Goal: Task Accomplishment & Management: Manage account settings

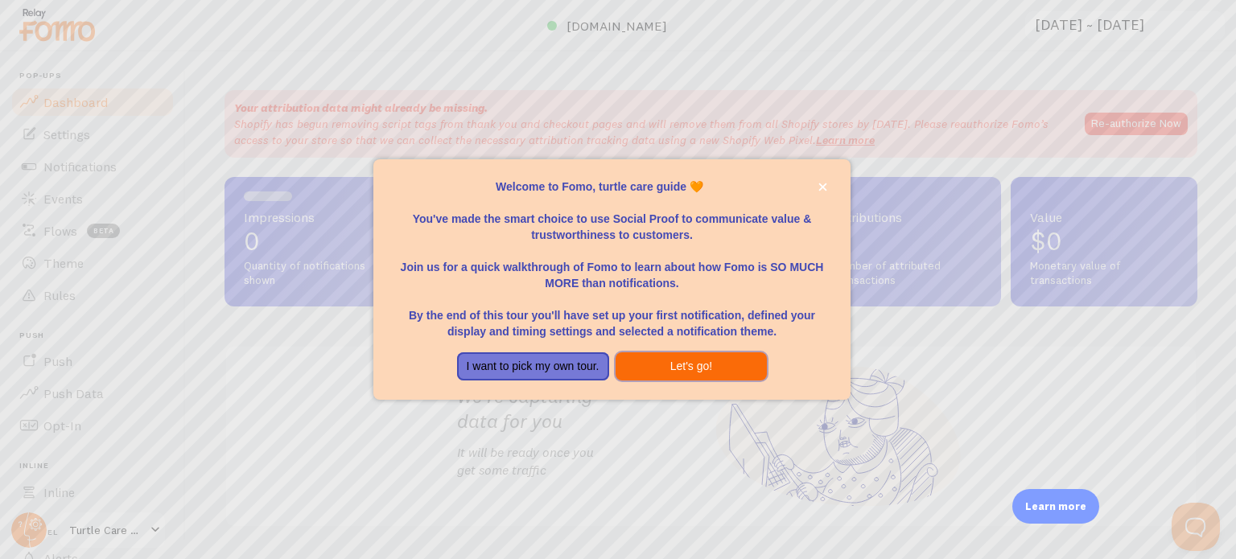
click at [660, 371] on button "Let's go!" at bounding box center [691, 366] width 152 height 29
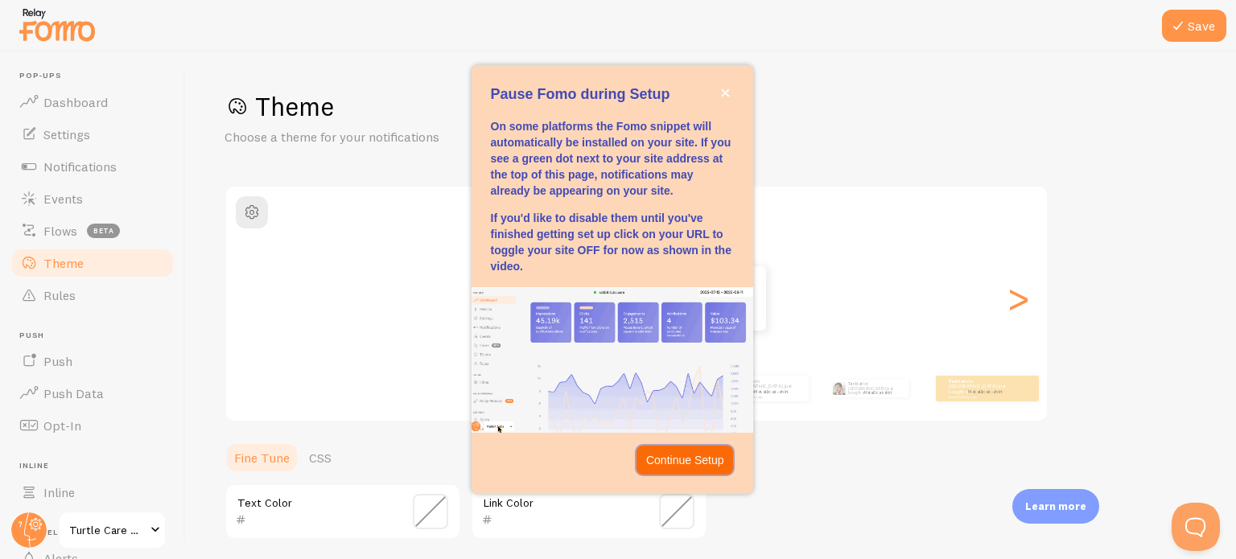
click at [699, 457] on p "Continue Setup" at bounding box center [685, 460] width 78 height 16
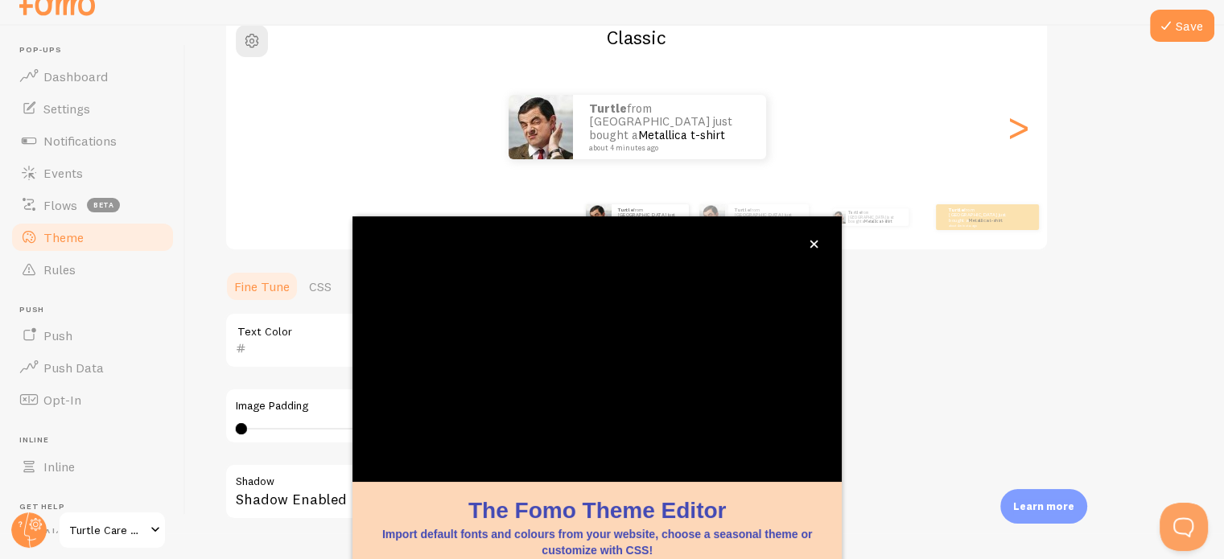
scroll to position [151, 0]
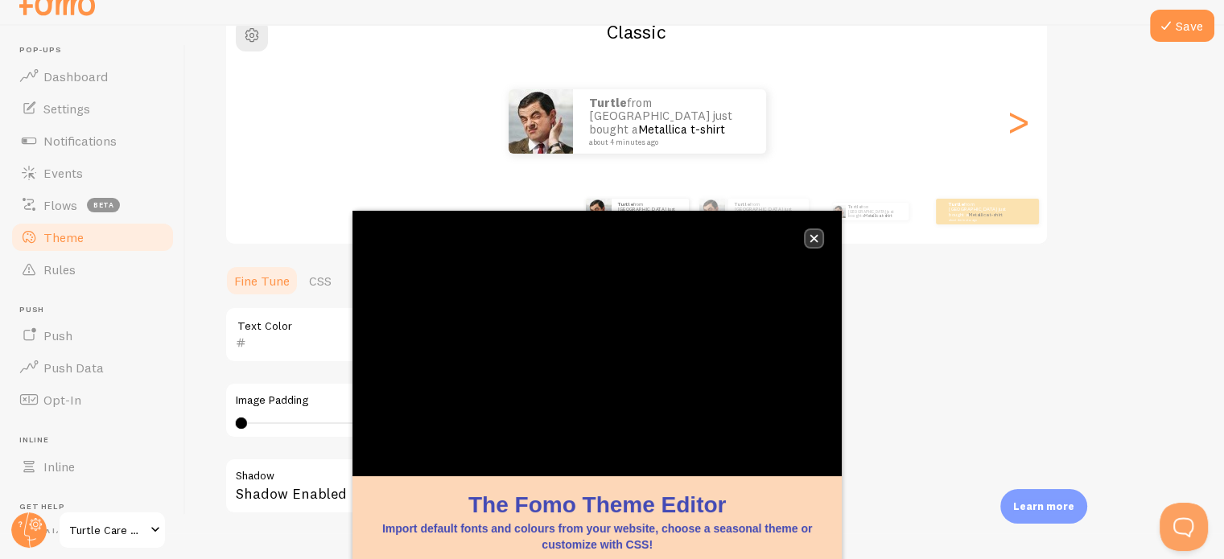
click at [811, 236] on icon "close," at bounding box center [814, 239] width 8 height 8
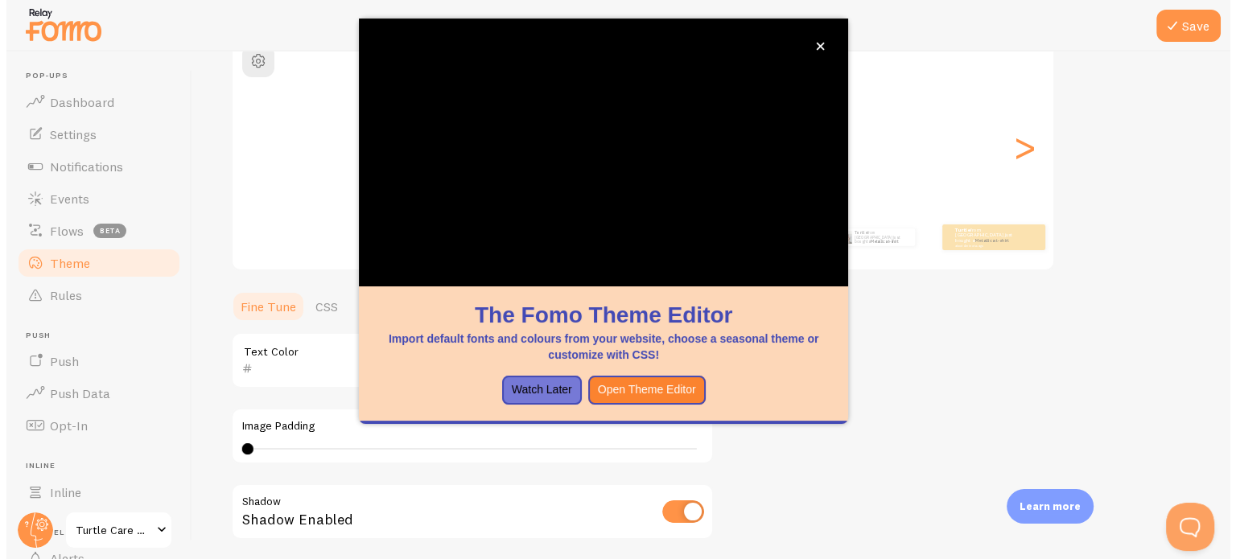
scroll to position [370, 0]
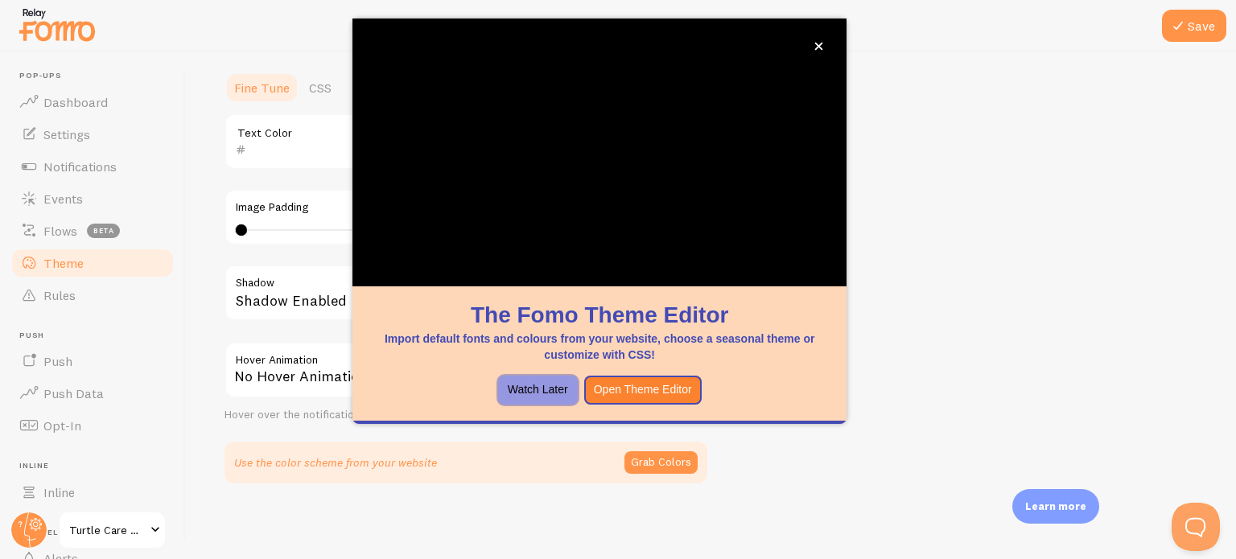
click at [550, 392] on button "Watch Later" at bounding box center [538, 390] width 80 height 29
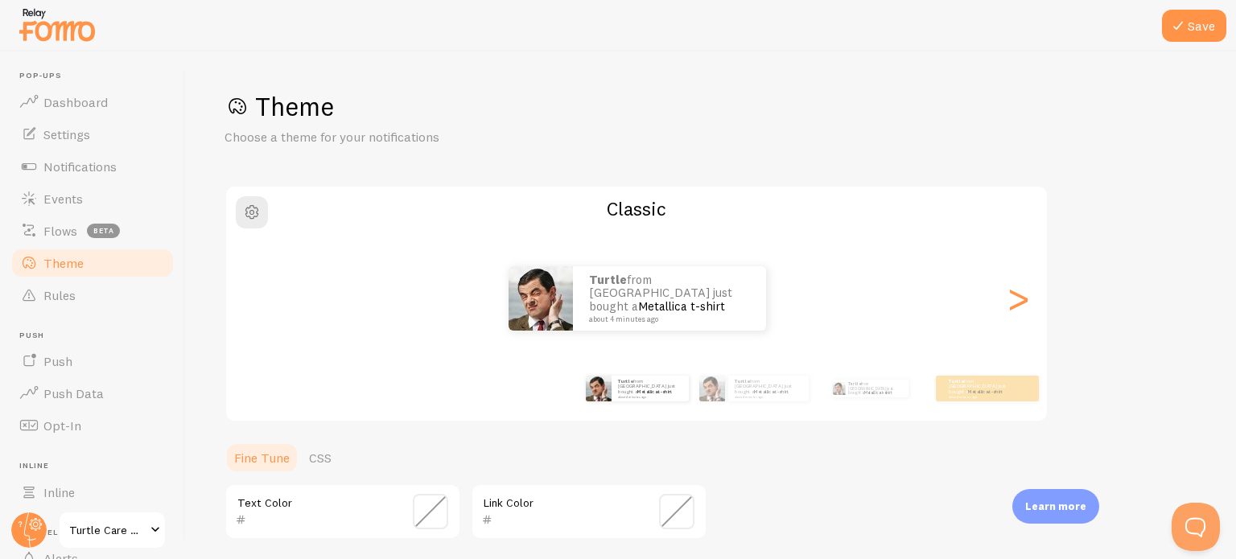
scroll to position [77, 0]
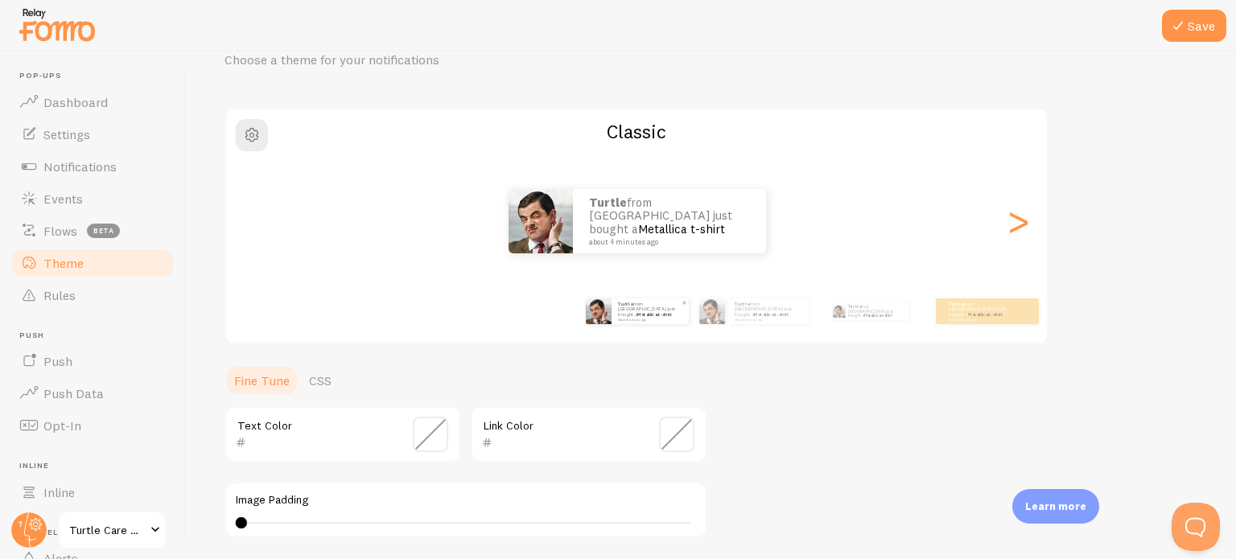
click at [644, 318] on small "about 4 minutes ago" at bounding box center [649, 319] width 63 height 3
click at [764, 318] on small "about 4 minutes ago" at bounding box center [767, 319] width 66 height 3
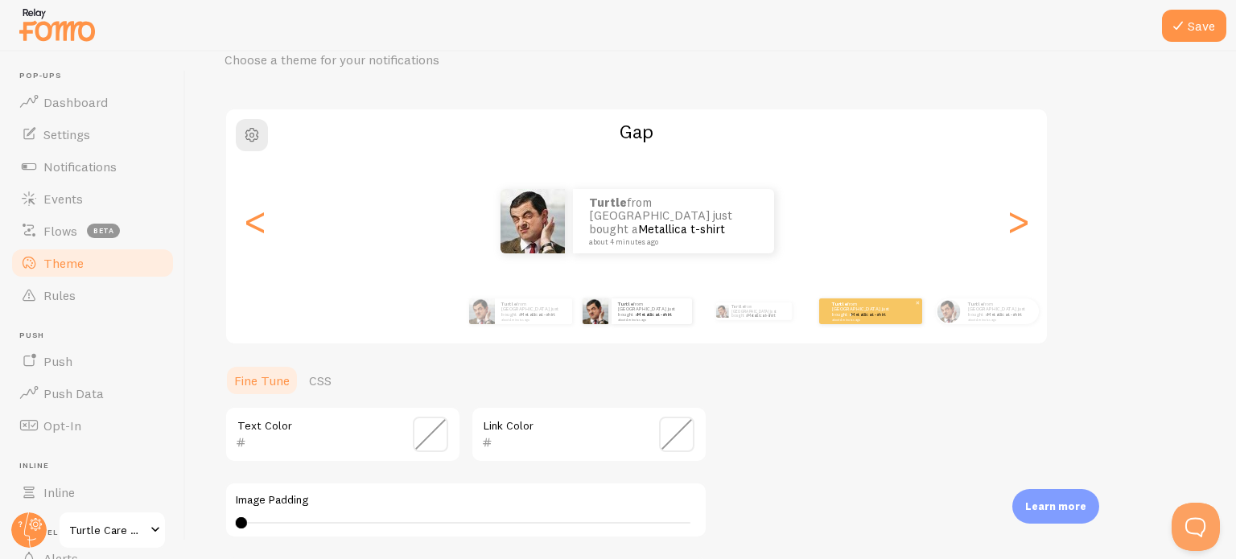
click at [860, 311] on link "Metallica t-shirt" at bounding box center [868, 314] width 35 height 6
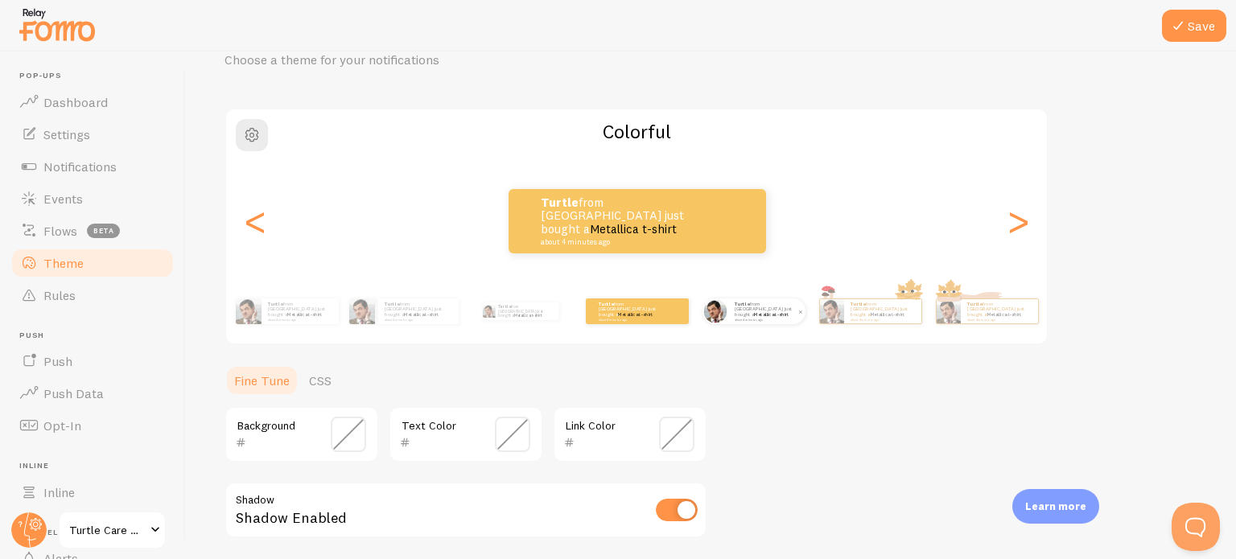
click at [730, 318] on div "turtle from [GEOGRAPHIC_DATA] just bought a Metallica t-shirt about 4 minutes a…" at bounding box center [766, 311] width 77 height 26
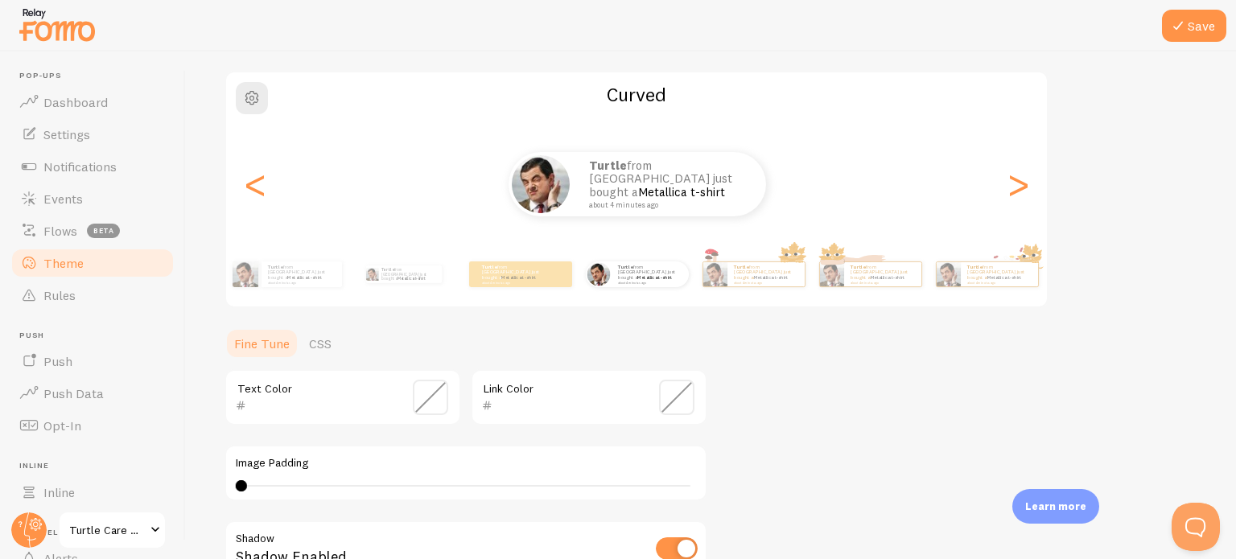
scroll to position [154, 0]
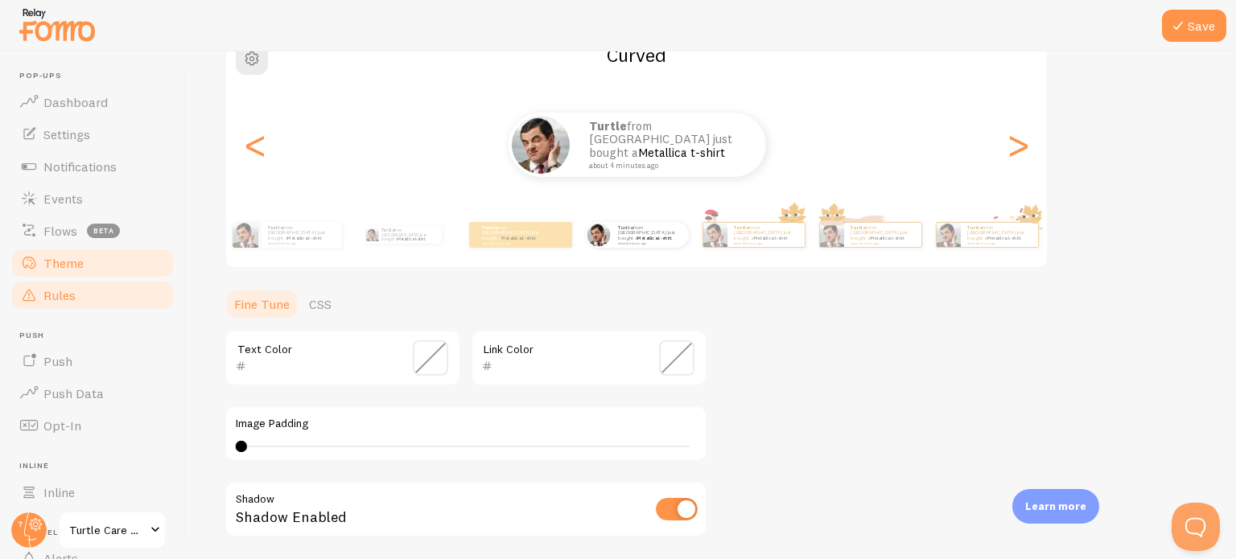
click at [65, 296] on span "Rules" at bounding box center [59, 295] width 32 height 16
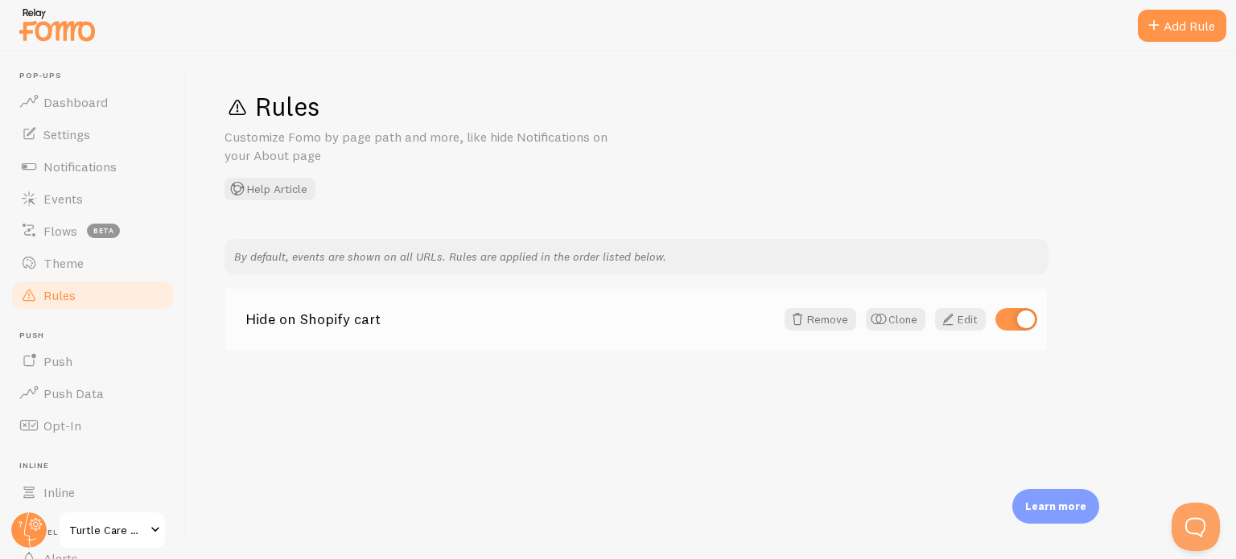
click at [1026, 321] on input "checkbox" at bounding box center [1016, 319] width 42 height 23
checkbox input "false"
click at [78, 269] on span "Theme" at bounding box center [63, 263] width 40 height 16
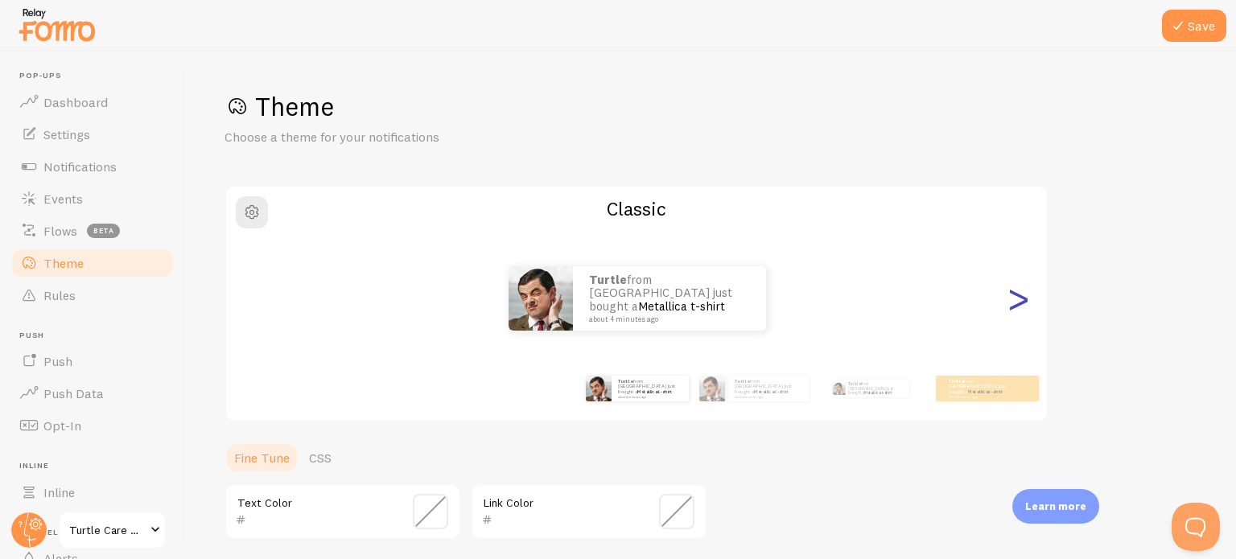
click at [1018, 302] on div ">" at bounding box center [1017, 299] width 19 height 116
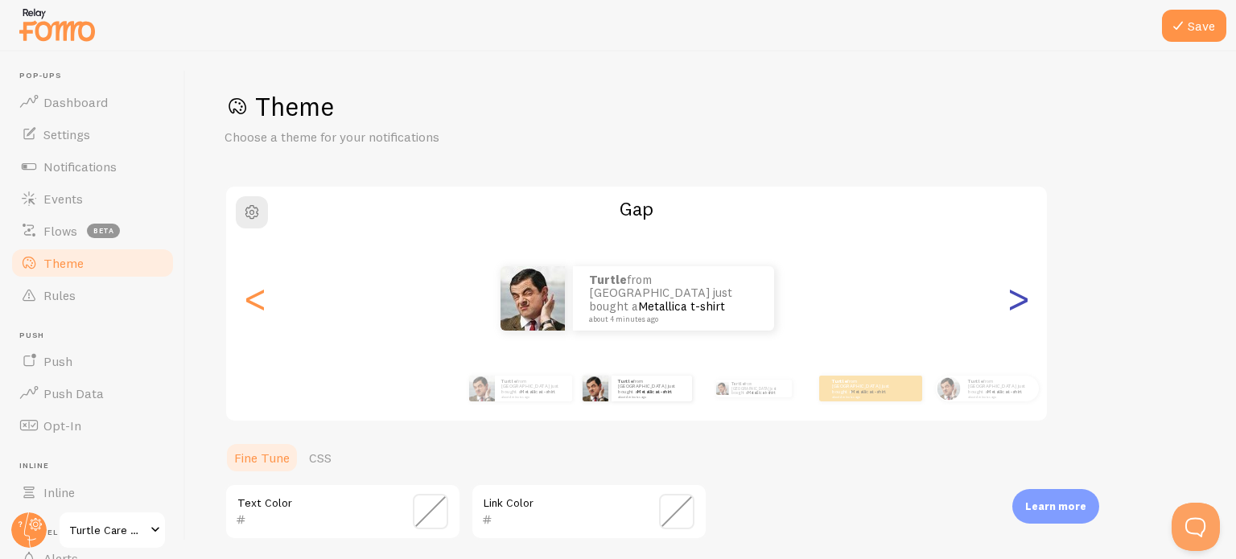
click at [1018, 302] on div ">" at bounding box center [1017, 299] width 19 height 116
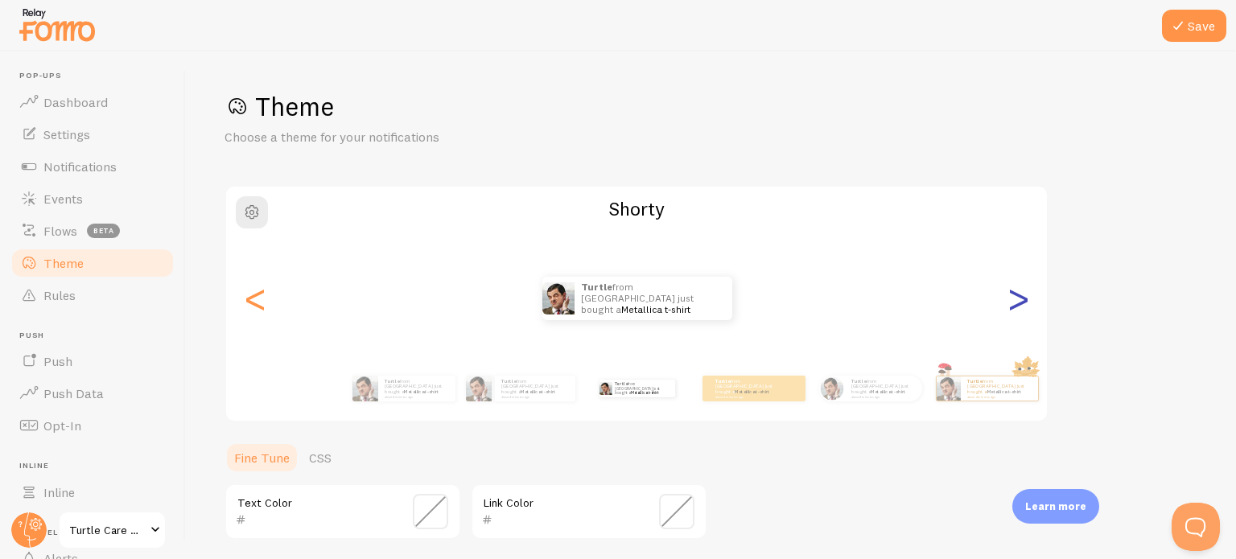
click at [1018, 302] on div ">" at bounding box center [1017, 299] width 19 height 116
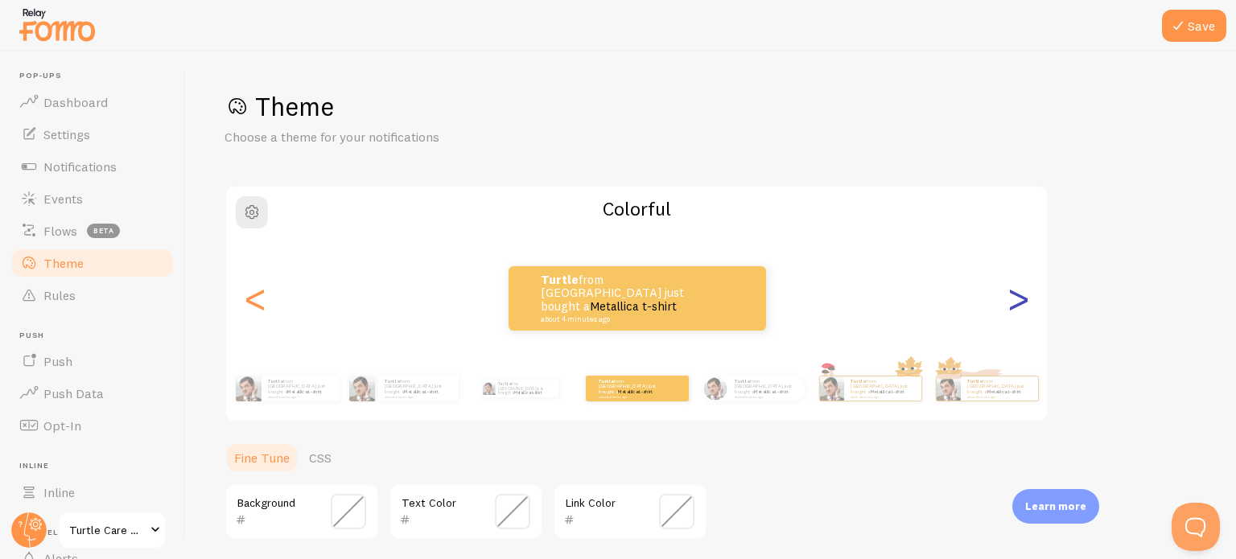
click at [1018, 302] on div ">" at bounding box center [1017, 299] width 19 height 116
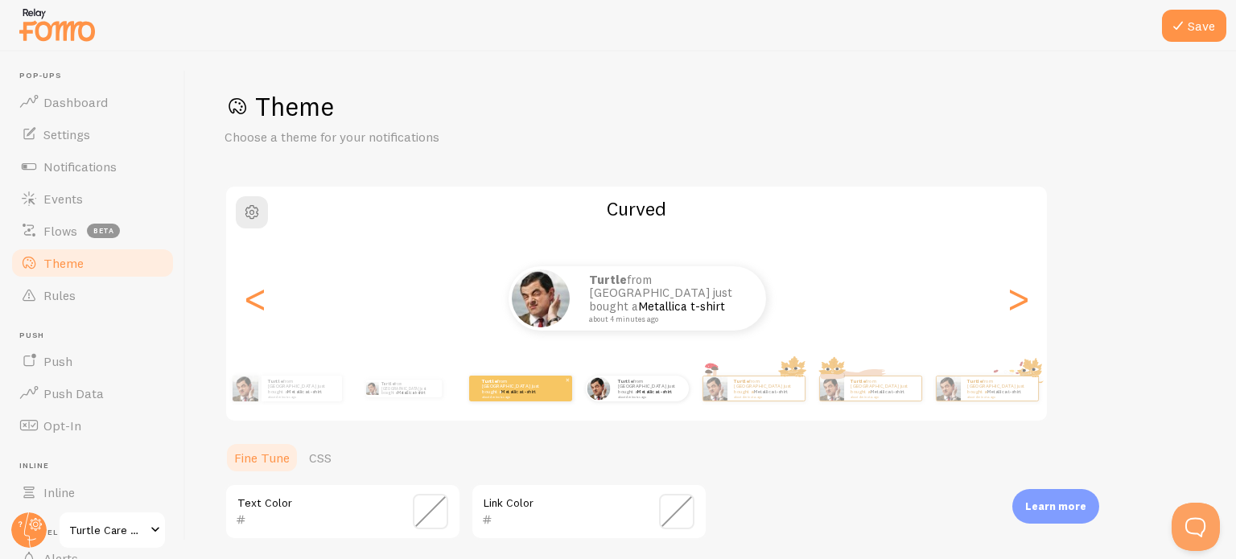
click at [518, 395] on small "about 4 minutes ago" at bounding box center [513, 396] width 63 height 3
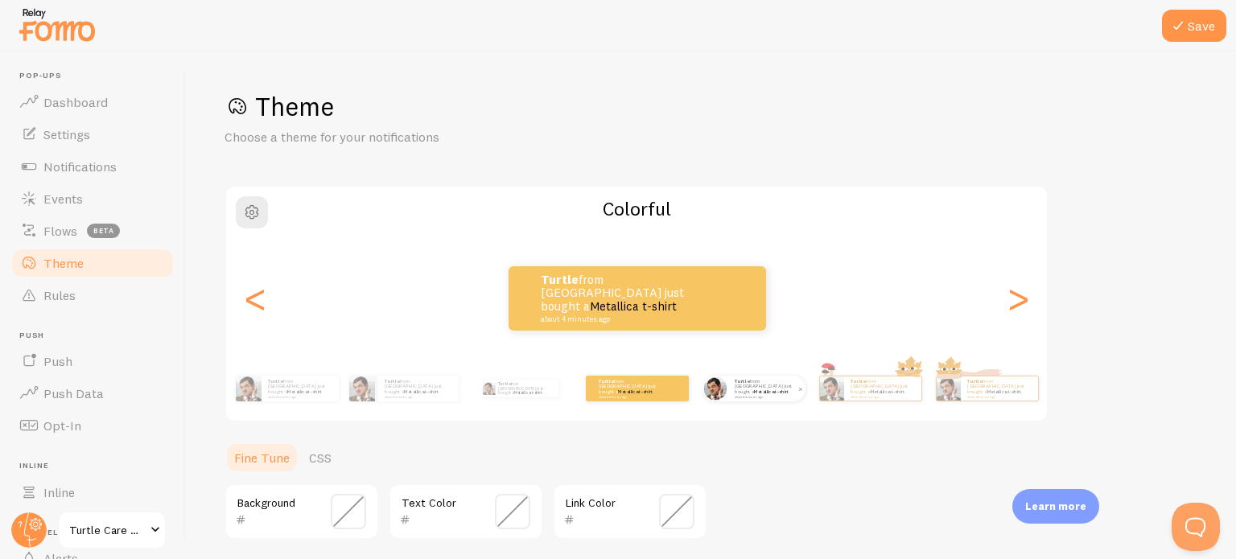
click at [755, 397] on div "turtle from [GEOGRAPHIC_DATA] just bought a Metallica t-shirt about 4 minutes a…" at bounding box center [766, 389] width 77 height 26
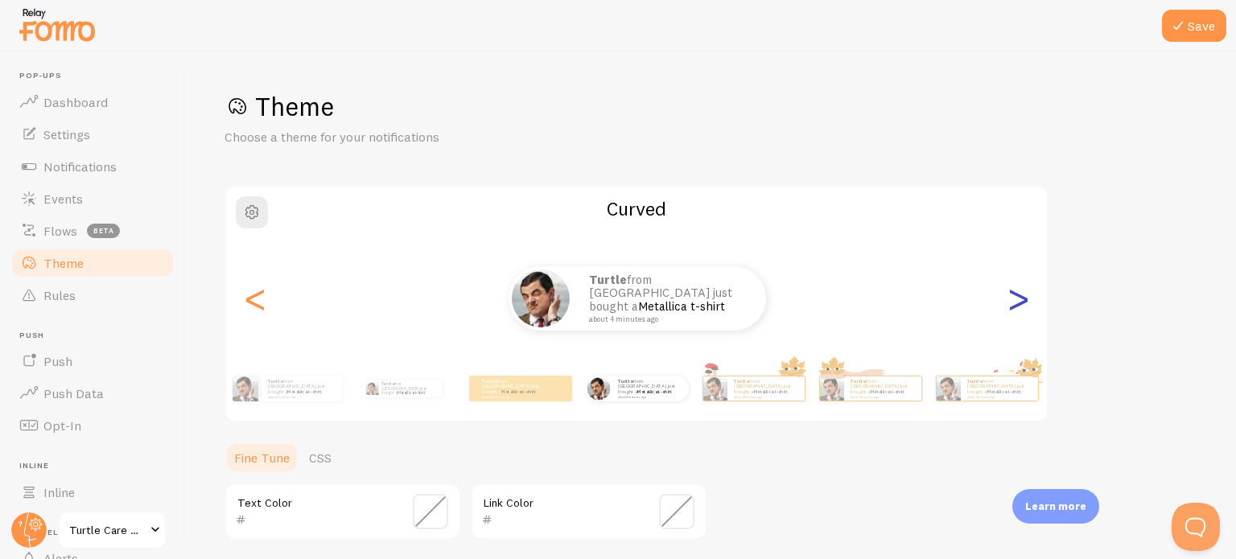
click at [1018, 305] on div ">" at bounding box center [1017, 299] width 19 height 116
type input "0"
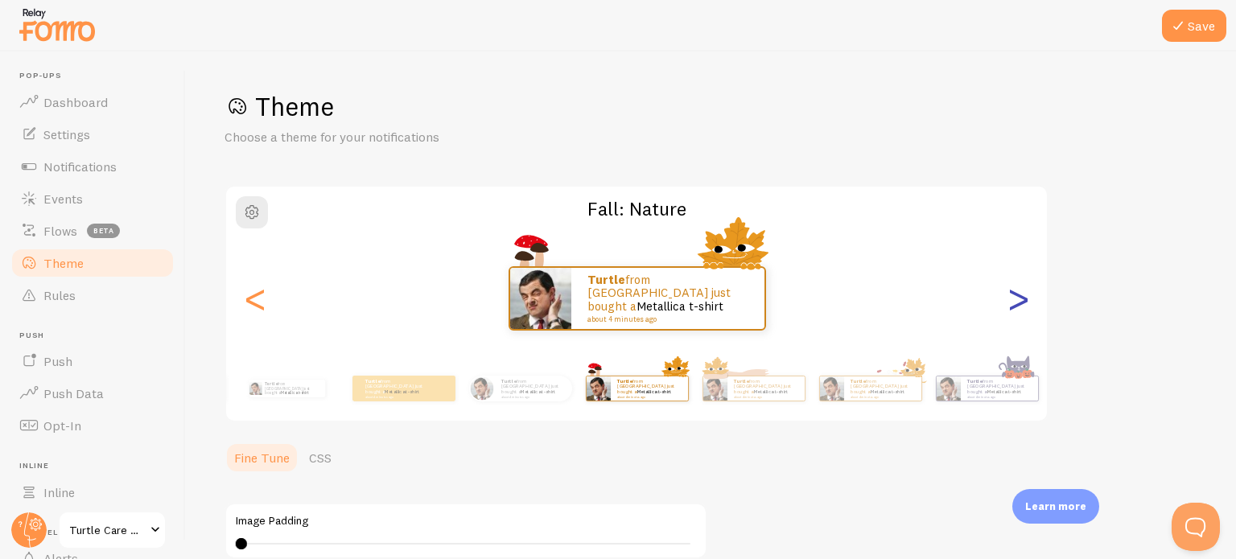
click at [1018, 305] on div ">" at bounding box center [1017, 299] width 19 height 116
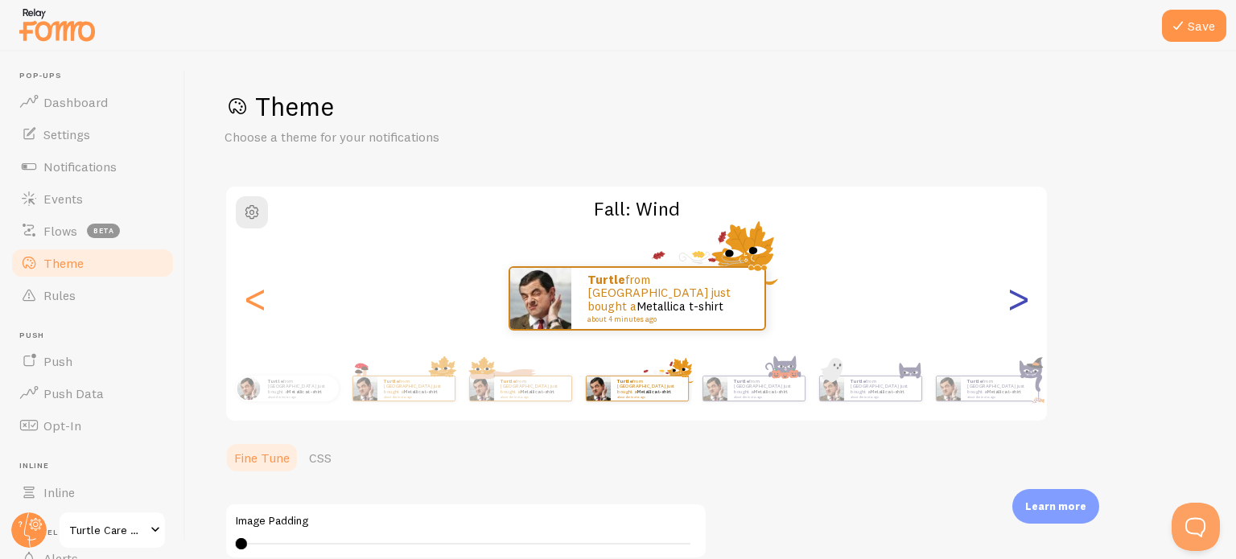
click at [1018, 305] on div ">" at bounding box center [1017, 299] width 19 height 116
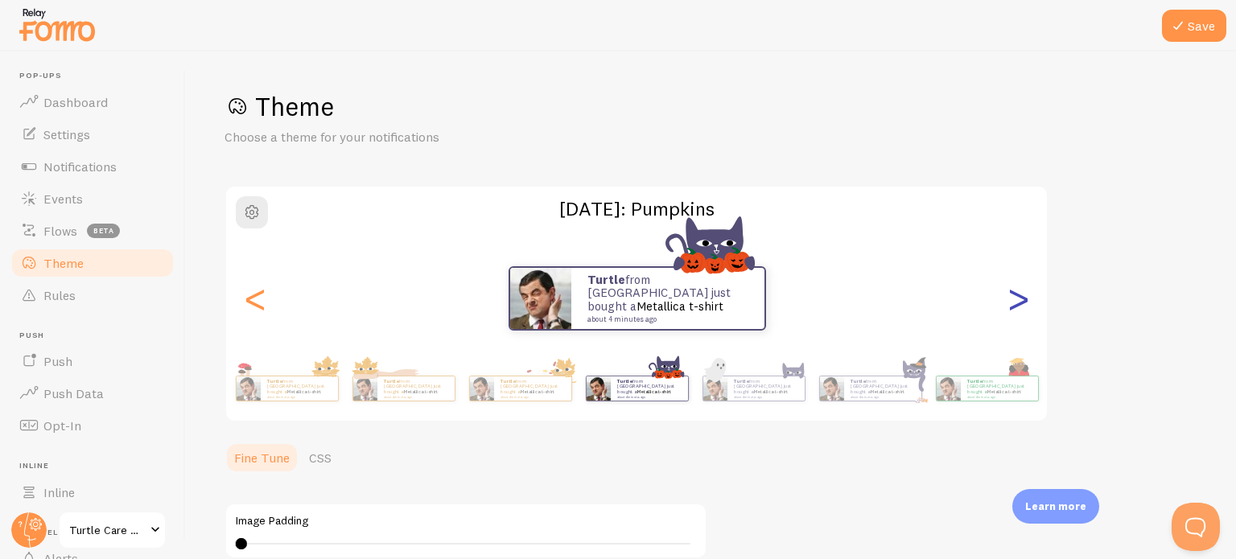
click at [1018, 305] on div ">" at bounding box center [1017, 299] width 19 height 116
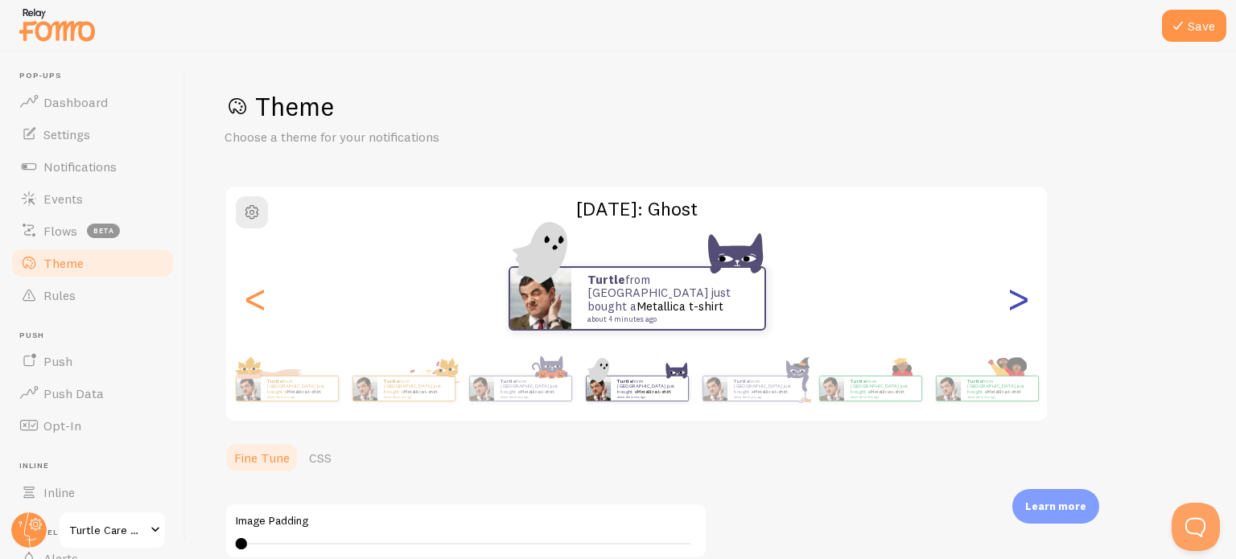
click at [1018, 305] on div ">" at bounding box center [1017, 299] width 19 height 116
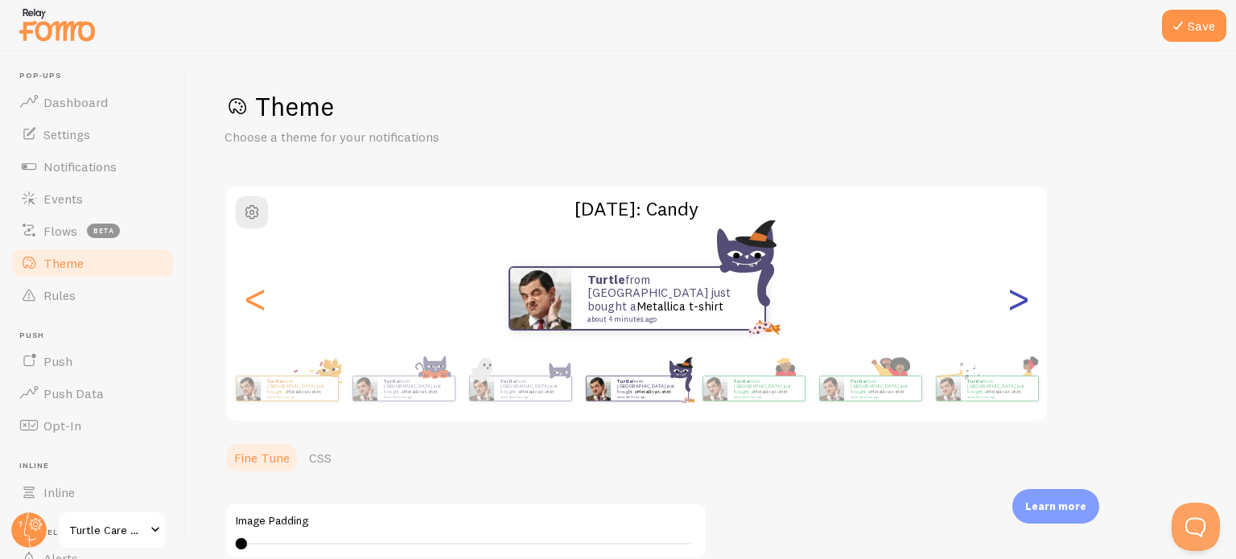
click at [1018, 305] on div ">" at bounding box center [1017, 299] width 19 height 116
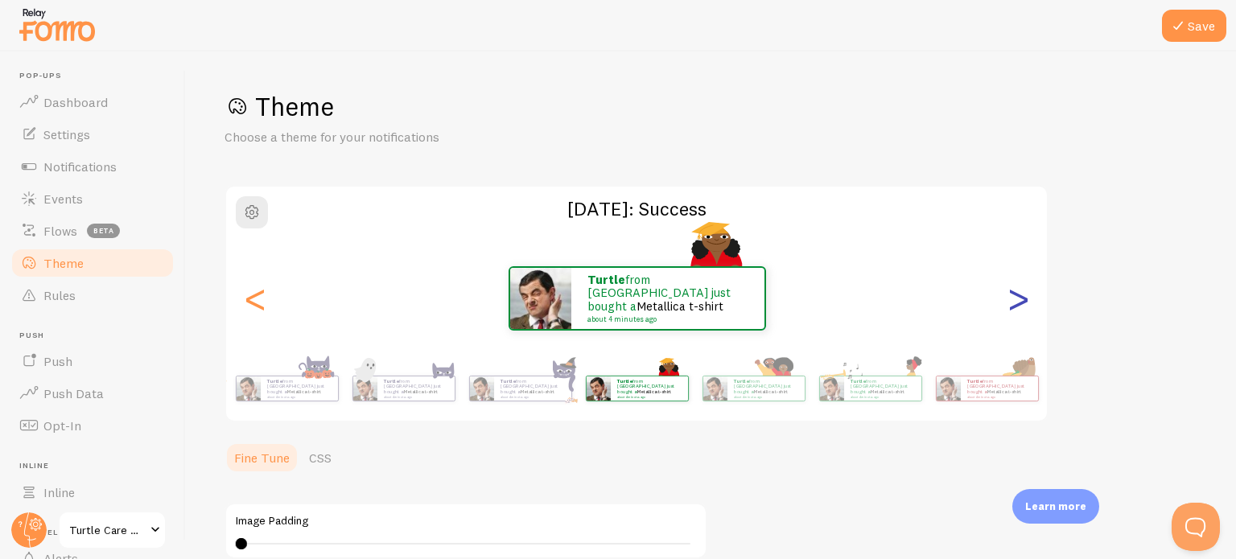
click at [1018, 305] on div ">" at bounding box center [1017, 299] width 19 height 116
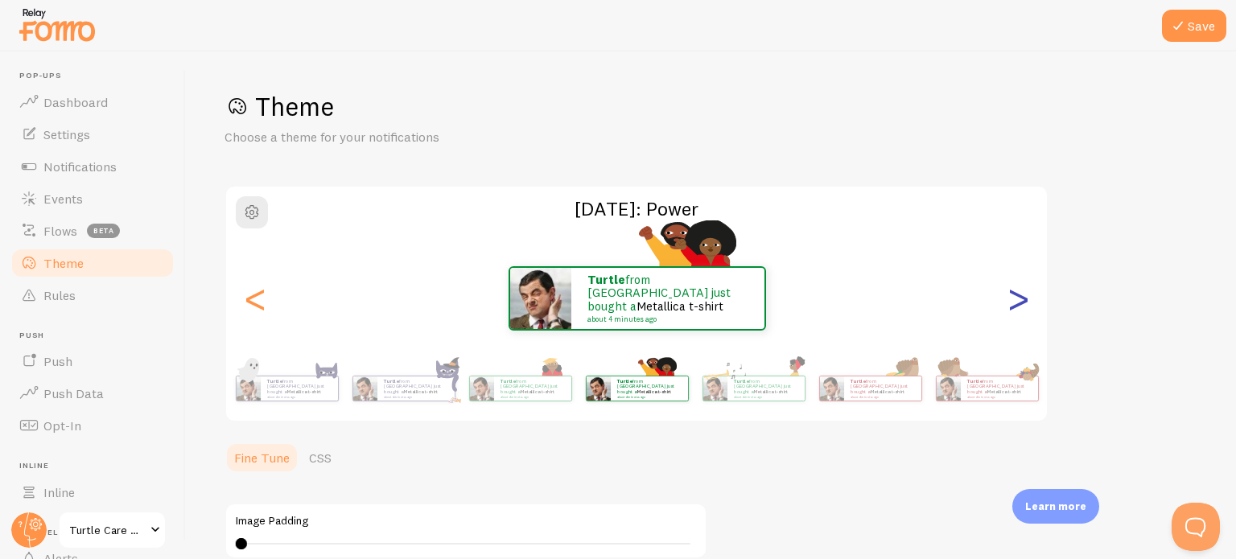
click at [1018, 305] on div ">" at bounding box center [1017, 299] width 19 height 116
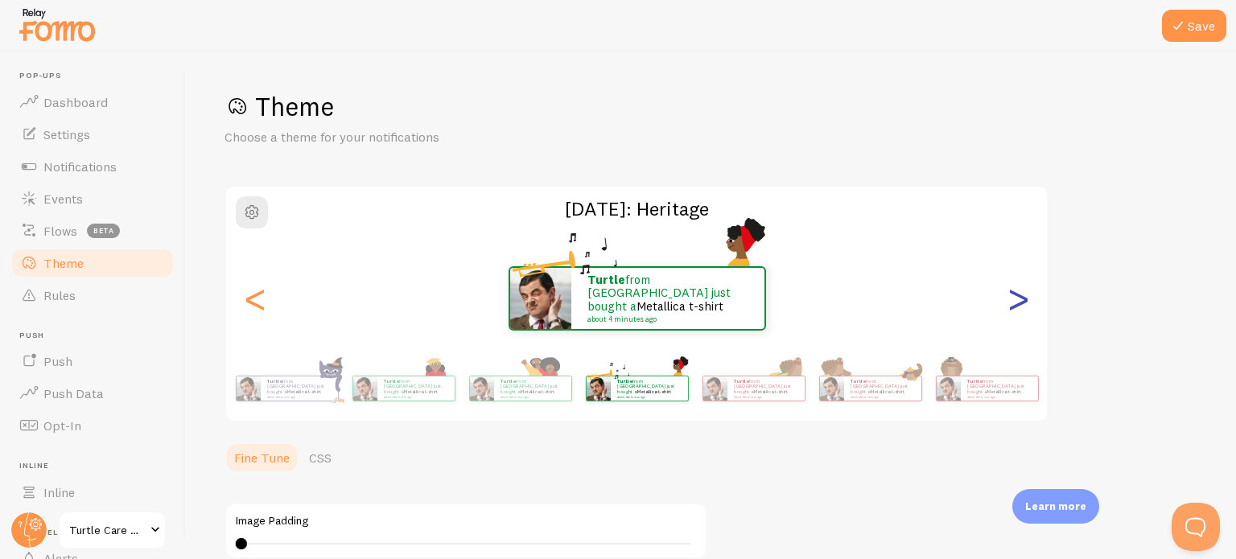
click at [1018, 305] on div ">" at bounding box center [1017, 299] width 19 height 116
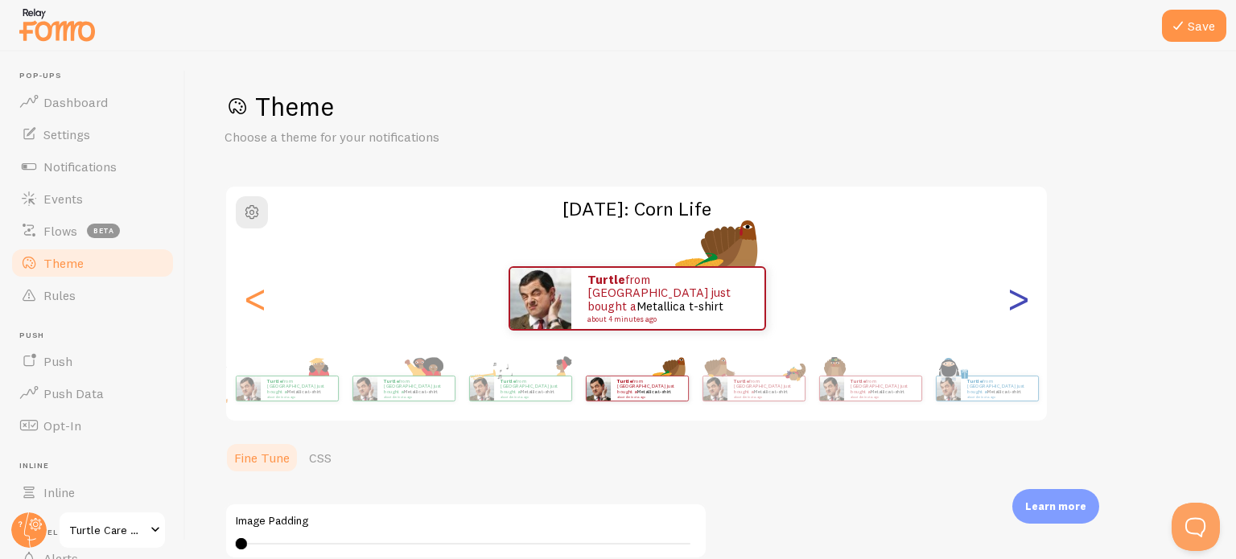
click at [1018, 305] on div ">" at bounding box center [1017, 299] width 19 height 116
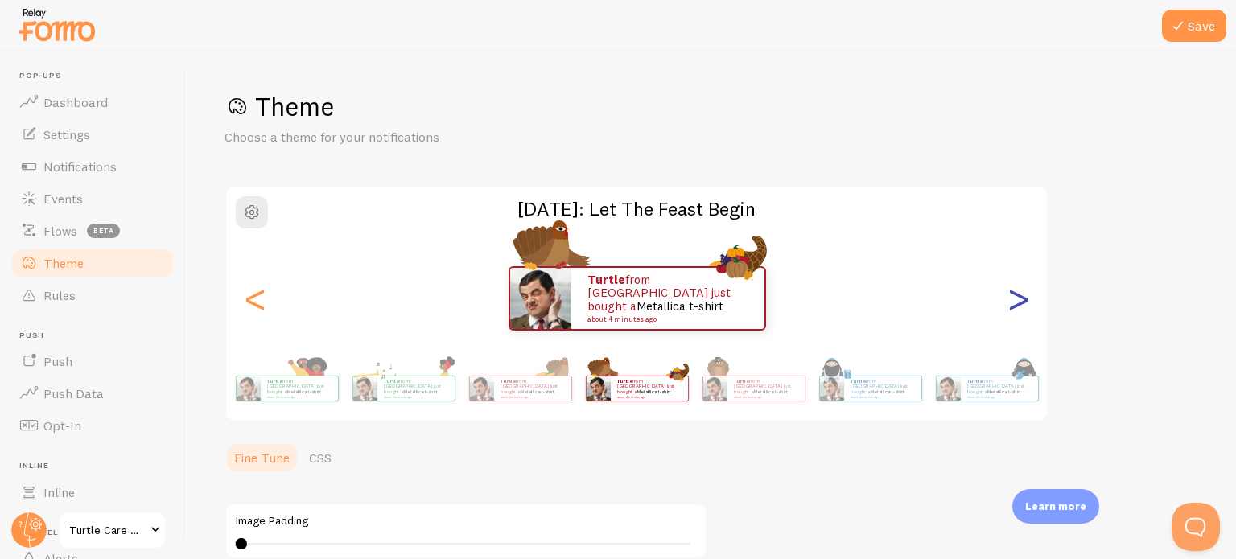
click at [1018, 305] on div ">" at bounding box center [1017, 299] width 19 height 116
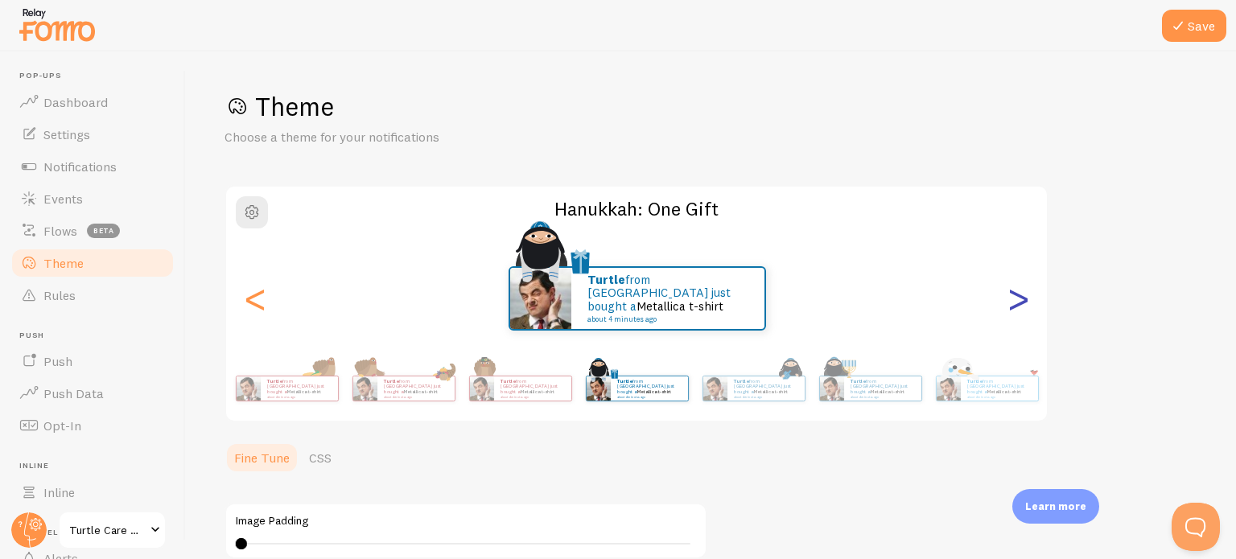
click at [1017, 302] on div ">" at bounding box center [1017, 299] width 19 height 116
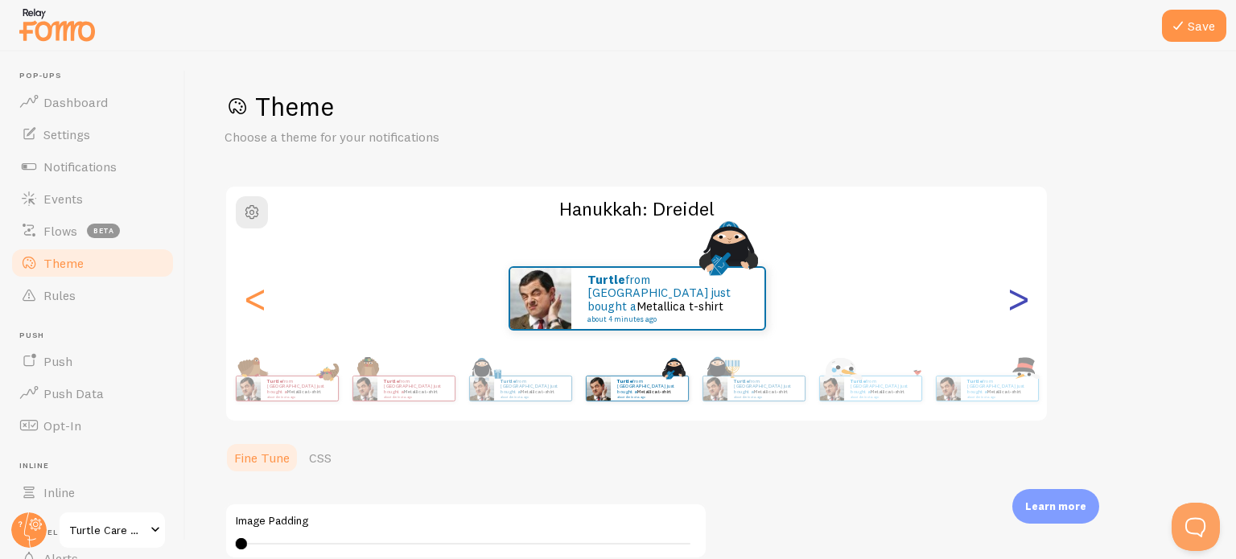
click at [1017, 302] on div ">" at bounding box center [1017, 299] width 19 height 116
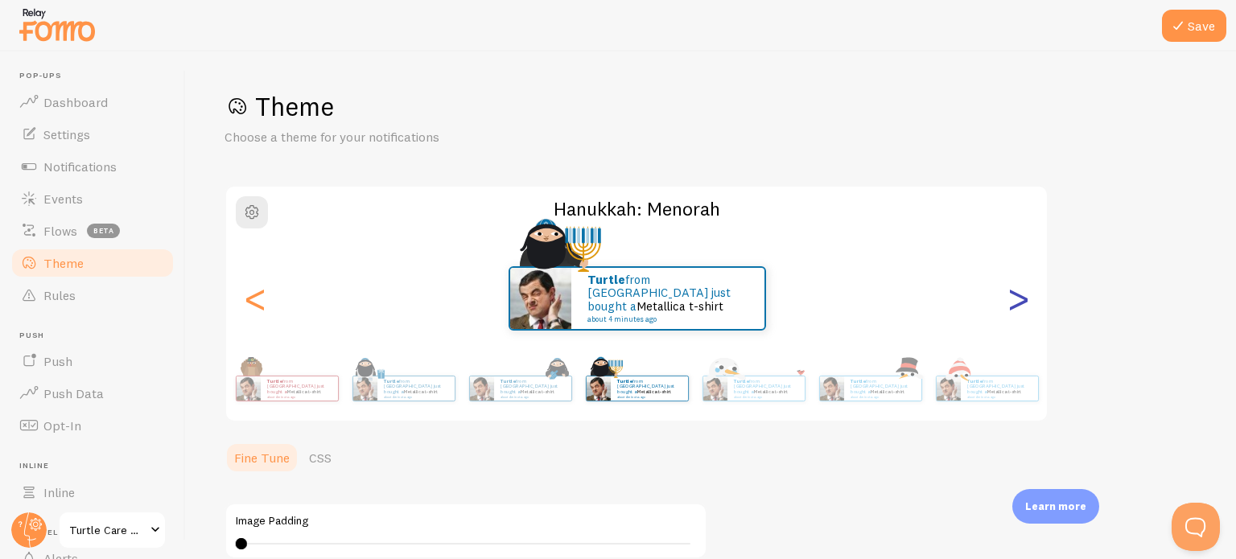
click at [1017, 302] on div ">" at bounding box center [1017, 299] width 19 height 116
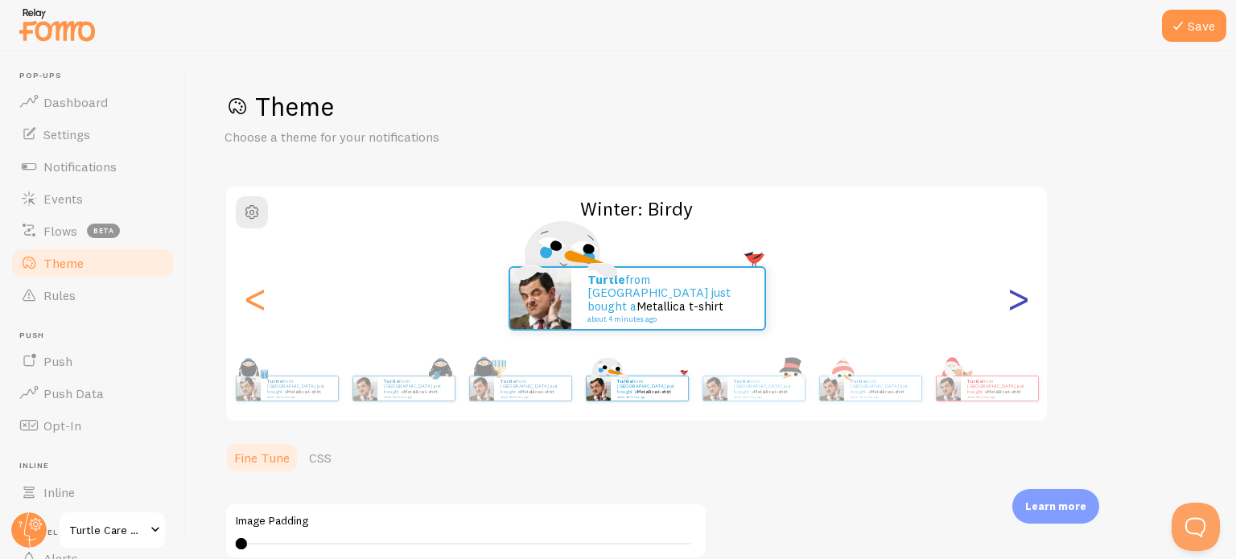
click at [1017, 302] on div ">" at bounding box center [1017, 299] width 19 height 116
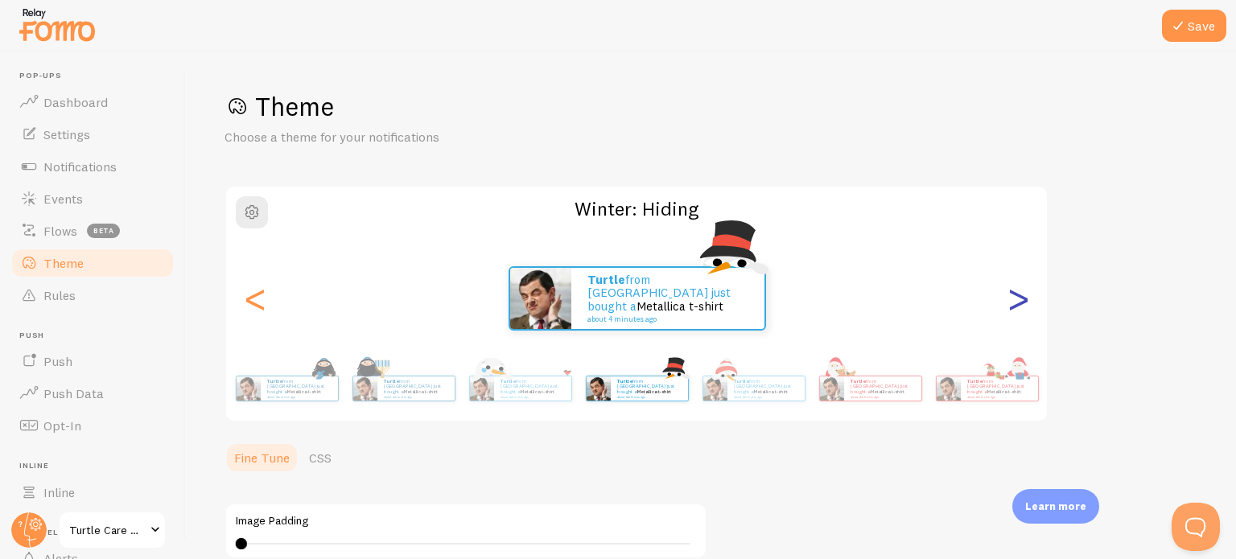
click at [1017, 302] on div ">" at bounding box center [1017, 299] width 19 height 116
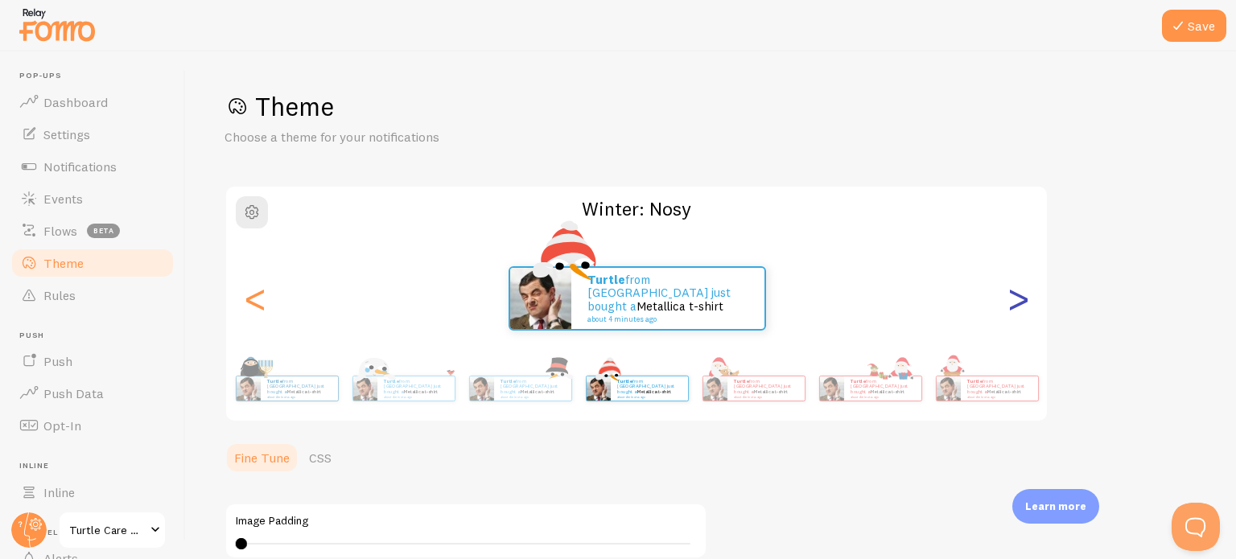
click at [1017, 302] on div ">" at bounding box center [1017, 299] width 19 height 116
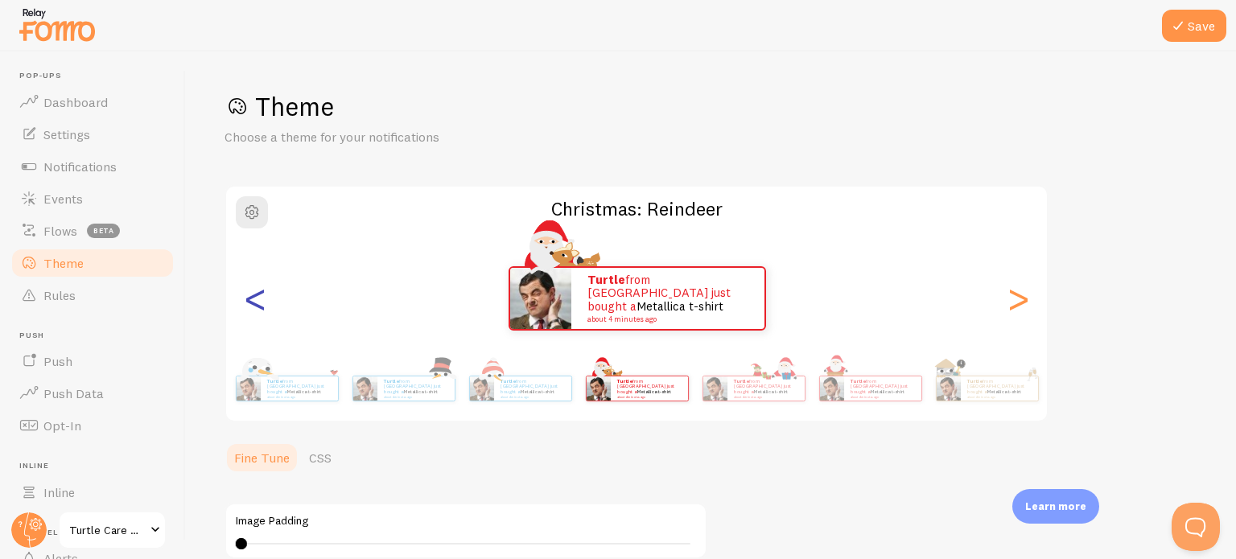
click at [255, 298] on div "<" at bounding box center [254, 299] width 19 height 116
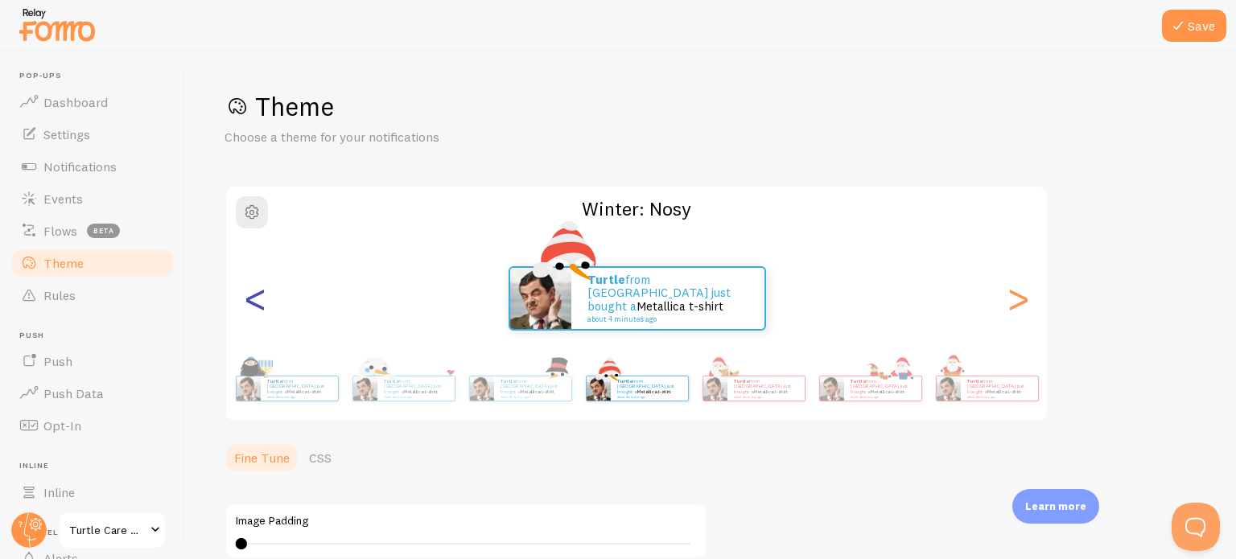
click at [255, 298] on div "<" at bounding box center [254, 299] width 19 height 116
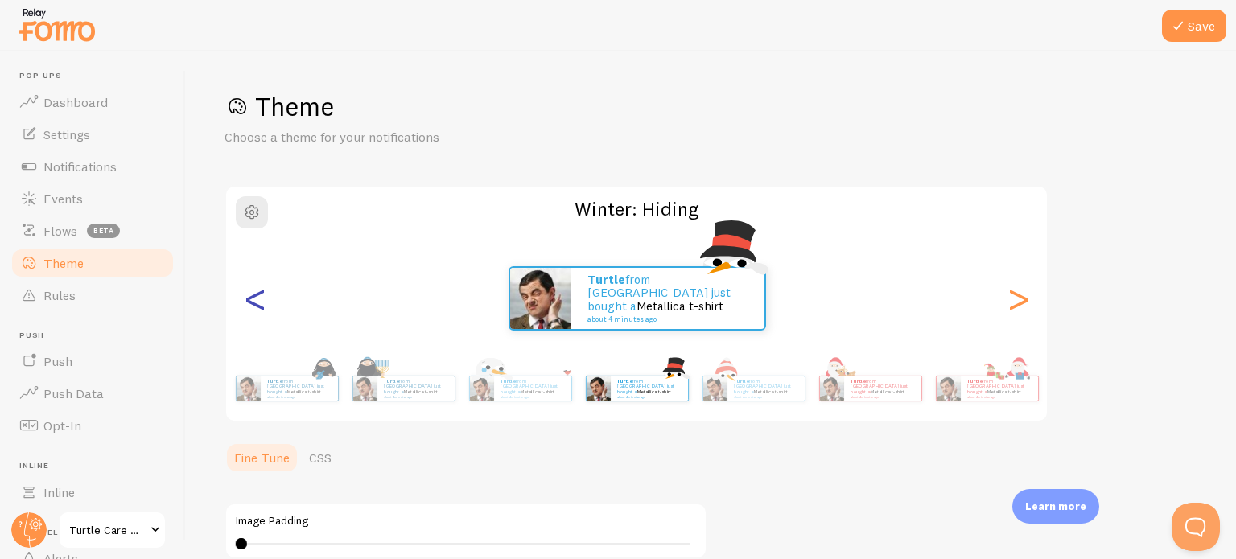
click at [255, 298] on div "<" at bounding box center [254, 299] width 19 height 116
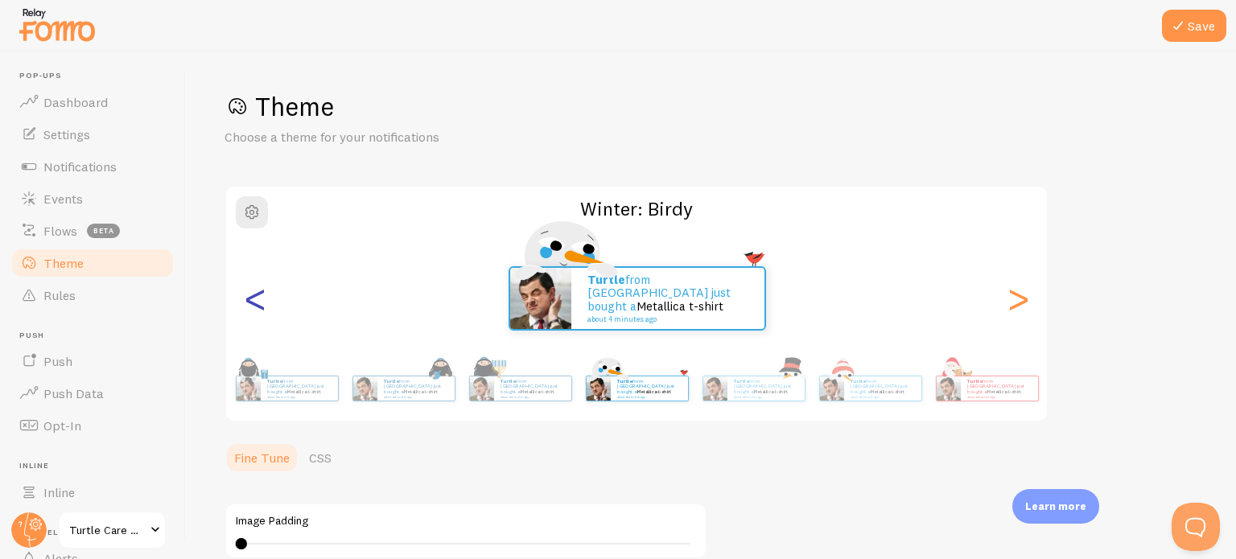
click at [255, 298] on div "<" at bounding box center [254, 299] width 19 height 116
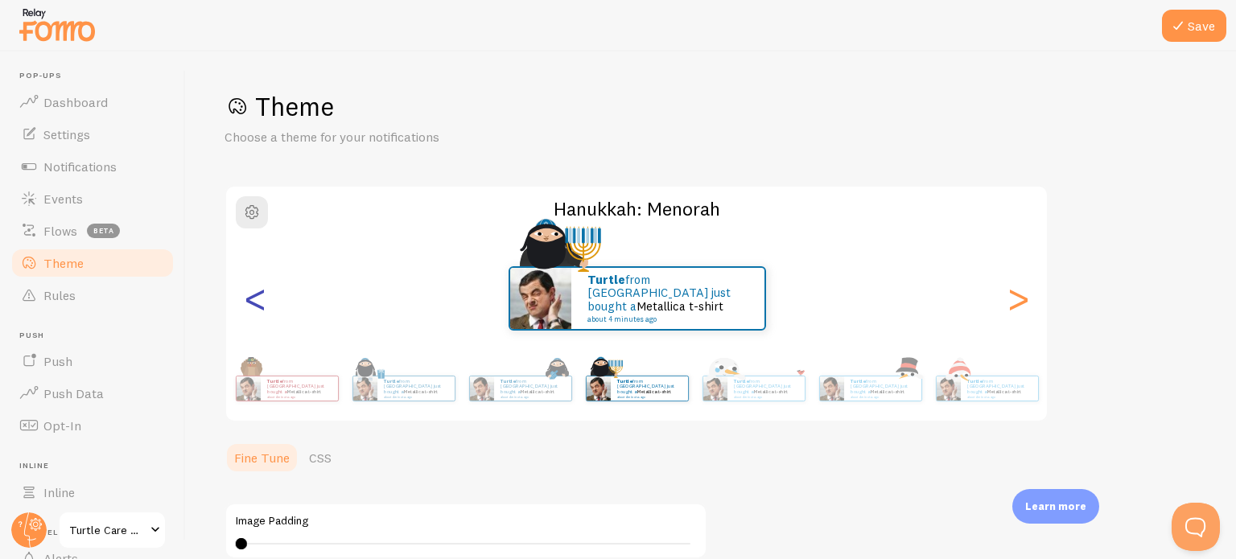
click at [255, 298] on div "<" at bounding box center [254, 299] width 19 height 116
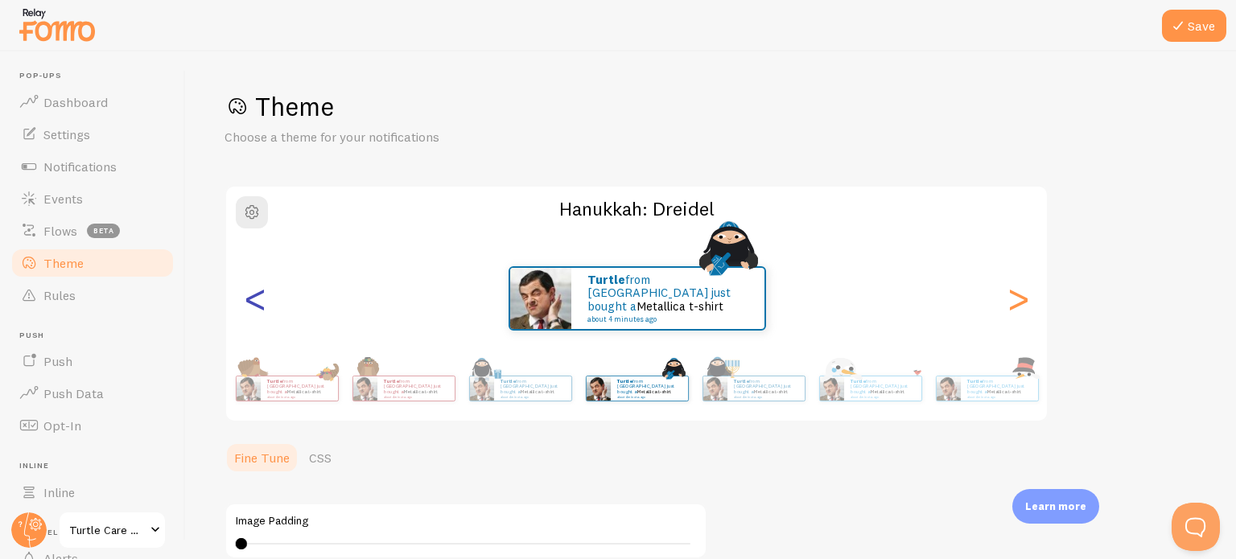
click at [255, 298] on div "<" at bounding box center [254, 299] width 19 height 116
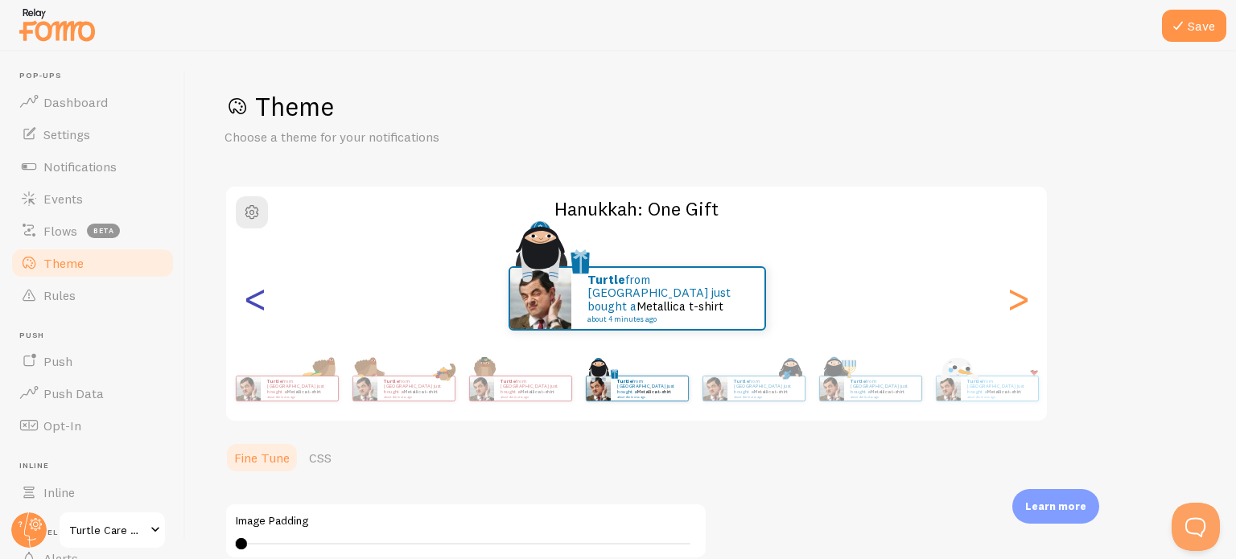
click at [255, 298] on div "<" at bounding box center [254, 299] width 19 height 116
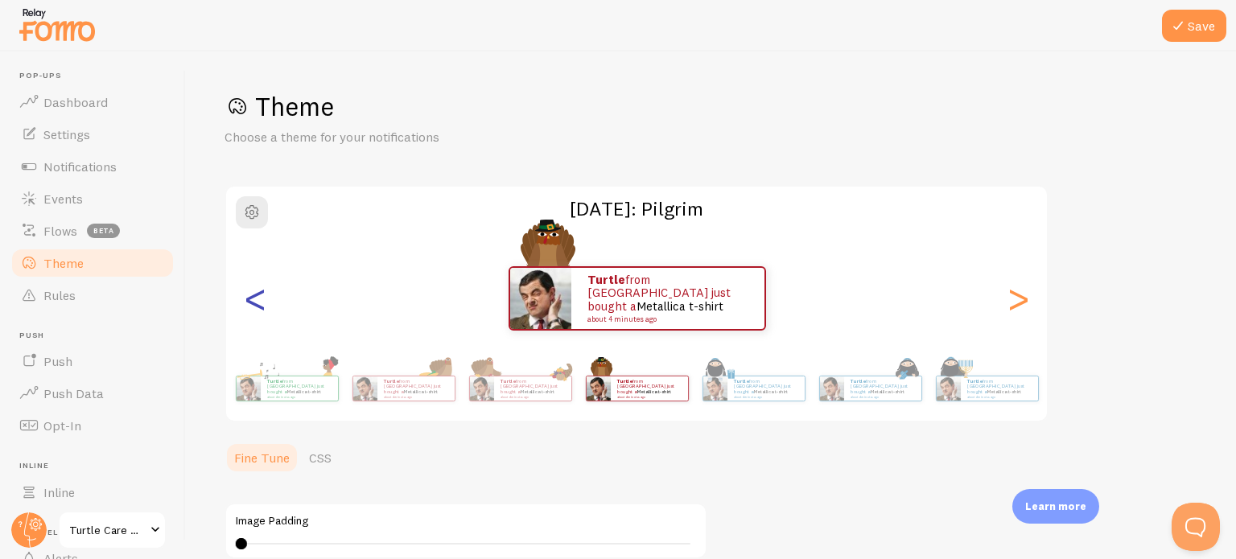
click at [255, 298] on div "<" at bounding box center [254, 299] width 19 height 116
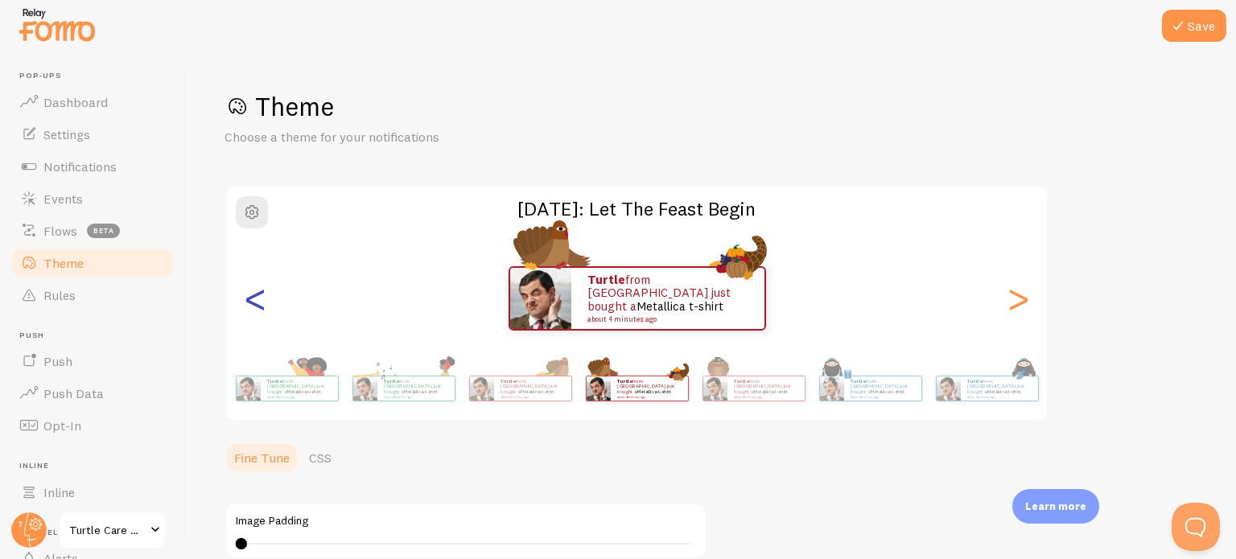
click at [255, 298] on div "<" at bounding box center [254, 299] width 19 height 116
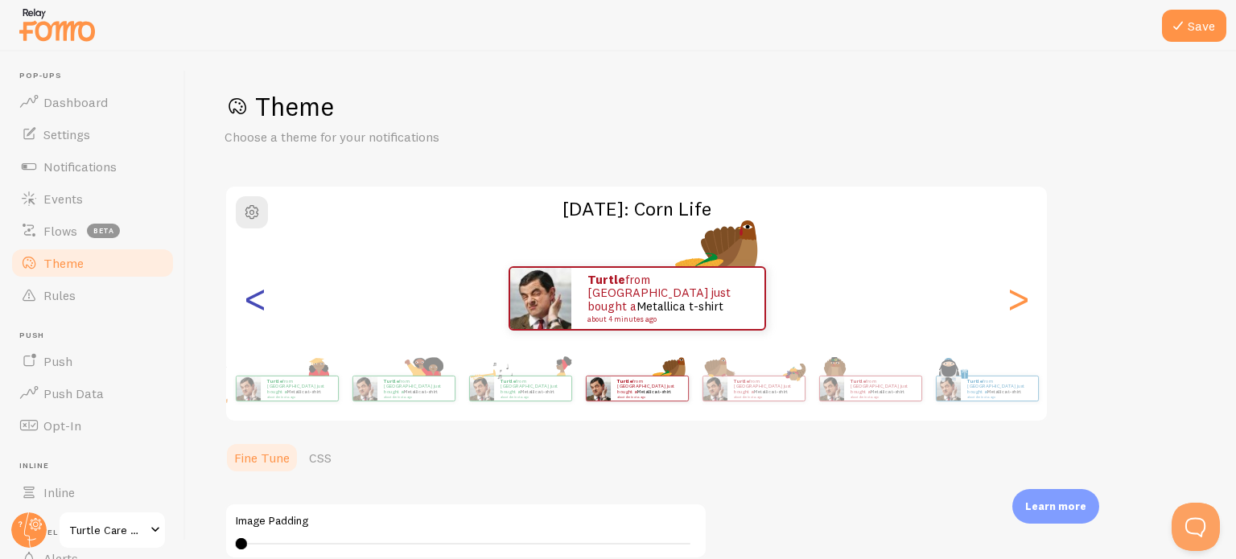
click at [255, 298] on div "<" at bounding box center [254, 299] width 19 height 116
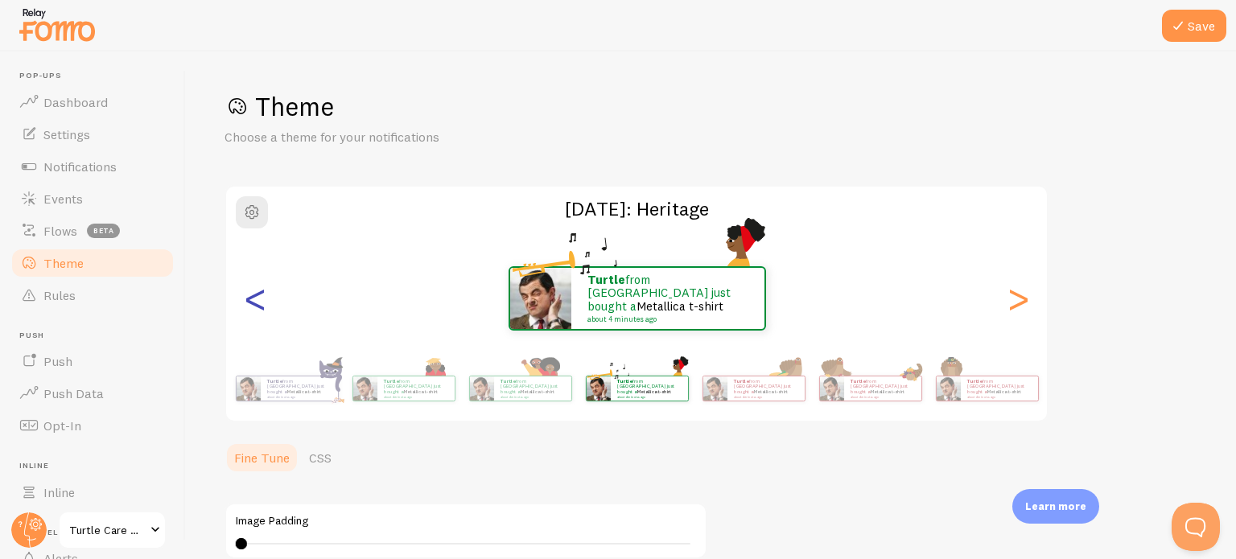
click at [255, 298] on div "<" at bounding box center [254, 299] width 19 height 116
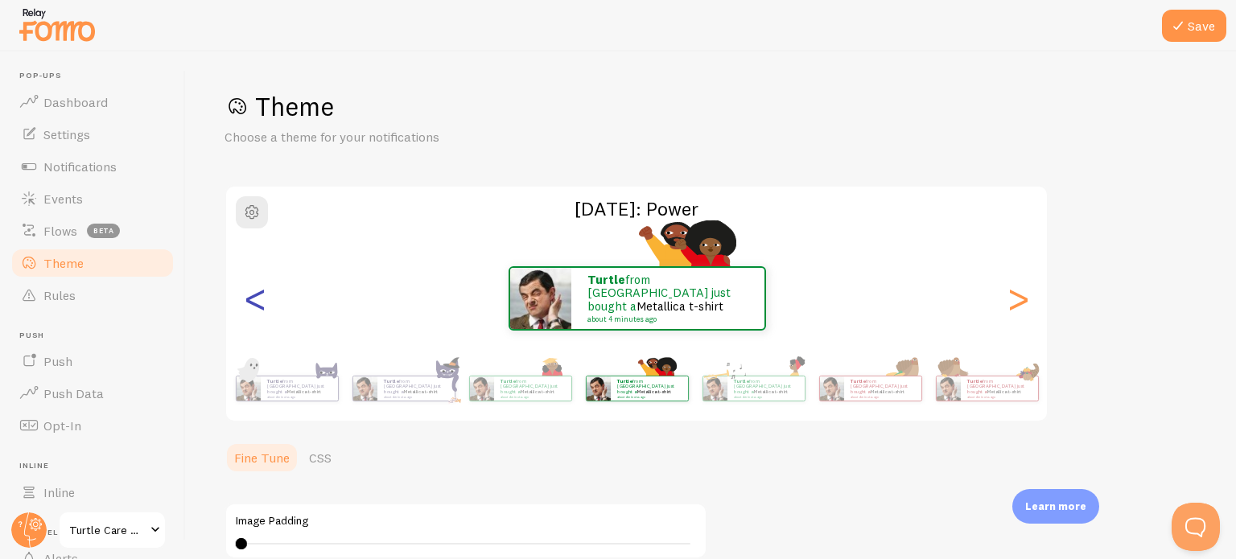
click at [255, 298] on div "<" at bounding box center [254, 299] width 19 height 116
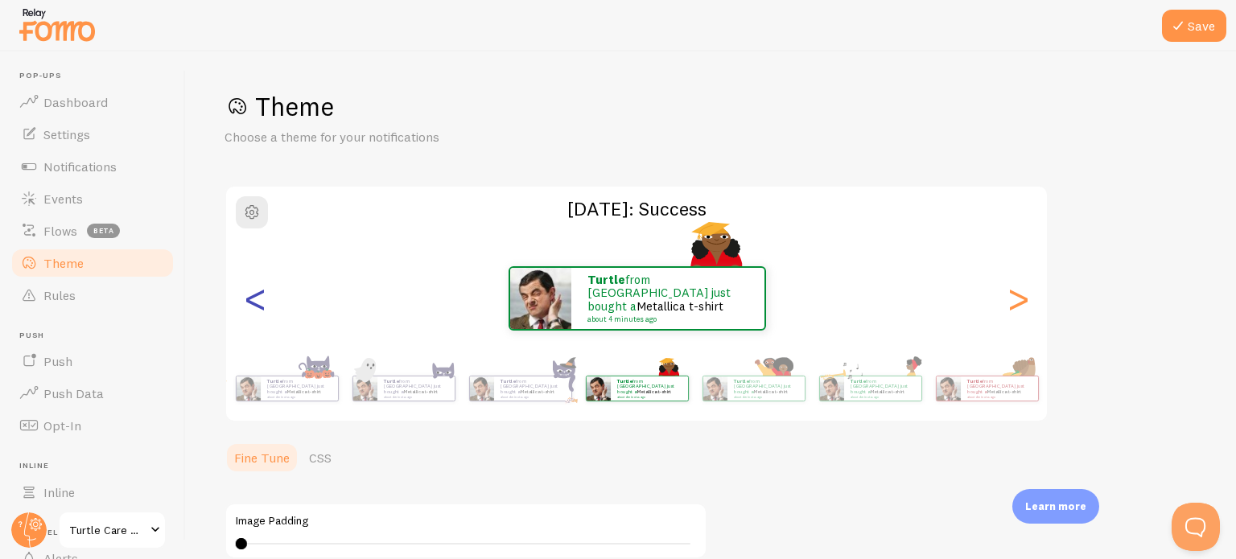
click at [255, 298] on div "<" at bounding box center [254, 299] width 19 height 116
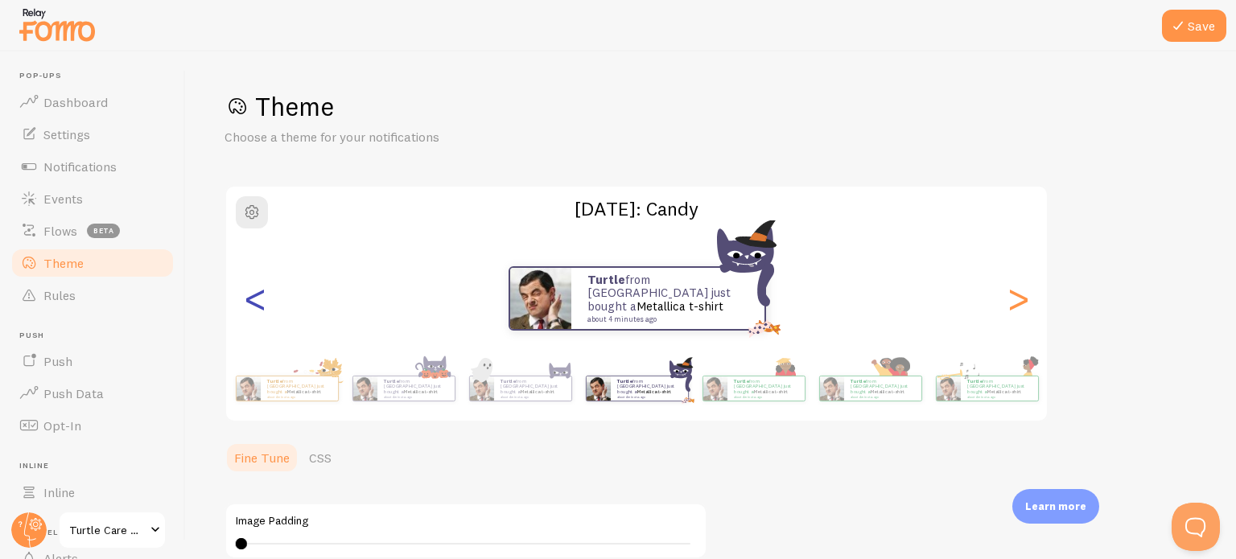
click at [255, 298] on div "<" at bounding box center [254, 299] width 19 height 116
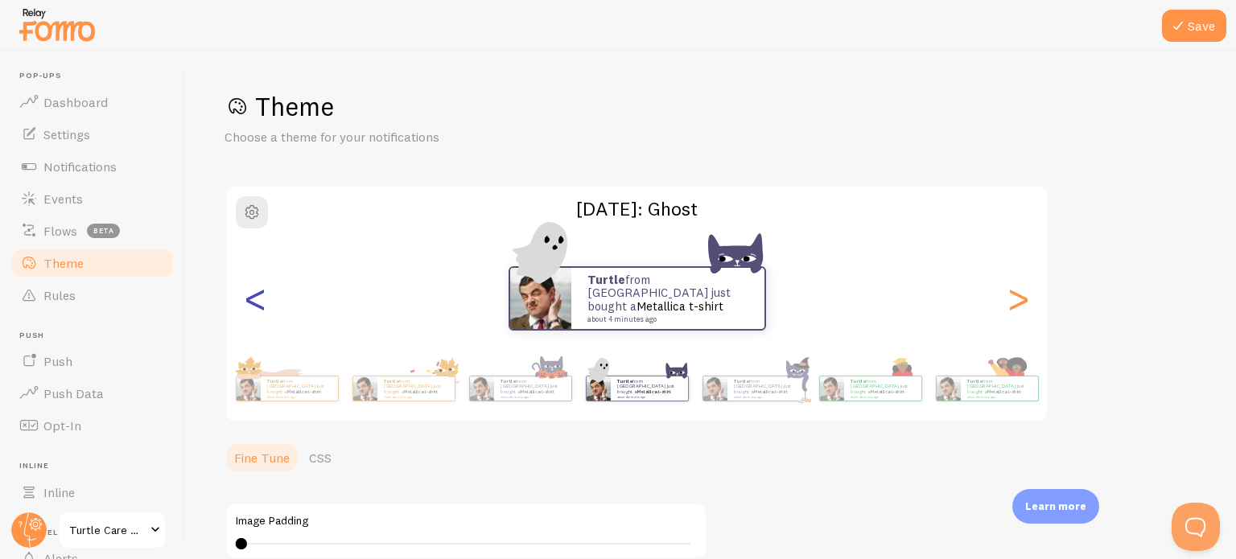
click at [255, 298] on div "<" at bounding box center [254, 299] width 19 height 116
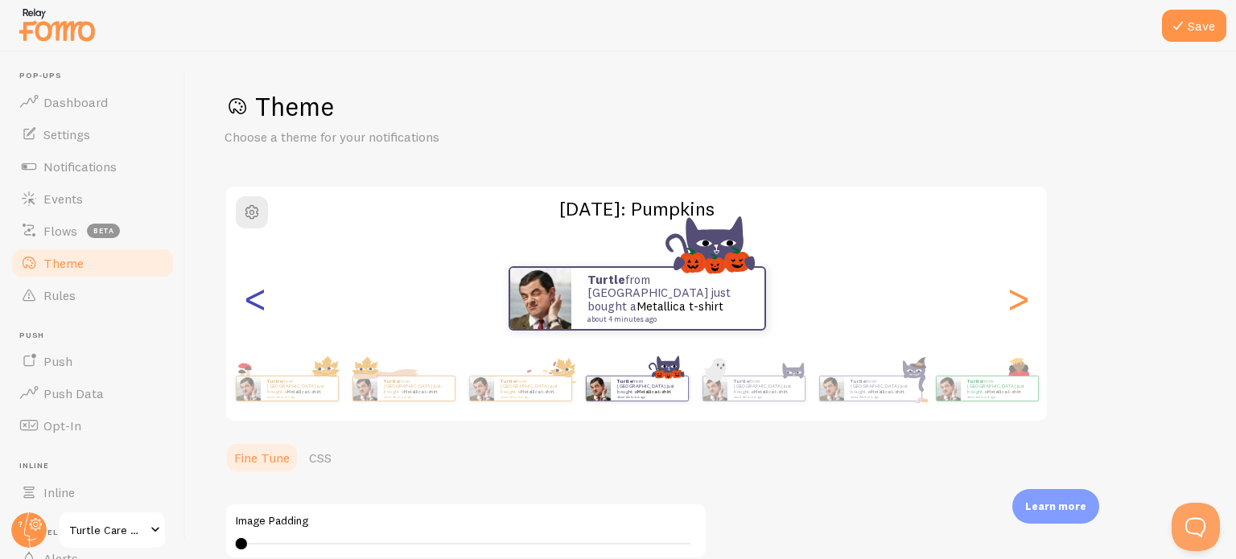
click at [255, 298] on div "<" at bounding box center [254, 299] width 19 height 116
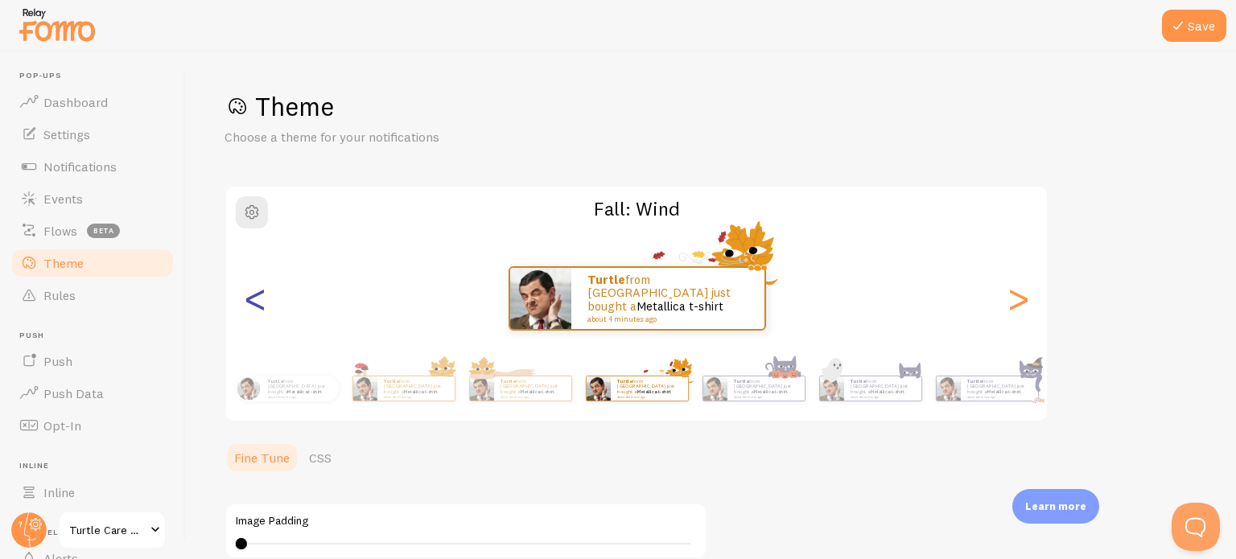
click at [255, 298] on div "<" at bounding box center [254, 299] width 19 height 116
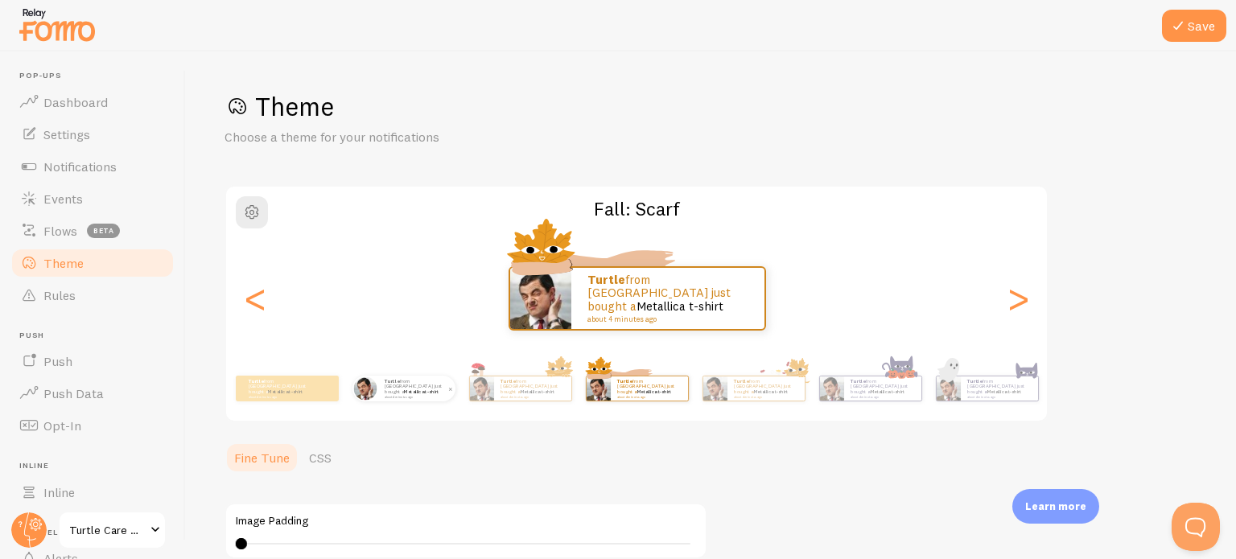
click at [421, 391] on link "Metallica t-shirt" at bounding box center [421, 392] width 35 height 6
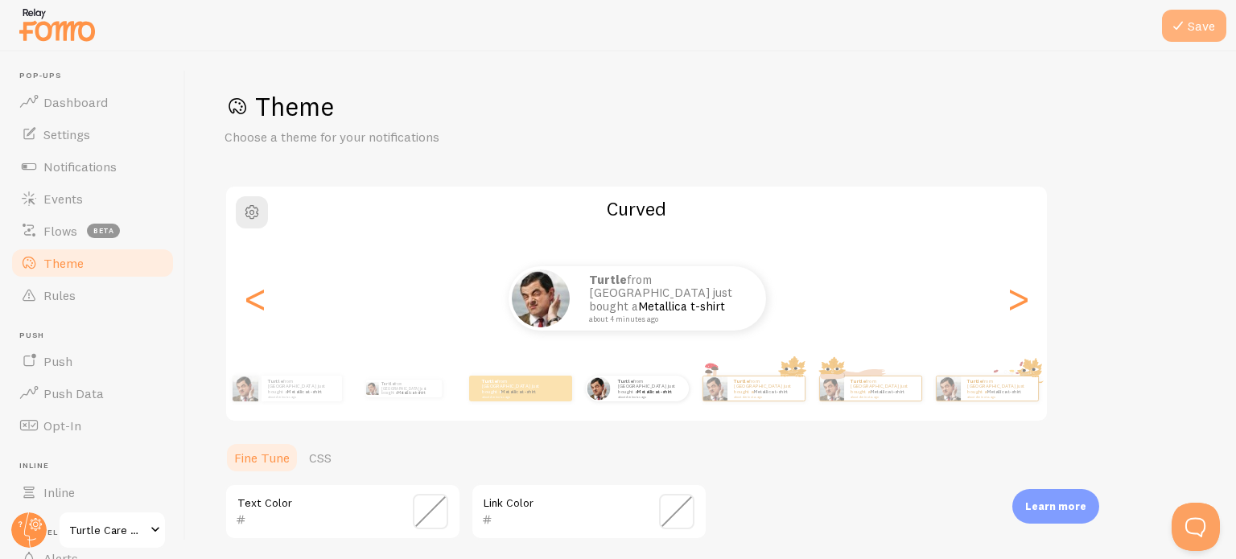
click at [1188, 27] on button "Save" at bounding box center [1194, 26] width 64 height 32
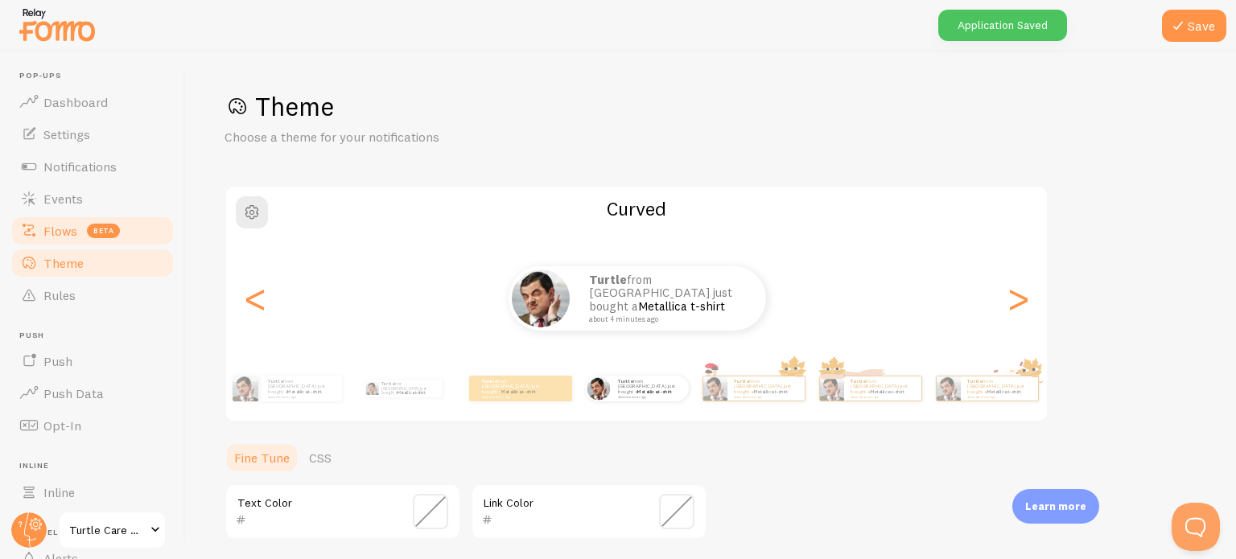
click at [57, 230] on span "Flows" at bounding box center [60, 231] width 34 height 16
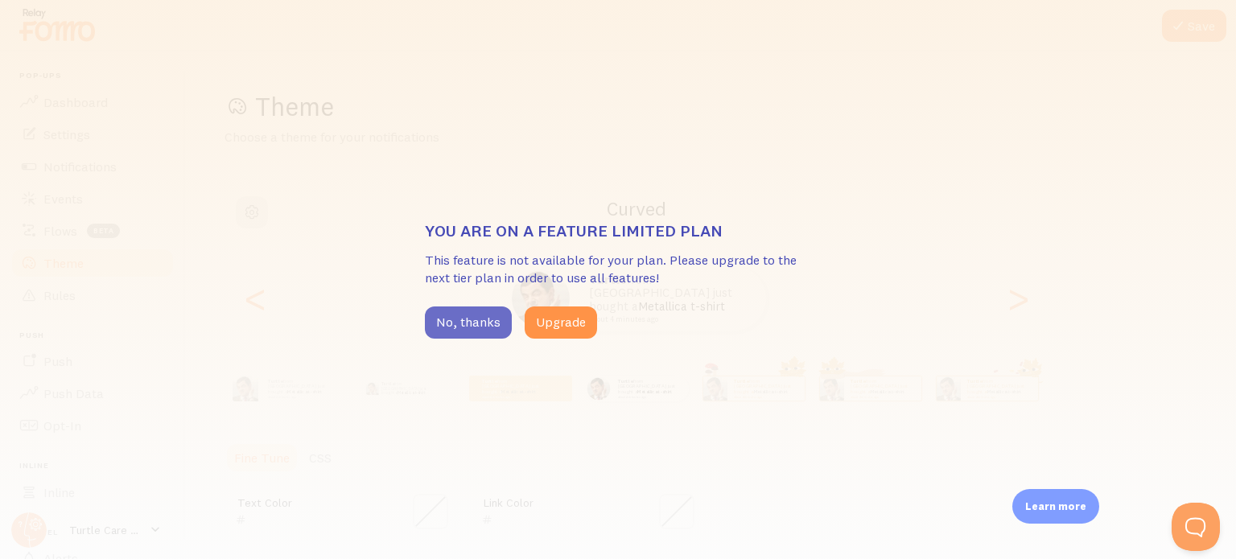
click at [457, 319] on button "No, thanks" at bounding box center [468, 322] width 87 height 32
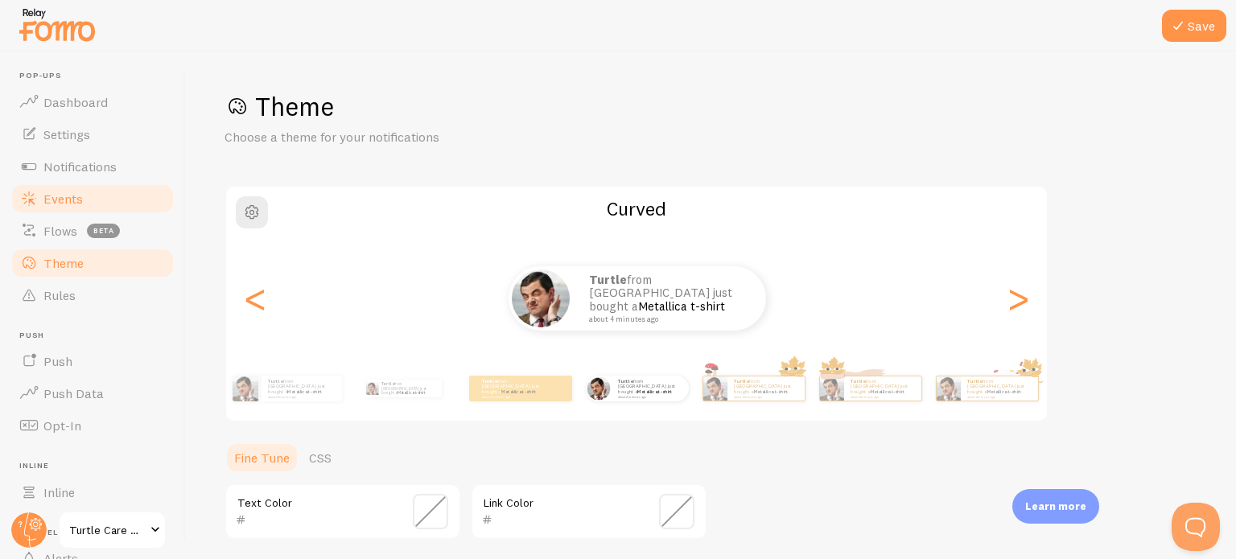
click at [68, 201] on span "Events" at bounding box center [62, 199] width 39 height 16
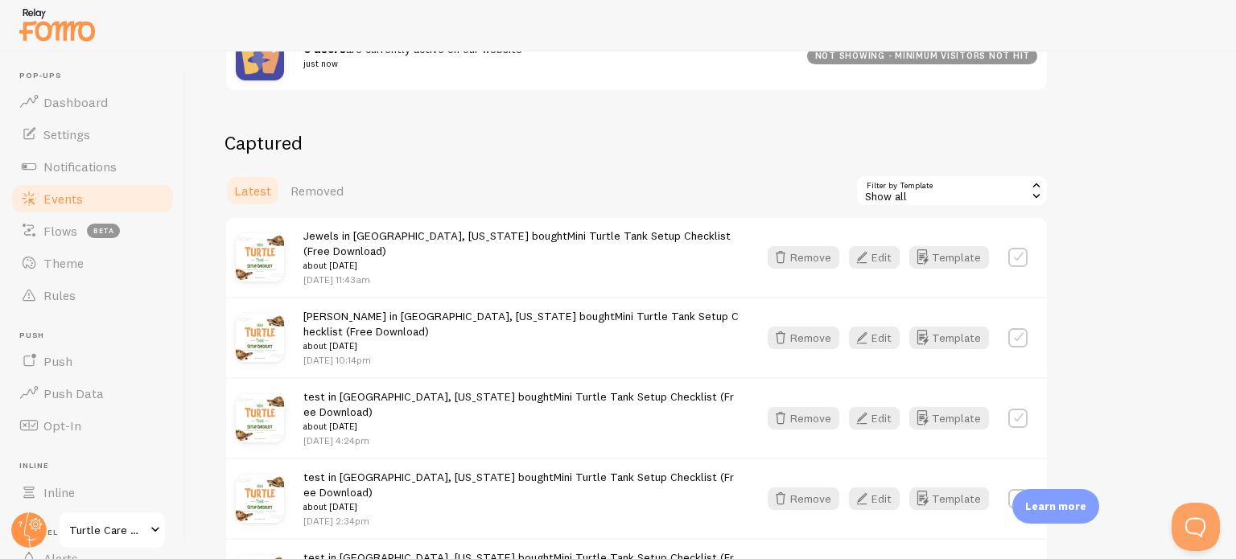
scroll to position [336, 0]
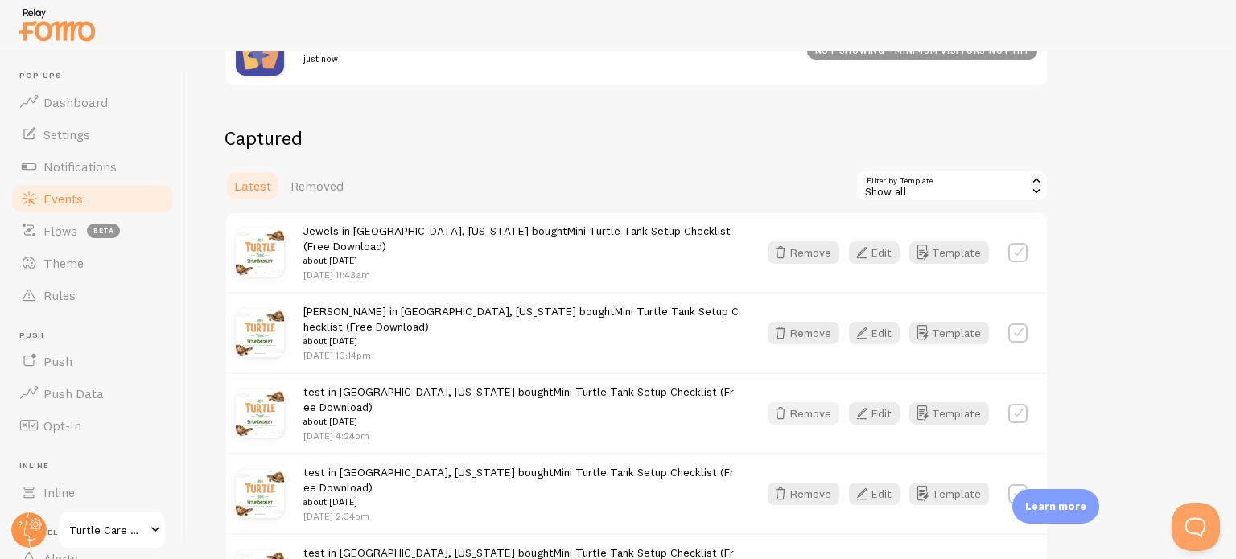
click at [801, 402] on button "Remove" at bounding box center [803, 413] width 72 height 23
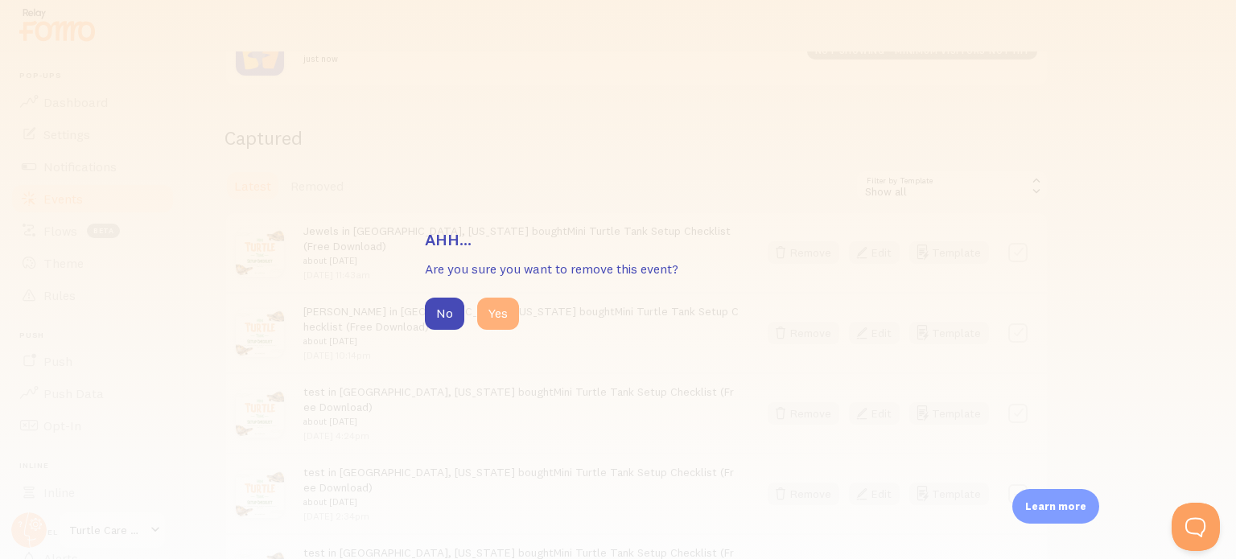
click at [493, 309] on button "Yes" at bounding box center [498, 314] width 42 height 32
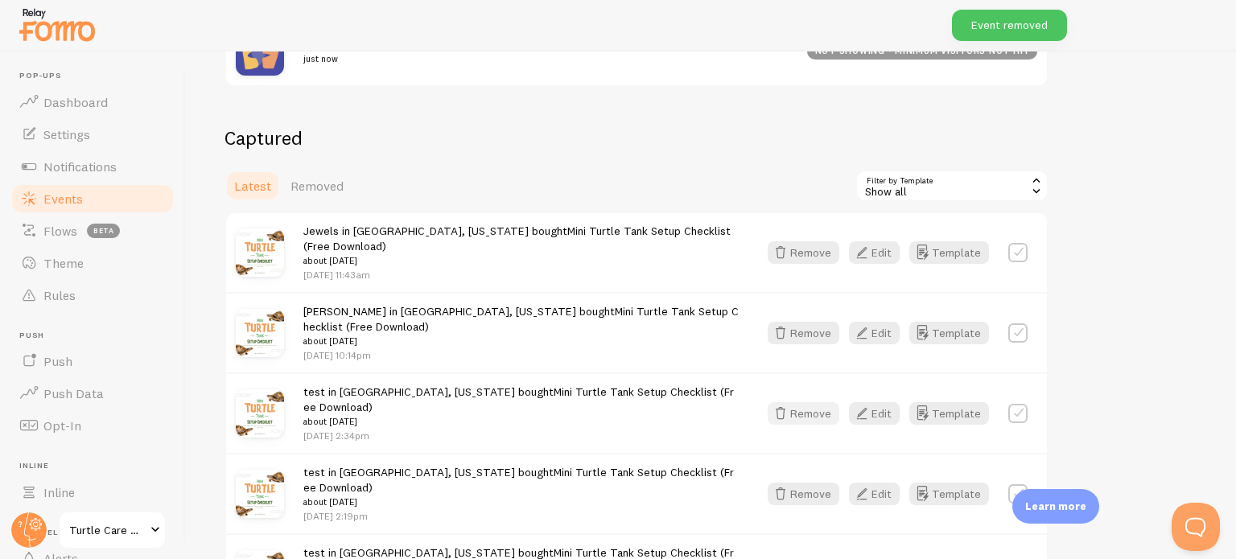
click at [811, 405] on button "Remove" at bounding box center [803, 413] width 72 height 23
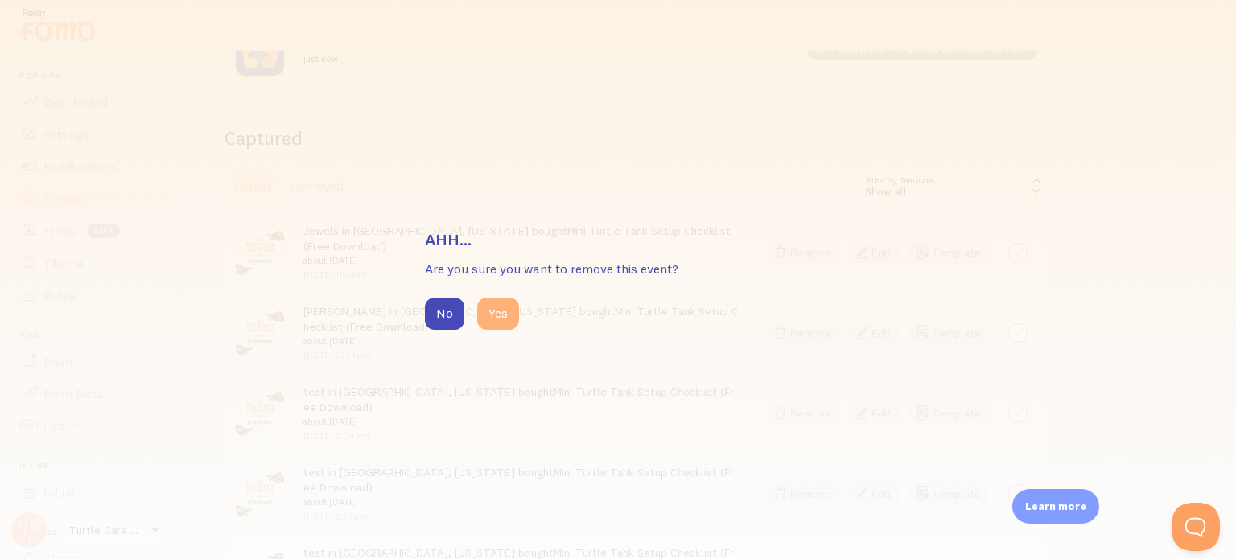
click at [496, 316] on button "Yes" at bounding box center [498, 314] width 42 height 32
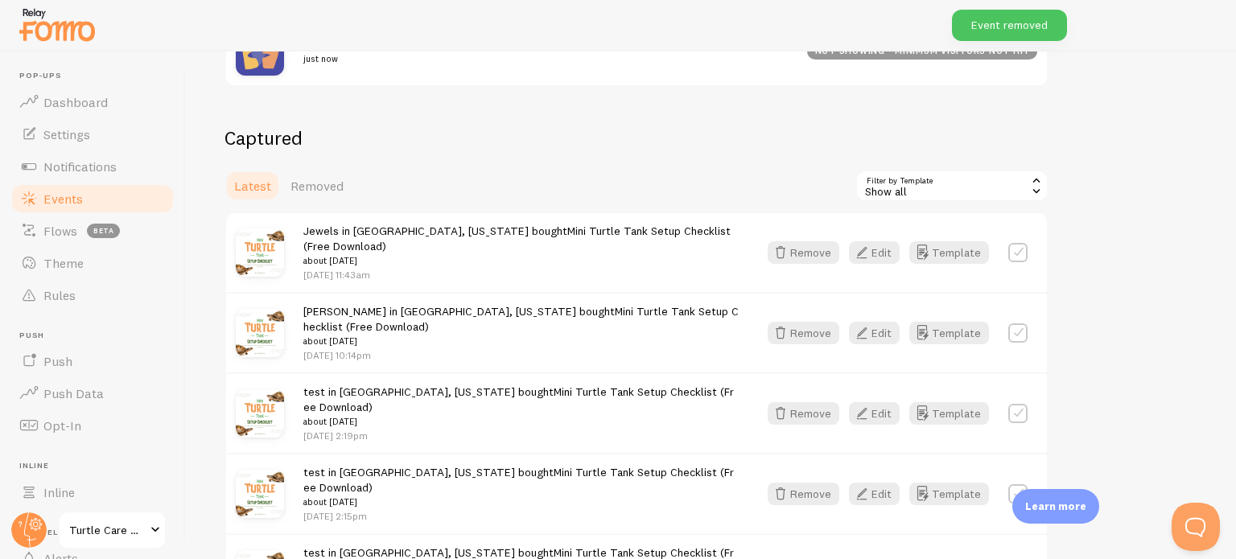
click at [1017, 404] on label at bounding box center [1017, 413] width 19 height 19
checkbox input "true"
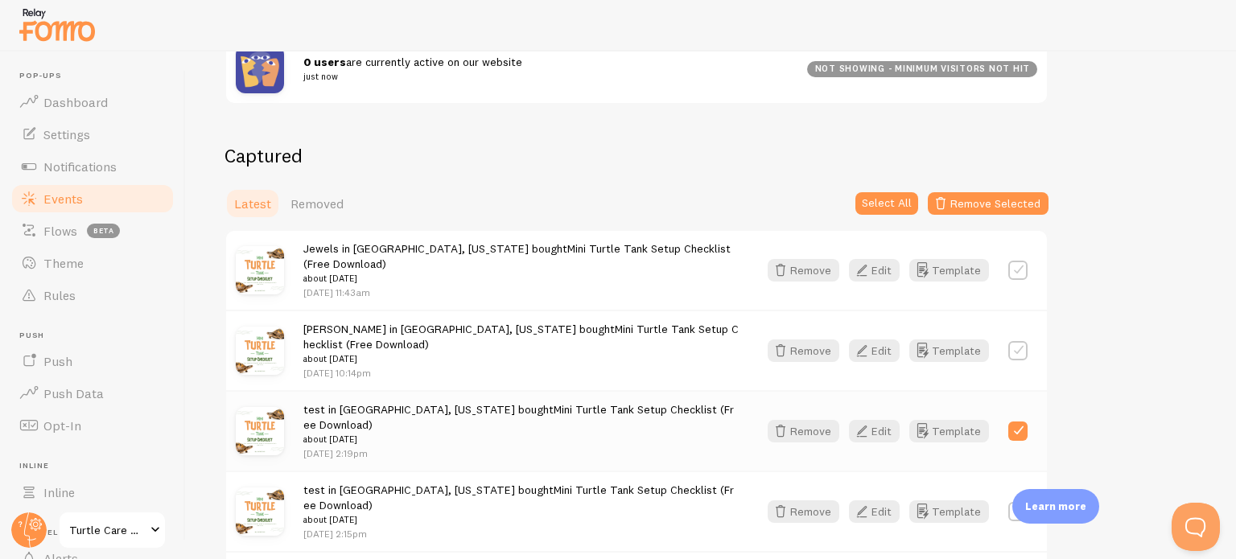
scroll to position [330, 0]
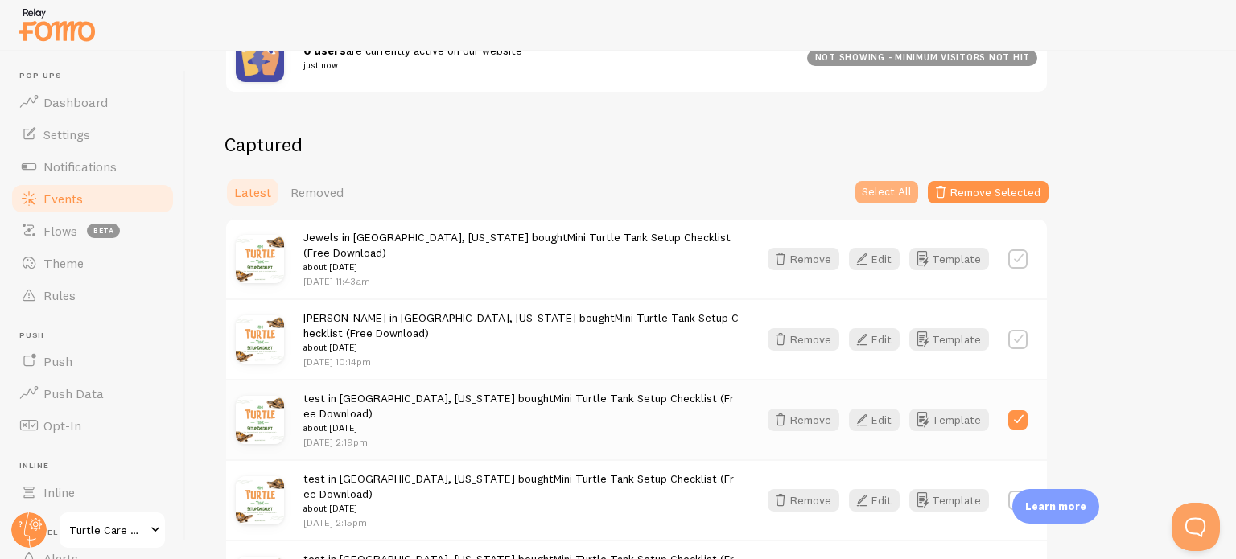
click at [879, 189] on button "Select All" at bounding box center [886, 192] width 63 height 23
checkbox input "true"
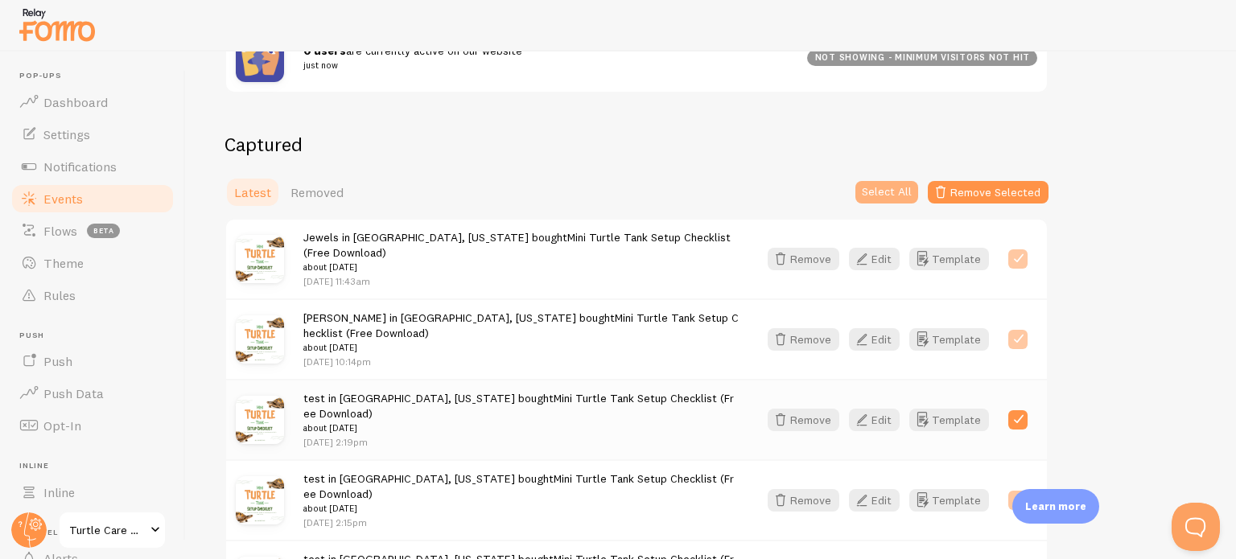
checkbox input "true"
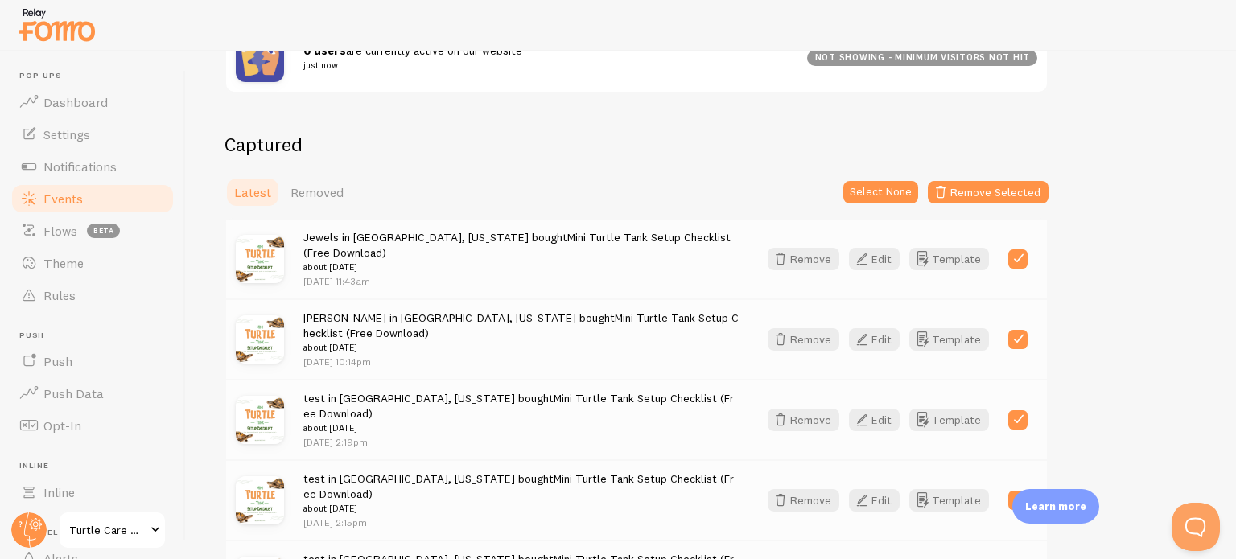
click at [1020, 260] on label at bounding box center [1017, 258] width 19 height 19
checkbox input "false"
click at [1016, 333] on label at bounding box center [1017, 339] width 19 height 19
checkbox input "false"
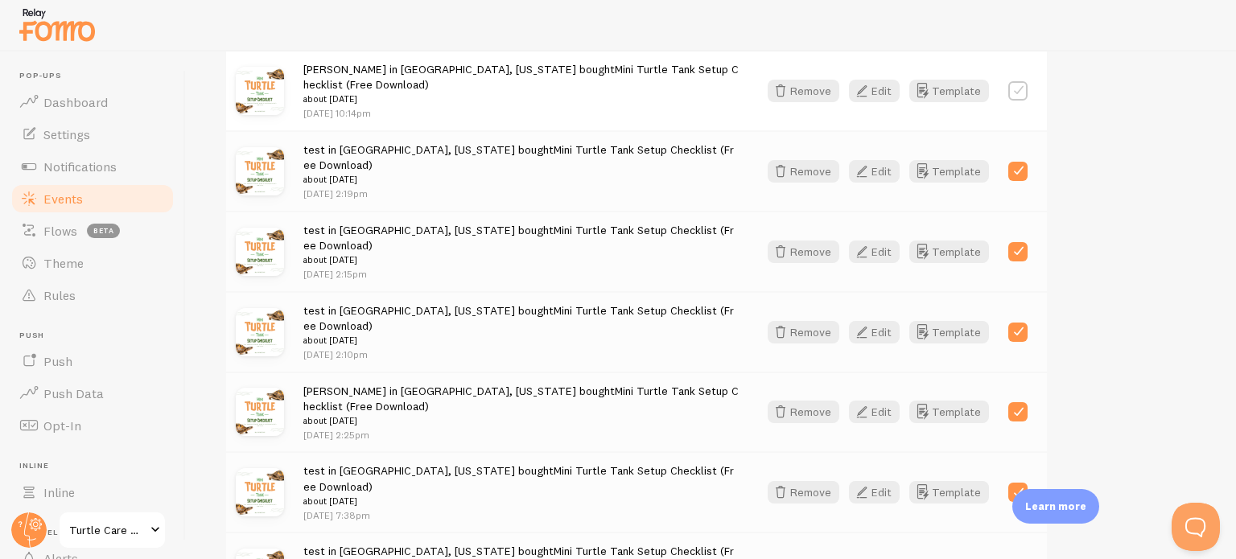
scroll to position [590, 0]
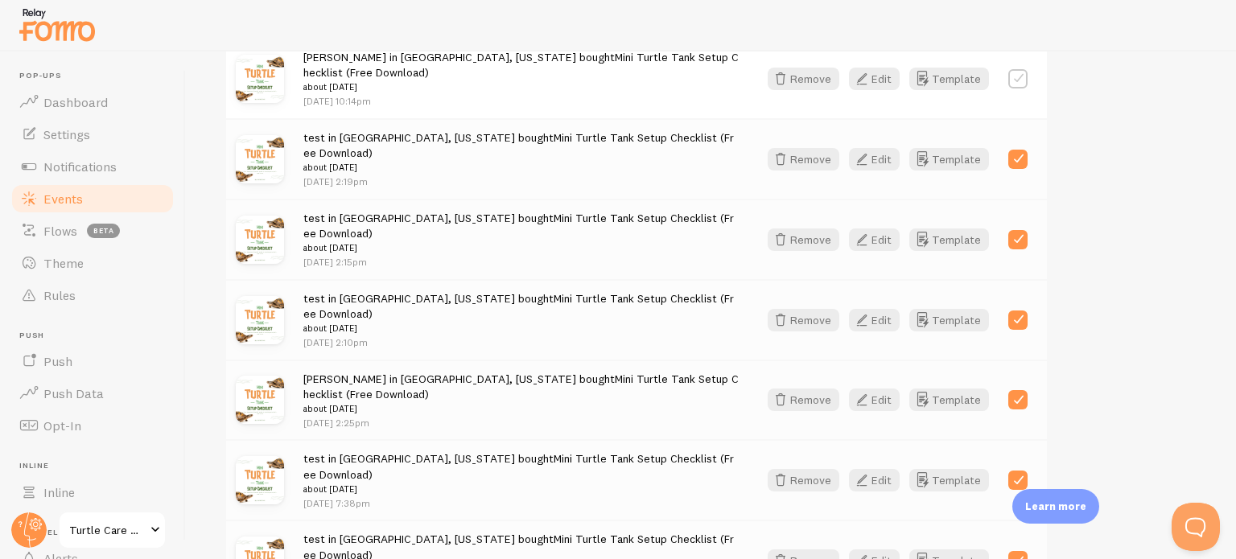
click at [1020, 390] on label at bounding box center [1017, 399] width 19 height 19
checkbox input "false"
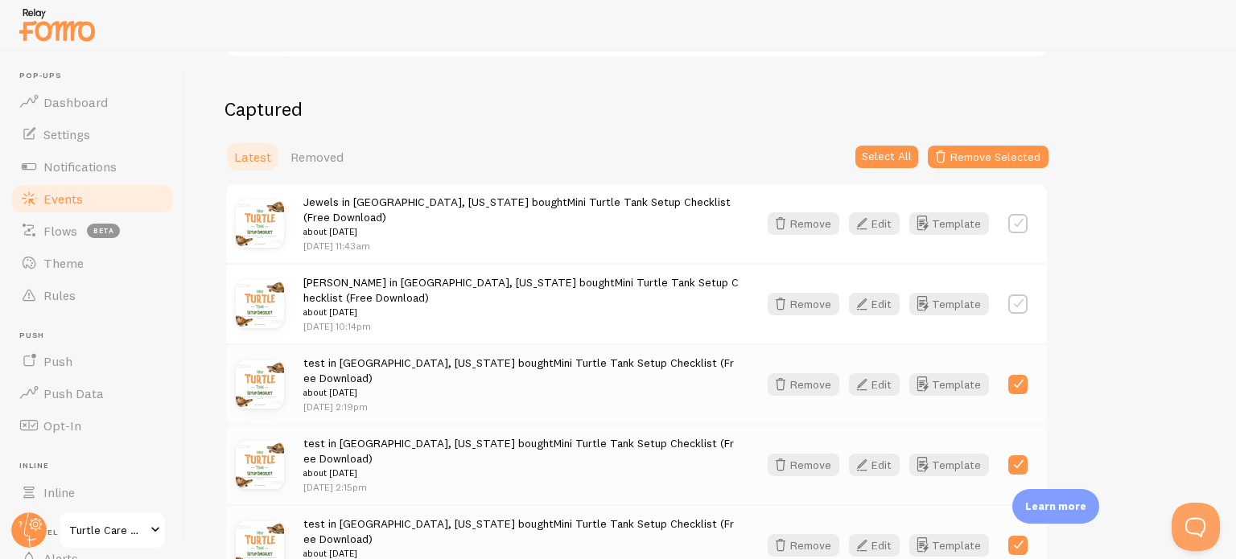
scroll to position [364, 0]
click at [986, 160] on button "Remove Selected" at bounding box center [987, 158] width 121 height 23
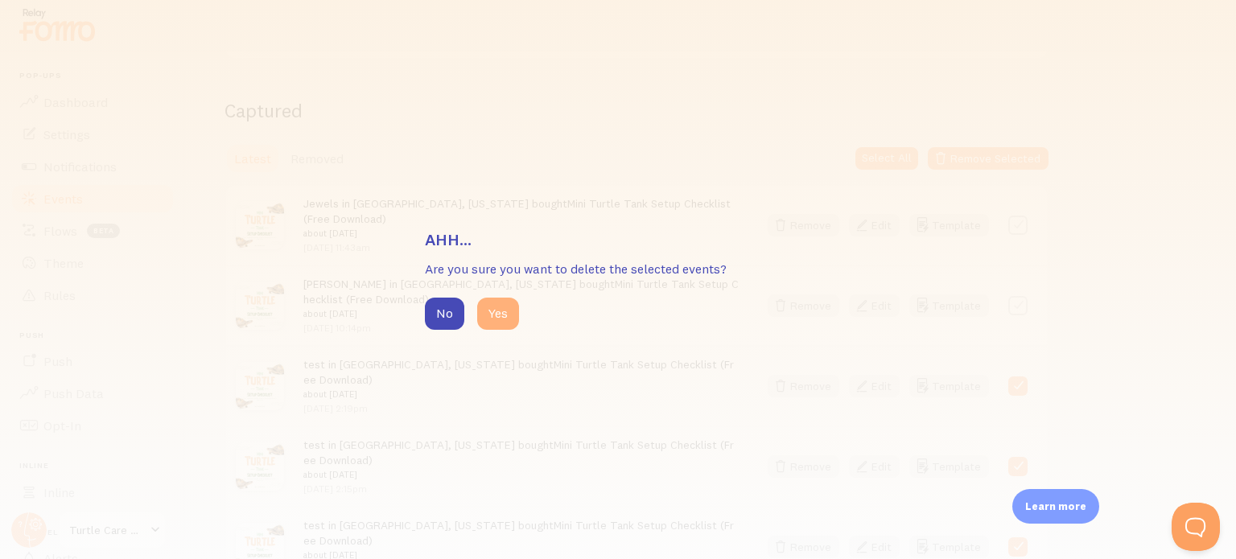
click at [502, 315] on button "Yes" at bounding box center [498, 314] width 42 height 32
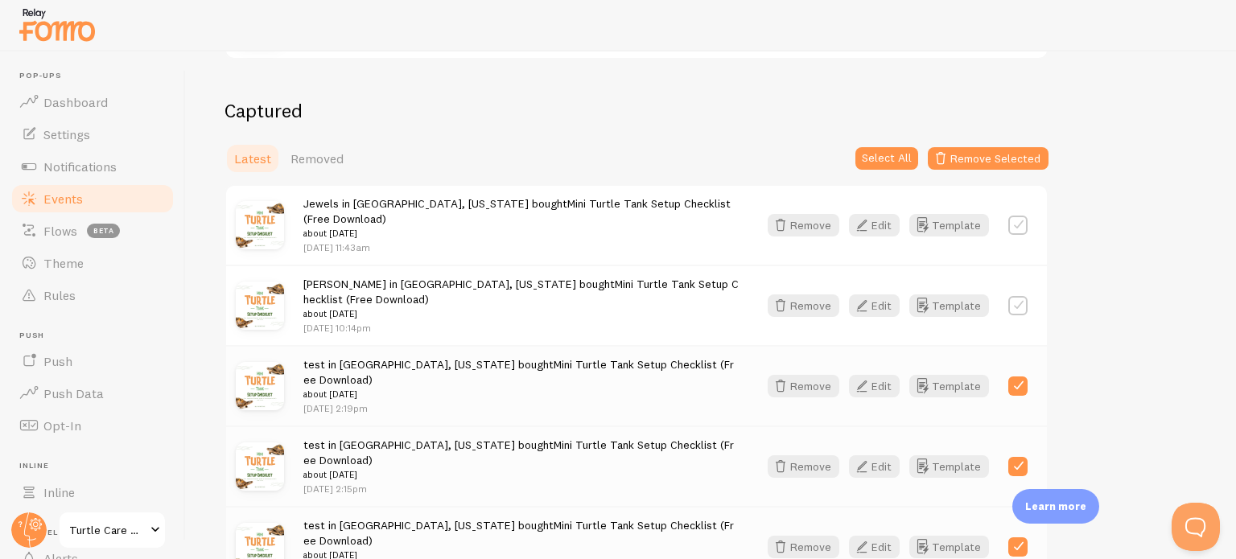
scroll to position [380, 0]
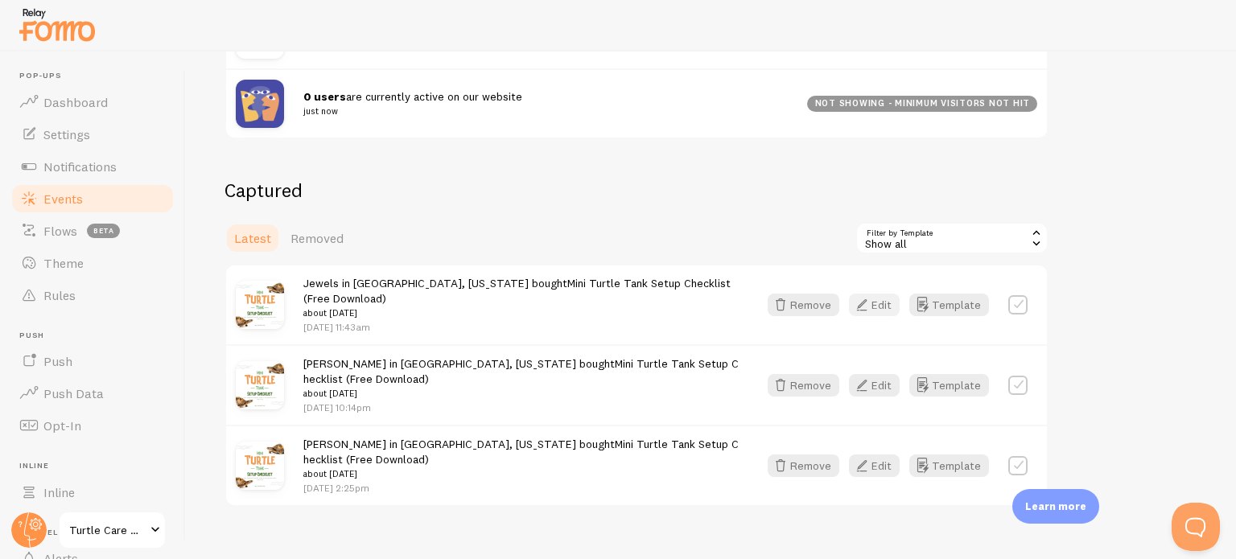
click at [878, 301] on button "Edit" at bounding box center [874, 305] width 51 height 23
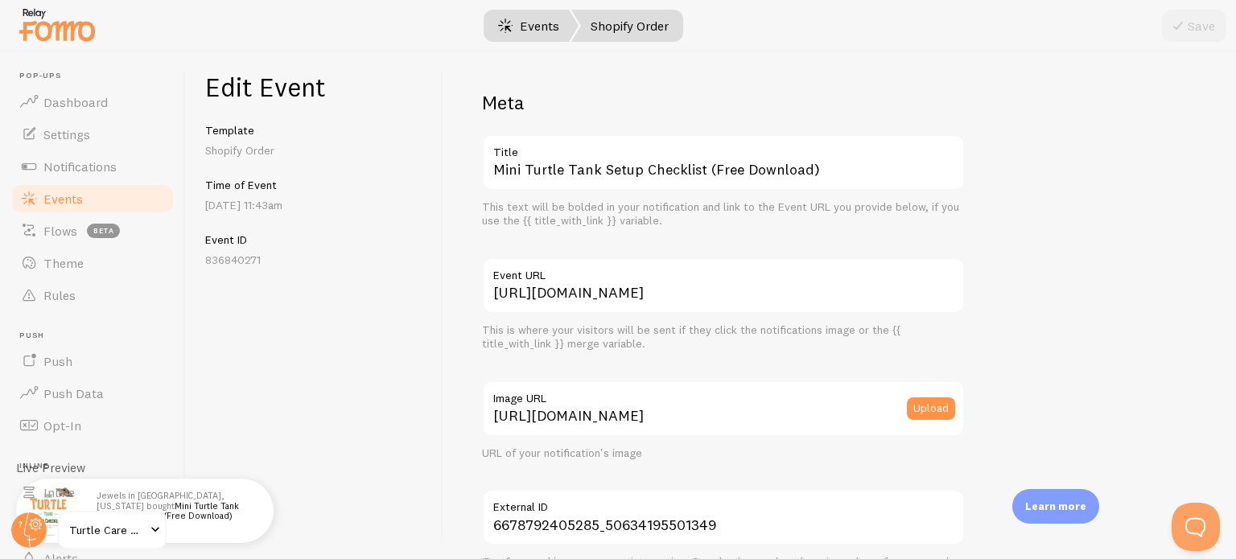
click at [526, 33] on link "Events" at bounding box center [529, 26] width 100 height 32
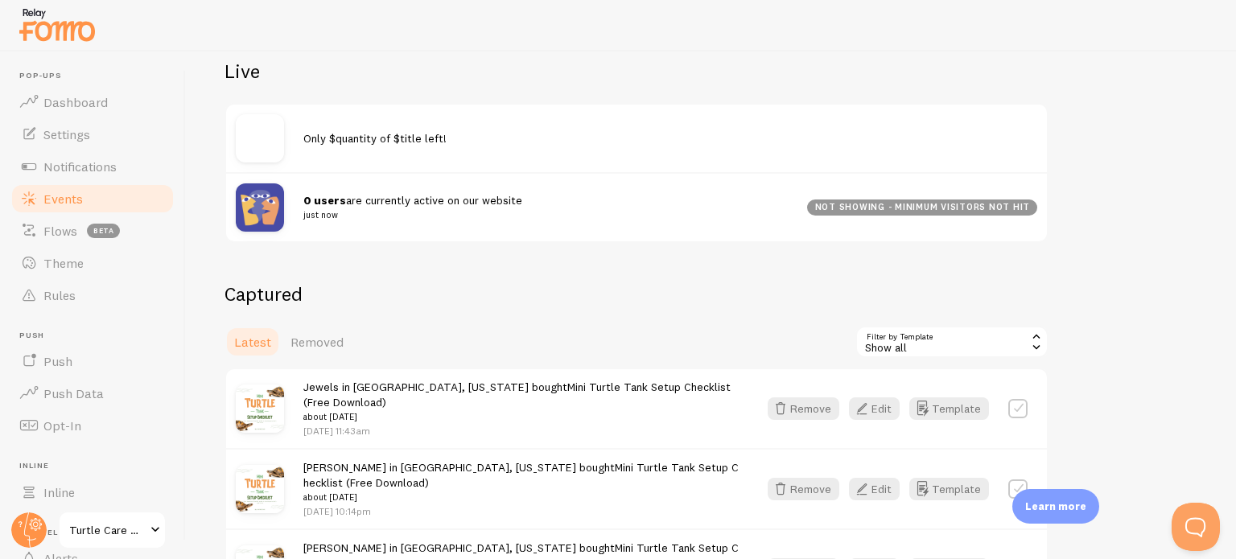
scroll to position [380, 0]
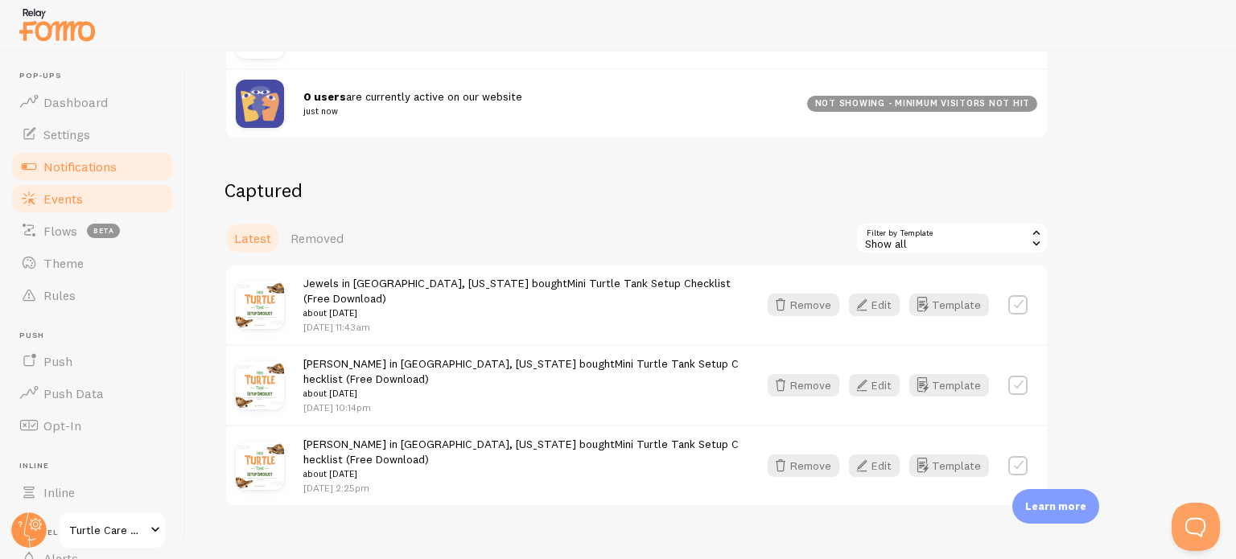
click at [84, 167] on span "Notifications" at bounding box center [79, 166] width 73 height 16
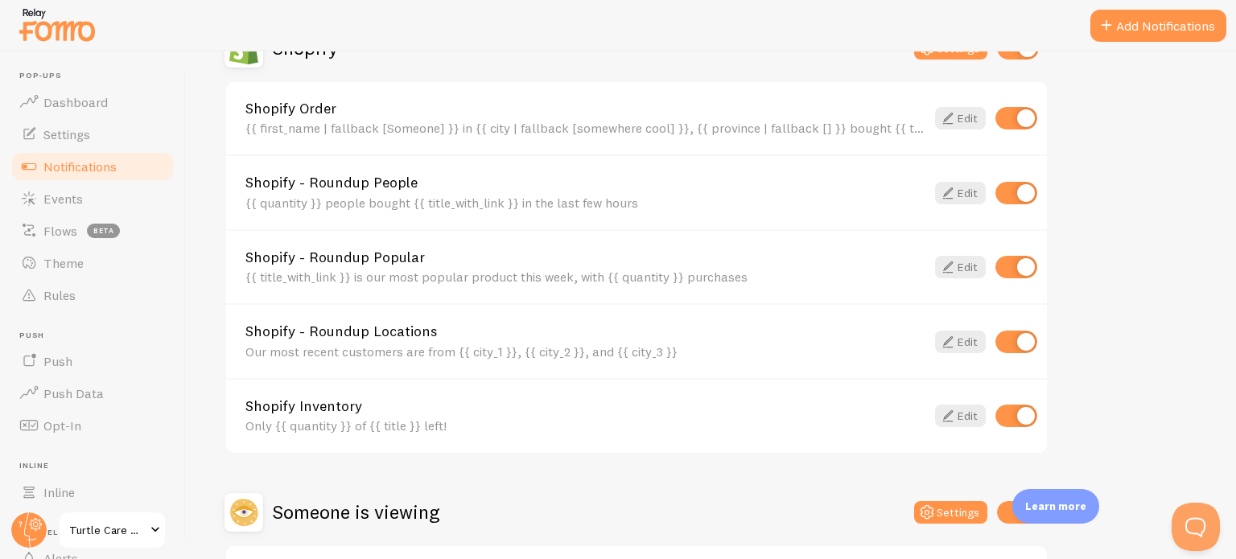
scroll to position [598, 0]
click at [1026, 417] on input "checkbox" at bounding box center [1016, 416] width 42 height 23
checkbox input "false"
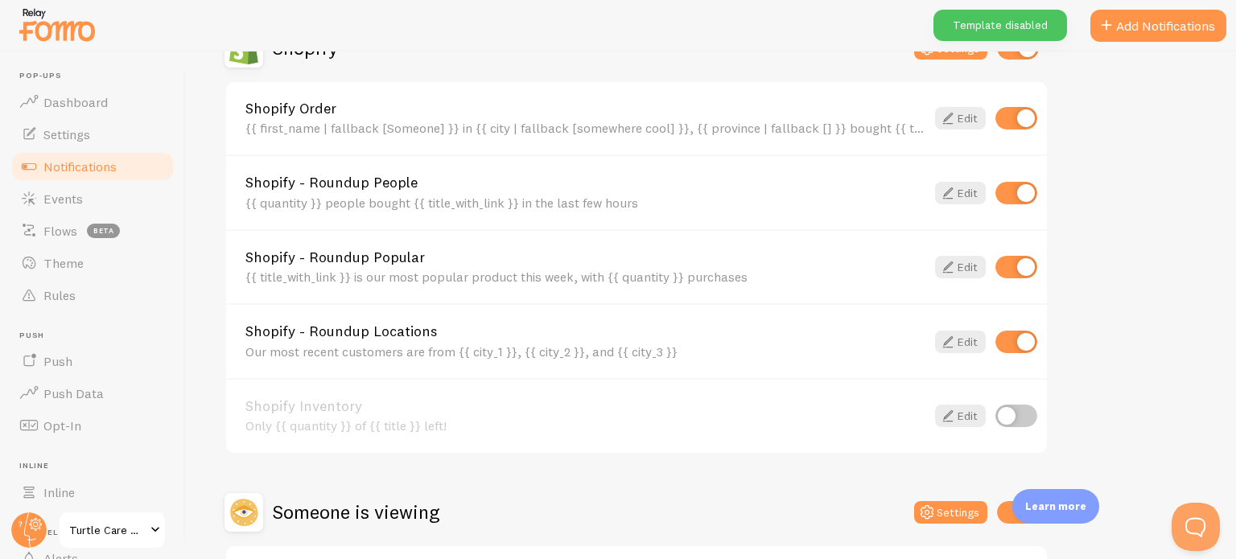
click at [1027, 331] on input "checkbox" at bounding box center [1016, 342] width 42 height 23
checkbox input "false"
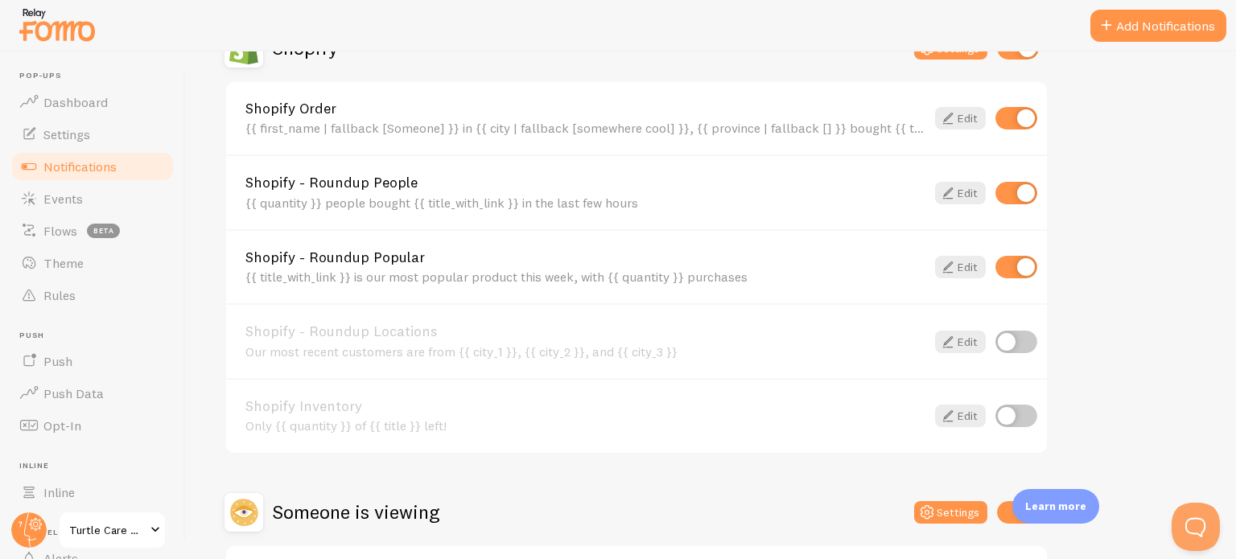
click at [1026, 261] on input "checkbox" at bounding box center [1016, 267] width 42 height 23
checkbox input "false"
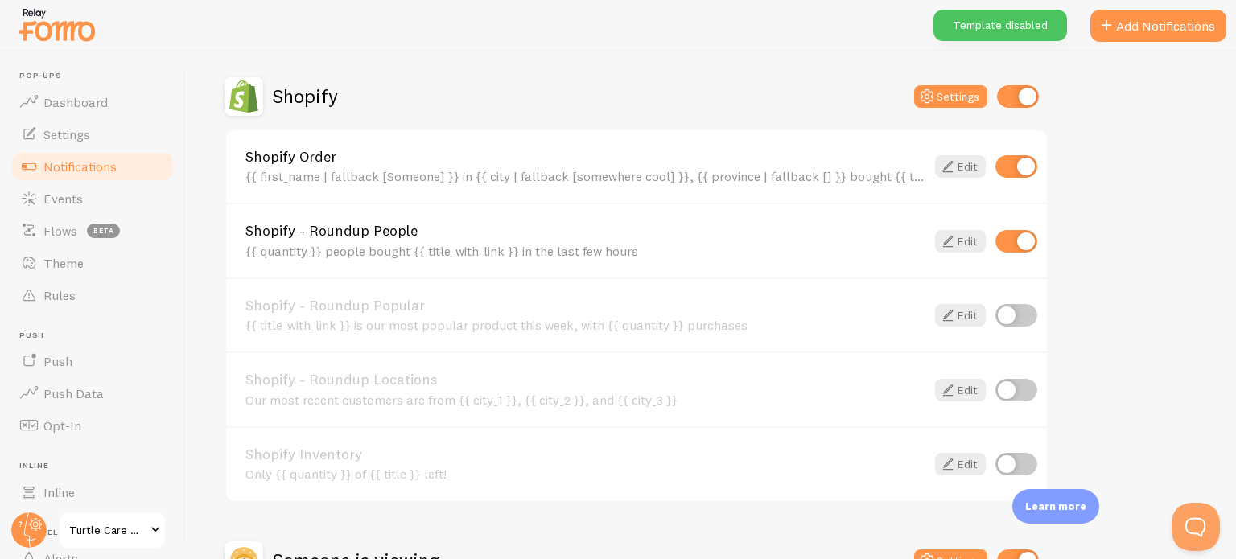
scroll to position [528, 0]
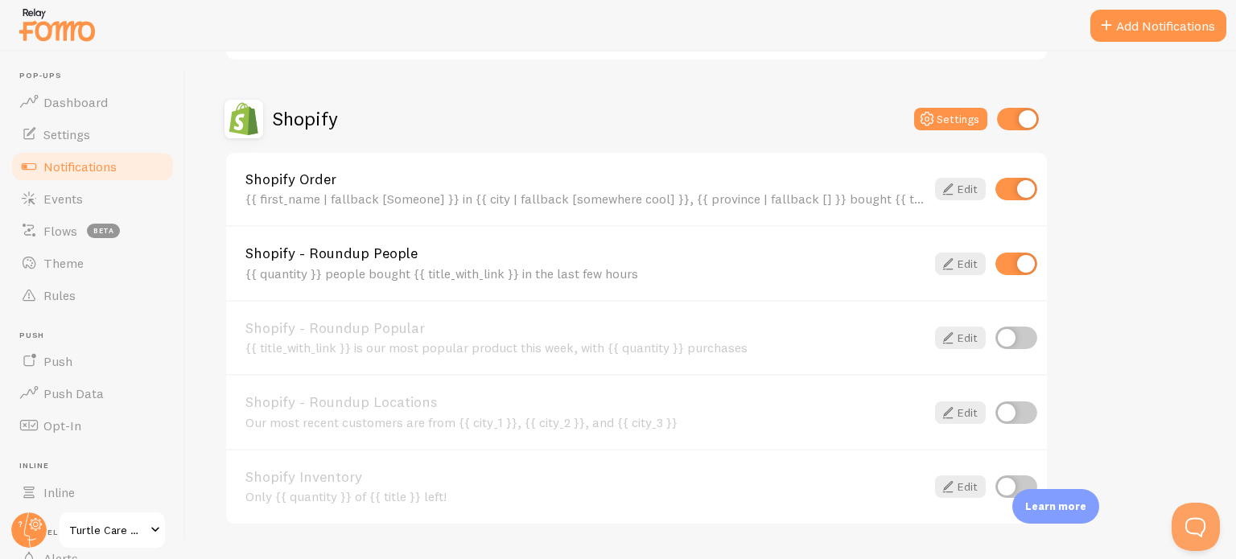
click at [1026, 261] on input "checkbox" at bounding box center [1016, 264] width 42 height 23
checkbox input "false"
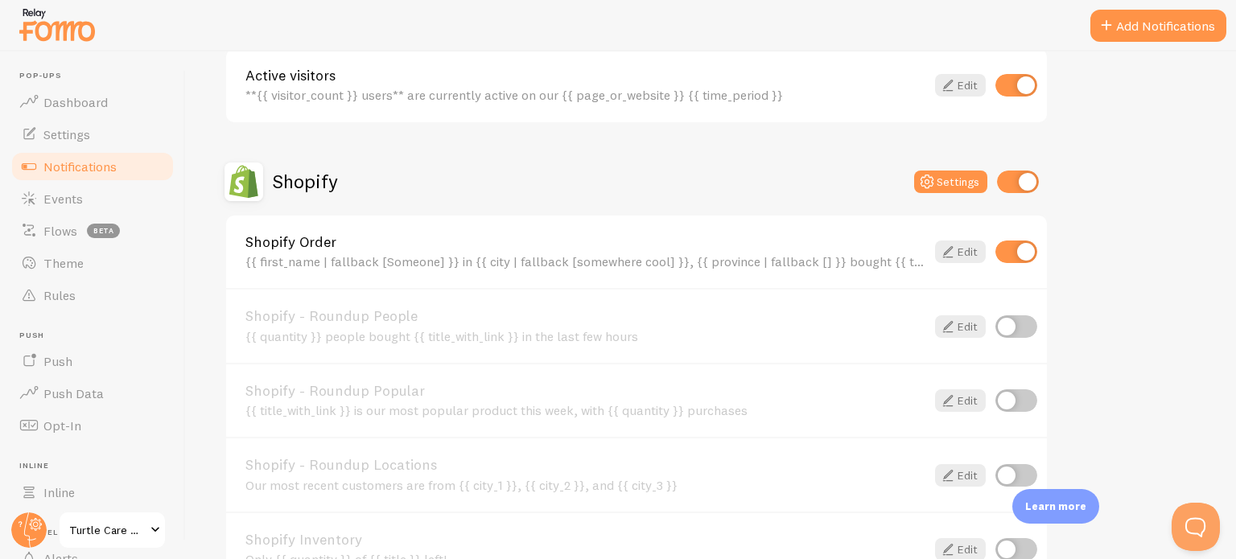
scroll to position [458, 0]
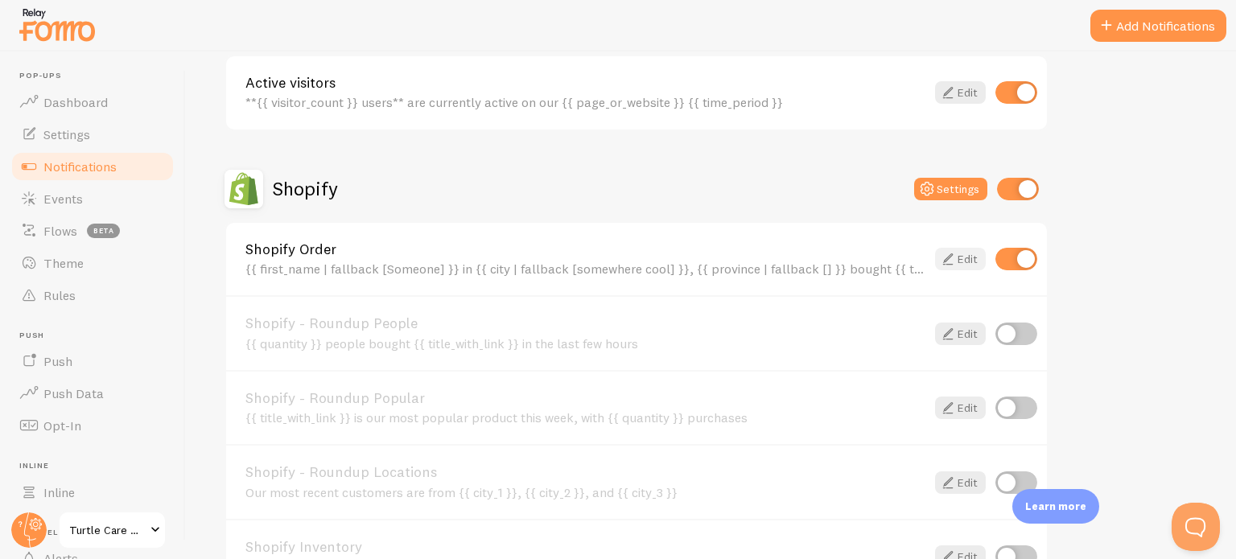
click at [956, 255] on icon at bounding box center [947, 258] width 19 height 19
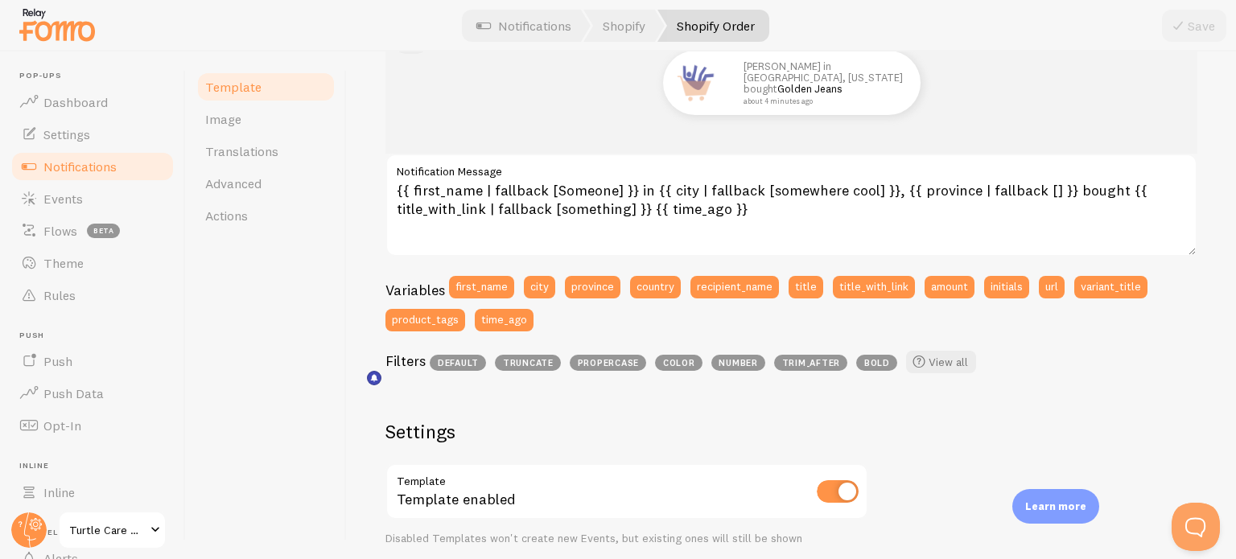
scroll to position [218, 0]
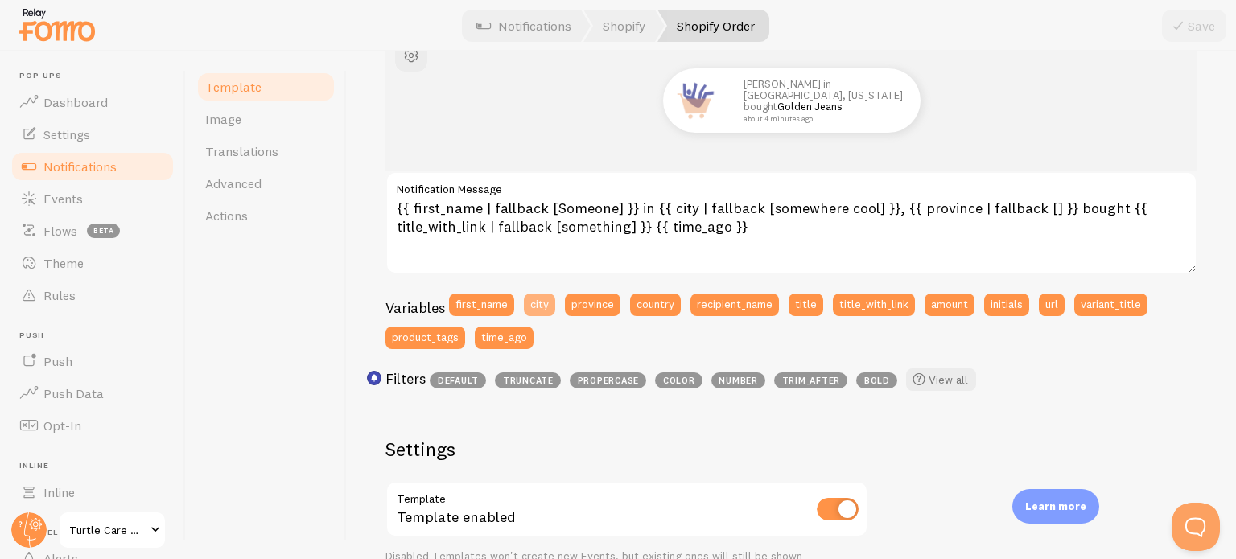
click at [534, 302] on button "city" at bounding box center [539, 305] width 31 height 23
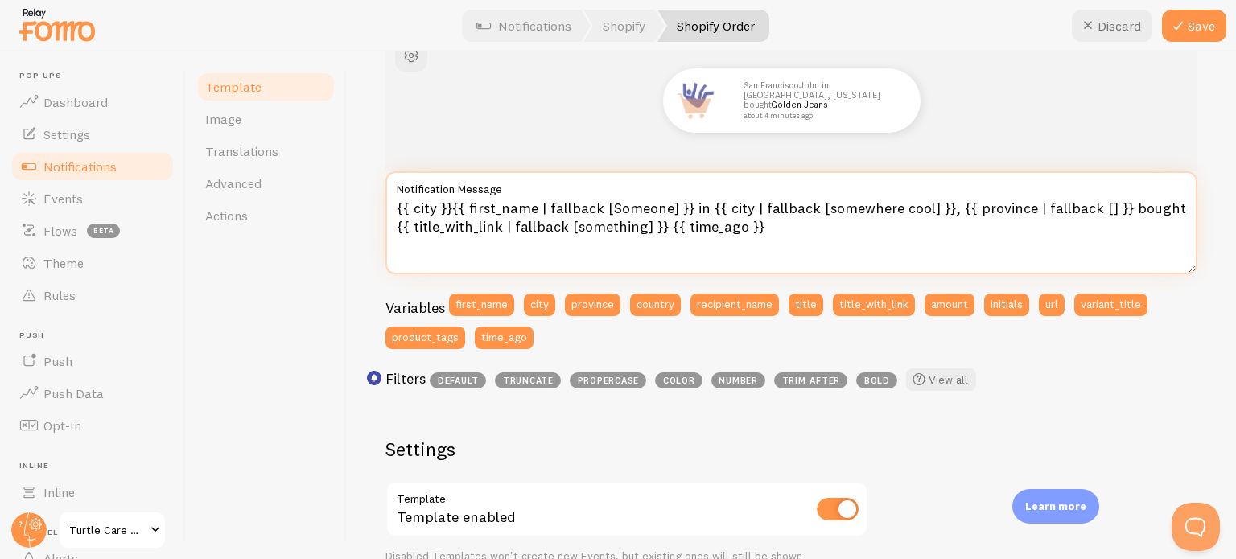
drag, startPoint x: 451, startPoint y: 208, endPoint x: 386, endPoint y: 208, distance: 65.2
click at [386, 208] on textarea "{{ city }}{{ first_name | fallback [Someone] }} in {{ city | fallback [somewher…" at bounding box center [791, 222] width 812 height 103
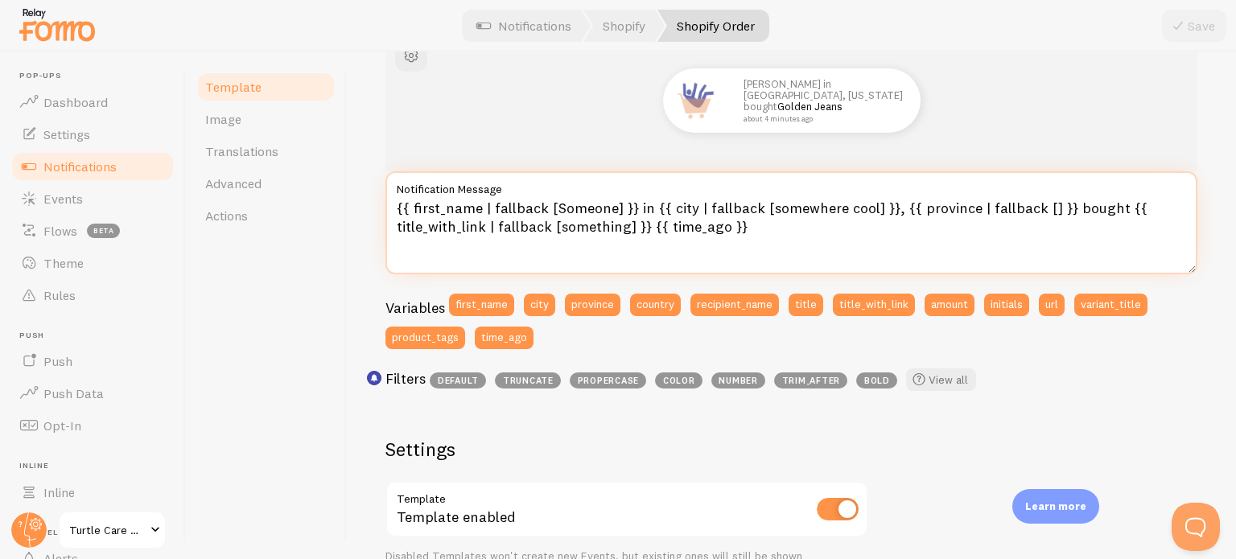
click at [401, 208] on textarea "{{ first_name | fallback [Someone] }} in {{ city | fallback [somewhere cool] }}…" at bounding box center [791, 222] width 812 height 103
drag, startPoint x: 882, startPoint y: 206, endPoint x: 634, endPoint y: 216, distance: 248.8
click at [634, 216] on textarea "{{ first_name | fallback [Someone] }} in {{ city | fallback [somewhere cool] }}…" at bounding box center [791, 222] width 812 height 103
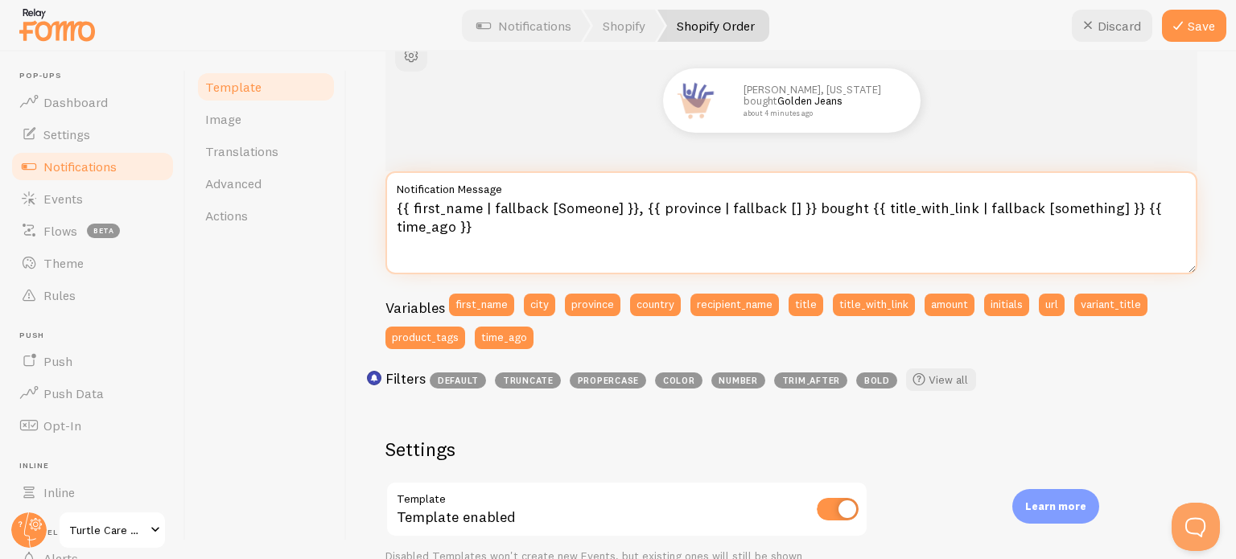
drag, startPoint x: 803, startPoint y: 208, endPoint x: 635, endPoint y: 202, distance: 168.2
click at [635, 202] on textarea "{{ first_name | fallback [Someone] }}, {{ province | fallback [] }} bought {{ t…" at bounding box center [791, 222] width 812 height 103
drag, startPoint x: 1046, startPoint y: 204, endPoint x: 955, endPoint y: 215, distance: 91.6
click at [955, 215] on textarea "{{ first_name | fallback [Someone] }}, bought {{ title_with_link | fallback [so…" at bounding box center [791, 222] width 812 height 103
click at [640, 208] on textarea "{{ first_name | fallback [Someone] }}, bought {{ title_with_link | fallback [so…" at bounding box center [791, 222] width 812 height 103
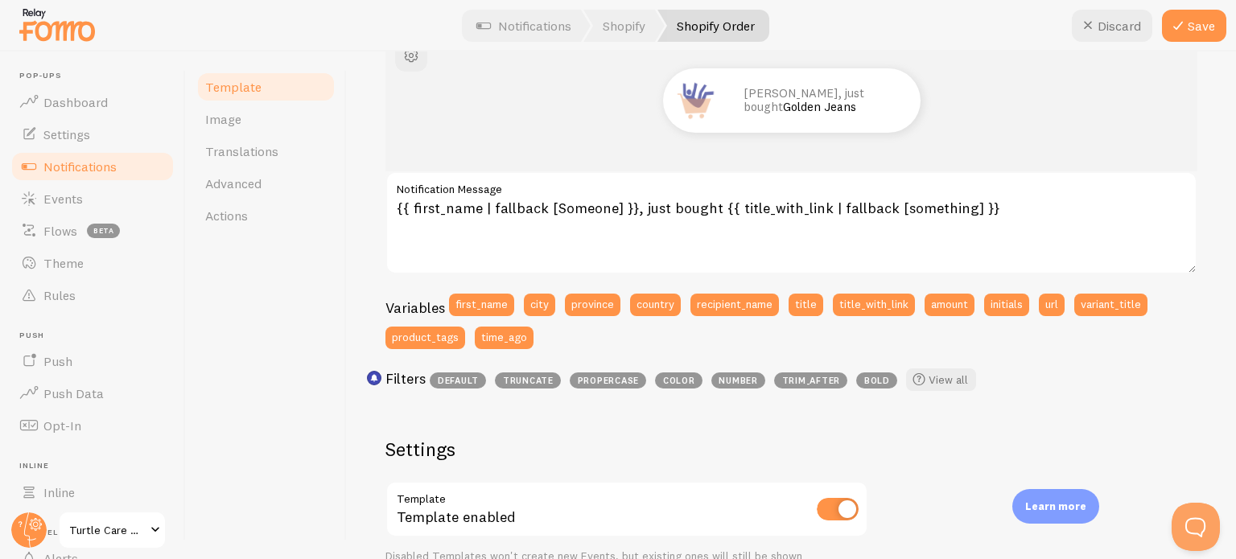
click at [1110, 372] on div "Filters default truncate propercase color number trim_after bold View all" at bounding box center [791, 383] width 812 height 30
click at [1191, 30] on button "Save" at bounding box center [1194, 26] width 64 height 32
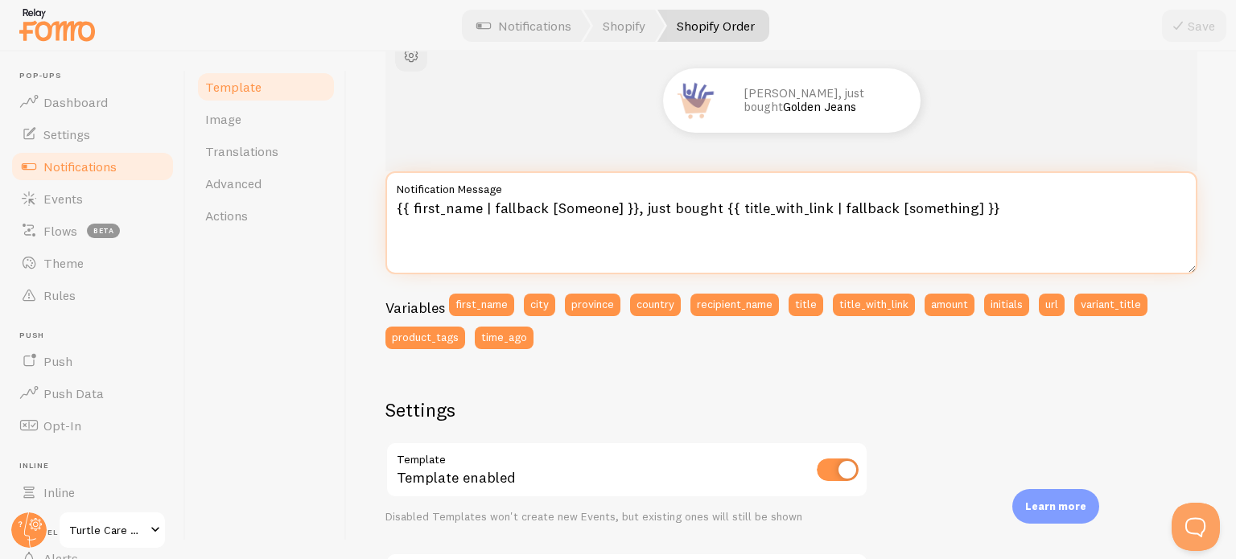
click at [630, 209] on textarea "{{ first_name | fallback [Someone] }}, just bought {{ title_with_link | fallbac…" at bounding box center [791, 222] width 812 height 103
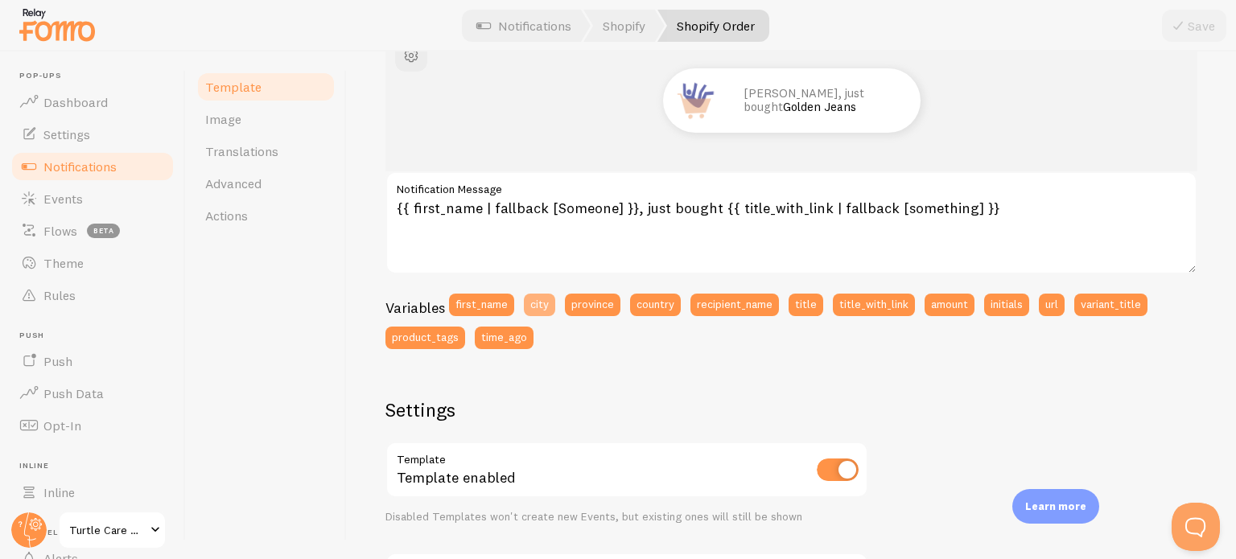
click at [542, 306] on button "city" at bounding box center [539, 305] width 31 height 23
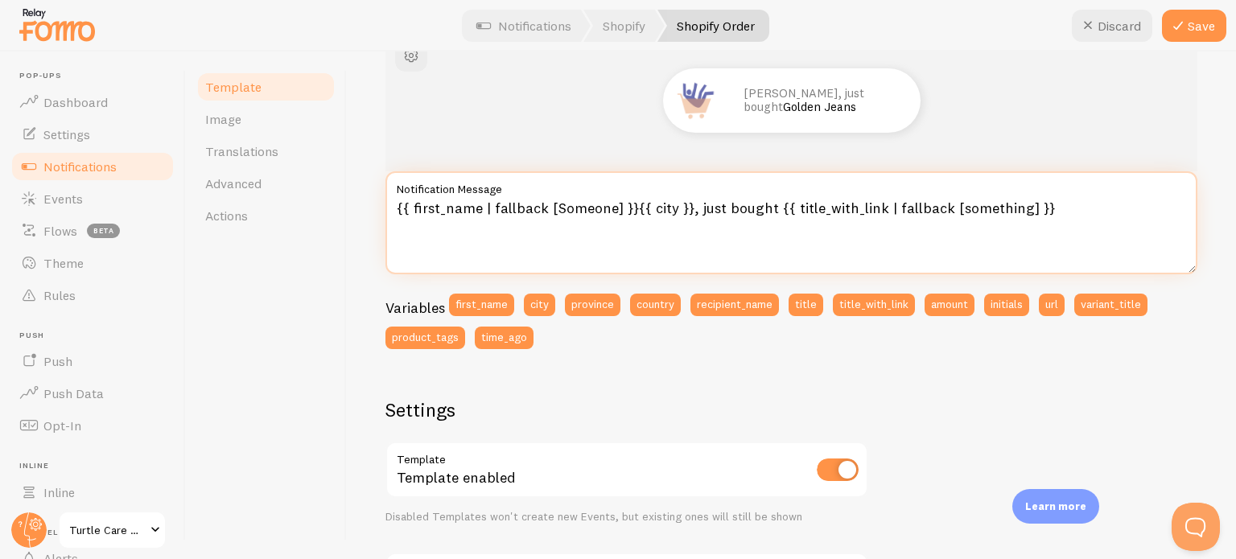
click at [627, 210] on textarea "{{ first_name | fallback [Someone] }}{{ city }}, just bought {{ title_with_link…" at bounding box center [791, 222] width 812 height 103
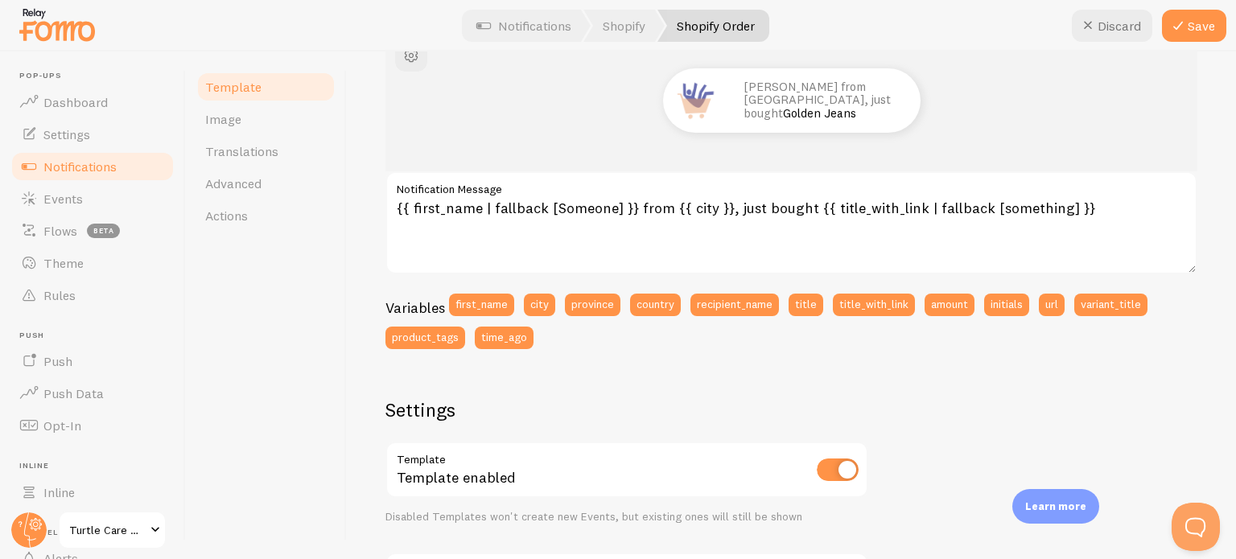
click at [1194, 344] on div "Shopify Order Compose your message using variables, enclosing variables within …" at bounding box center [791, 305] width 889 height 508
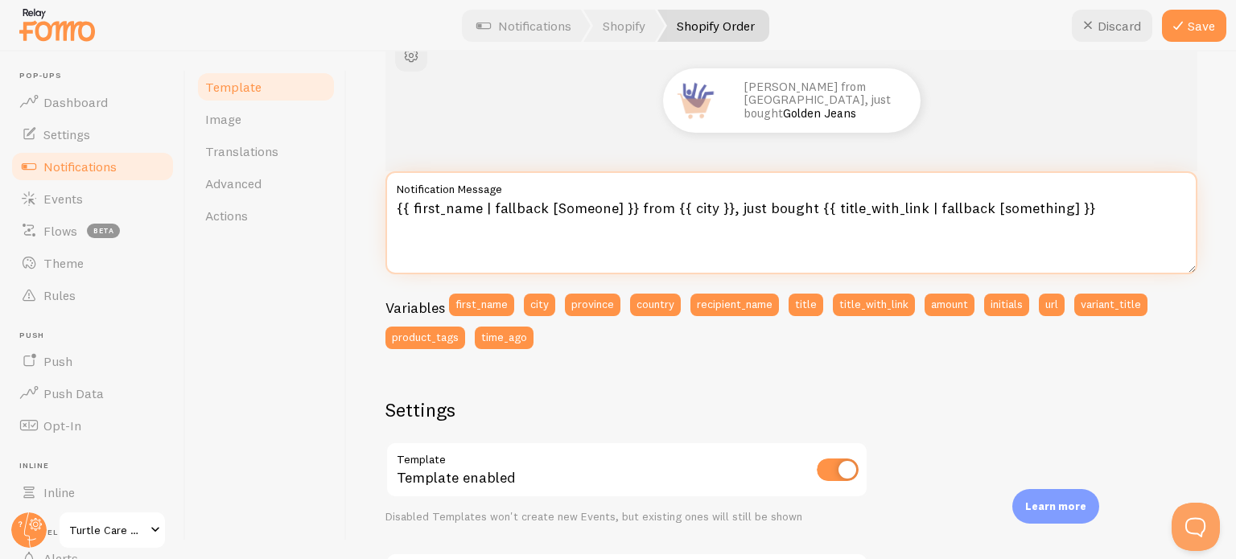
drag, startPoint x: 1071, startPoint y: 208, endPoint x: 806, endPoint y: 212, distance: 264.7
click at [806, 212] on textarea "{{ first_name | fallback [Someone] }} from {{ city }}, just bought {{ title_wit…" at bounding box center [791, 222] width 812 height 103
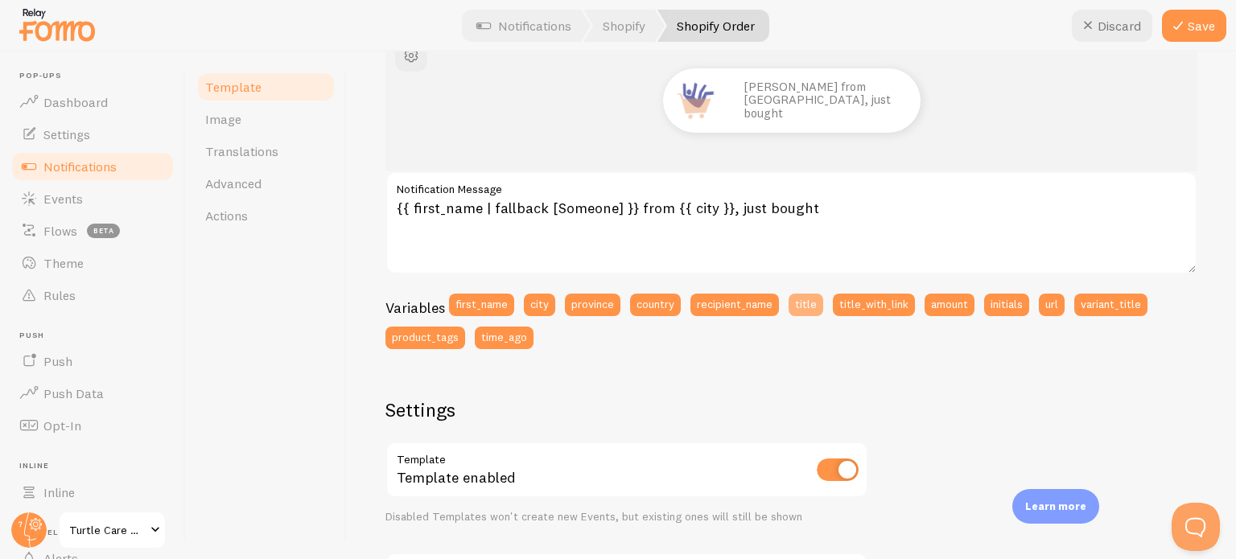
click at [808, 305] on button "title" at bounding box center [805, 305] width 35 height 23
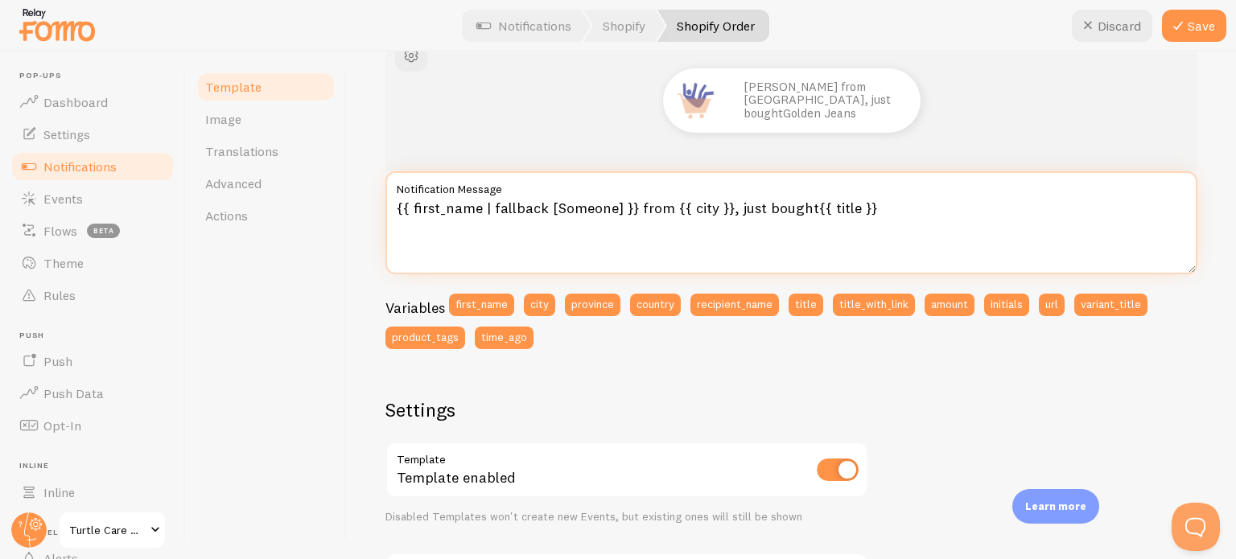
click at [804, 211] on textarea "{{ first_name | fallback [Someone] }} from {{ city }}, just bought{{ title }}" at bounding box center [791, 222] width 812 height 103
type textarea "{{ first_name | fallback [Someone] }} from {{ city }}, just bought {{ title }}"
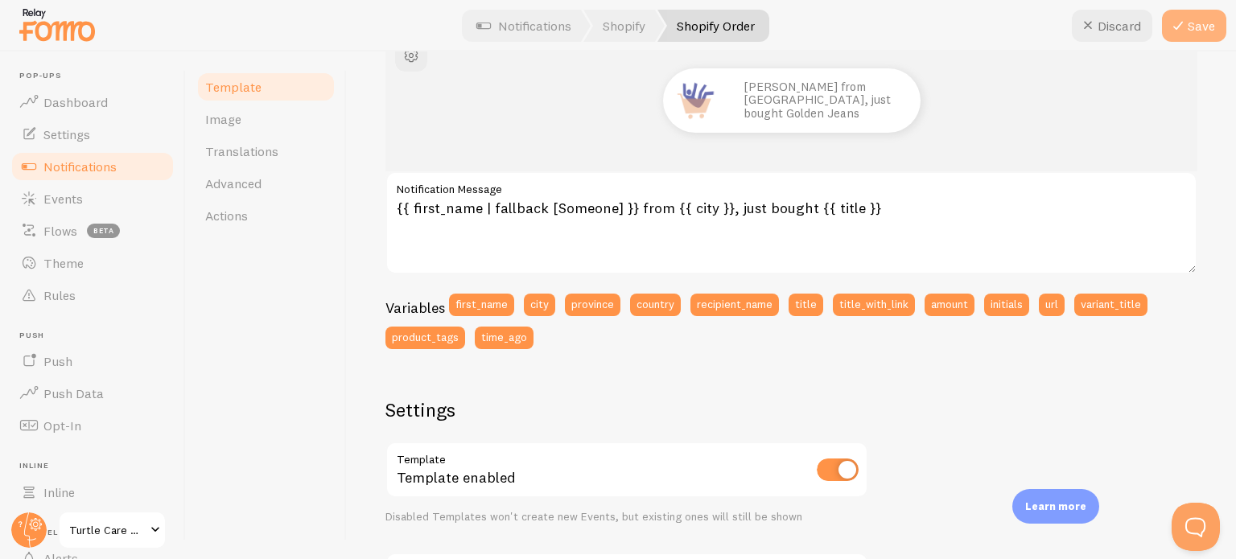
click at [1195, 27] on button "Save" at bounding box center [1194, 26] width 64 height 32
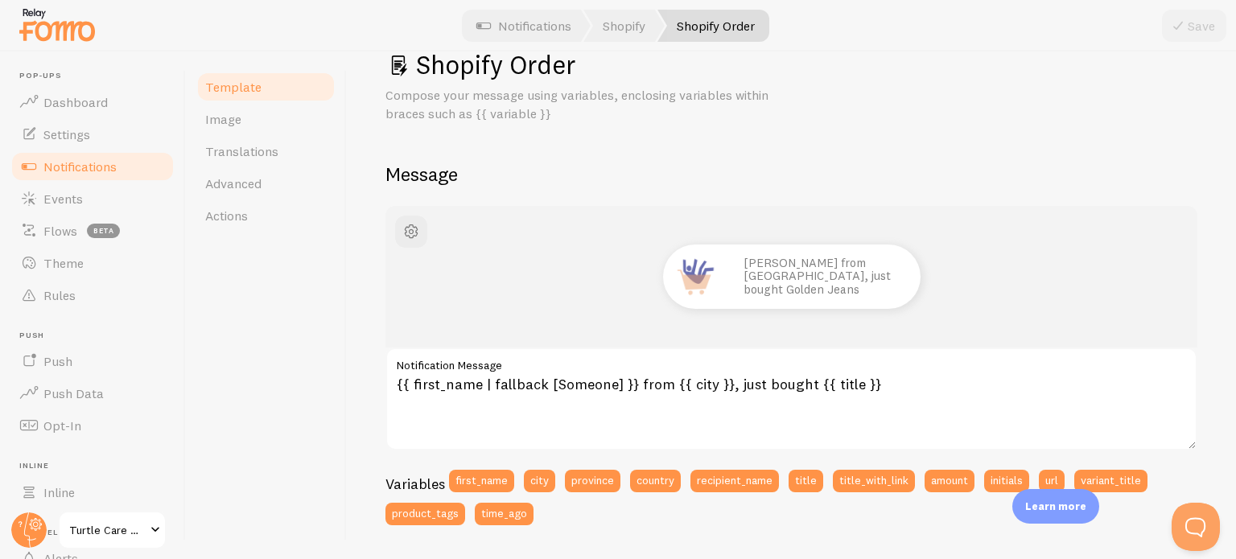
scroll to position [43, 0]
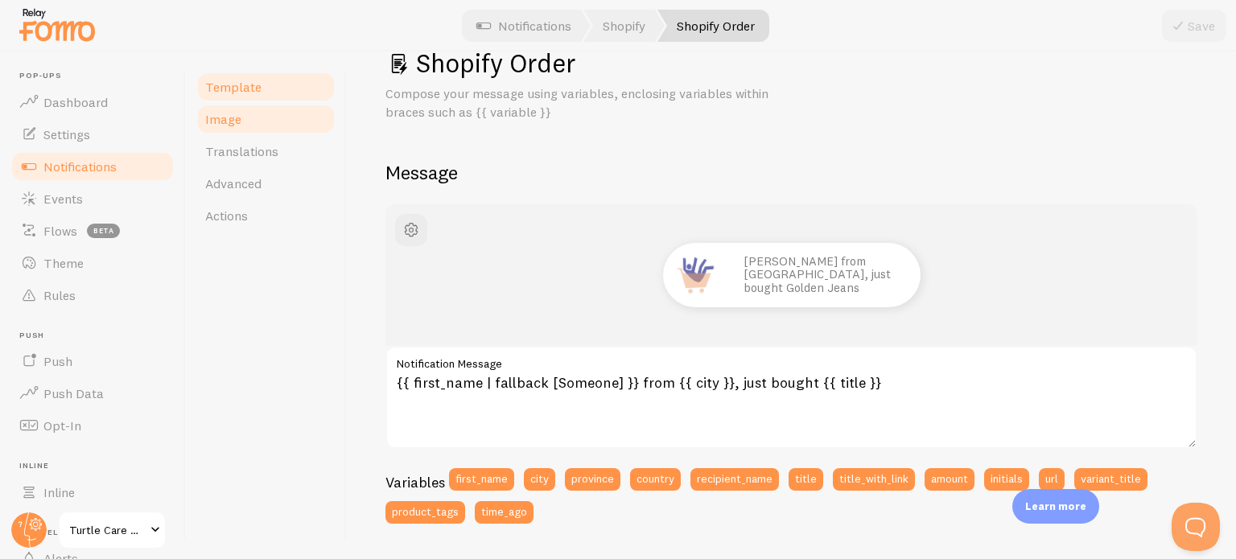
click at [232, 126] on span "Image" at bounding box center [223, 119] width 36 height 16
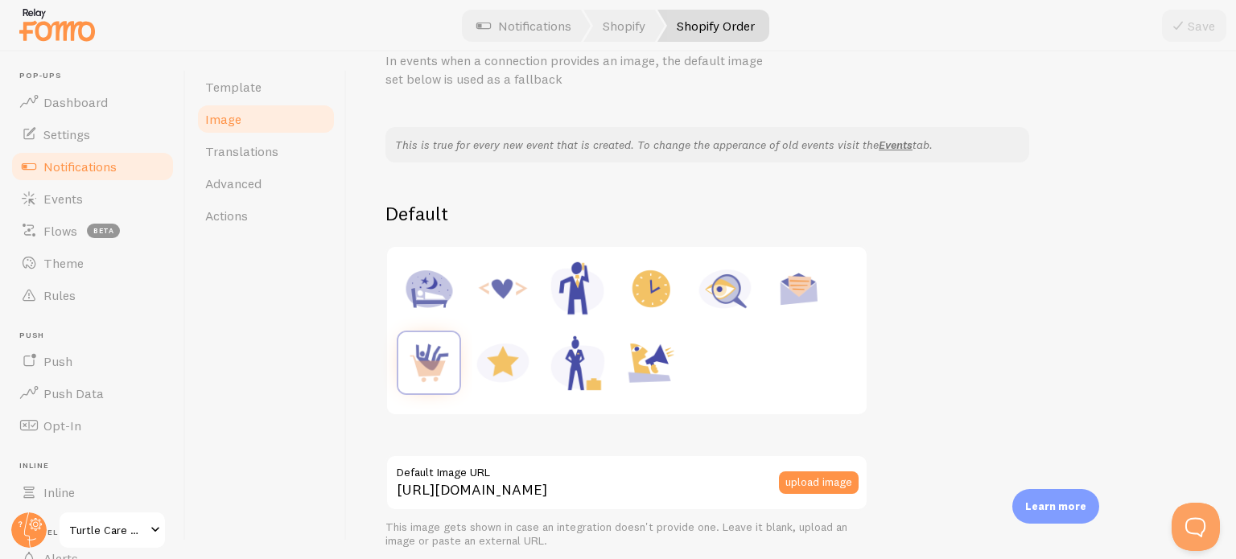
scroll to position [80, 0]
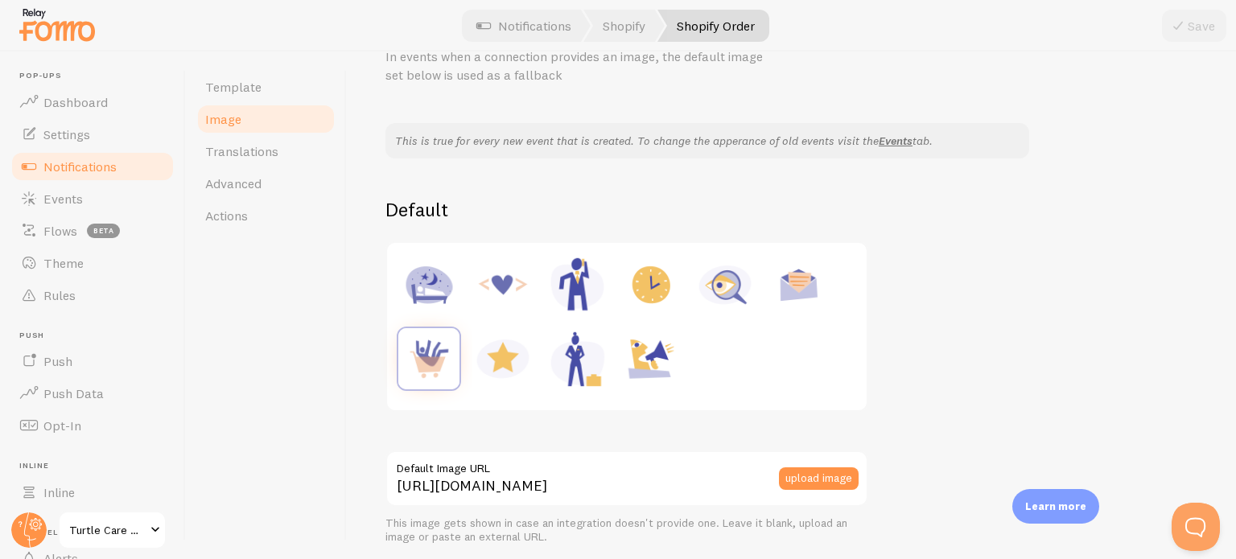
click at [509, 359] on img at bounding box center [502, 358] width 61 height 61
type input "[URL][DOMAIN_NAME]"
click at [1194, 29] on button "Save" at bounding box center [1194, 26] width 64 height 32
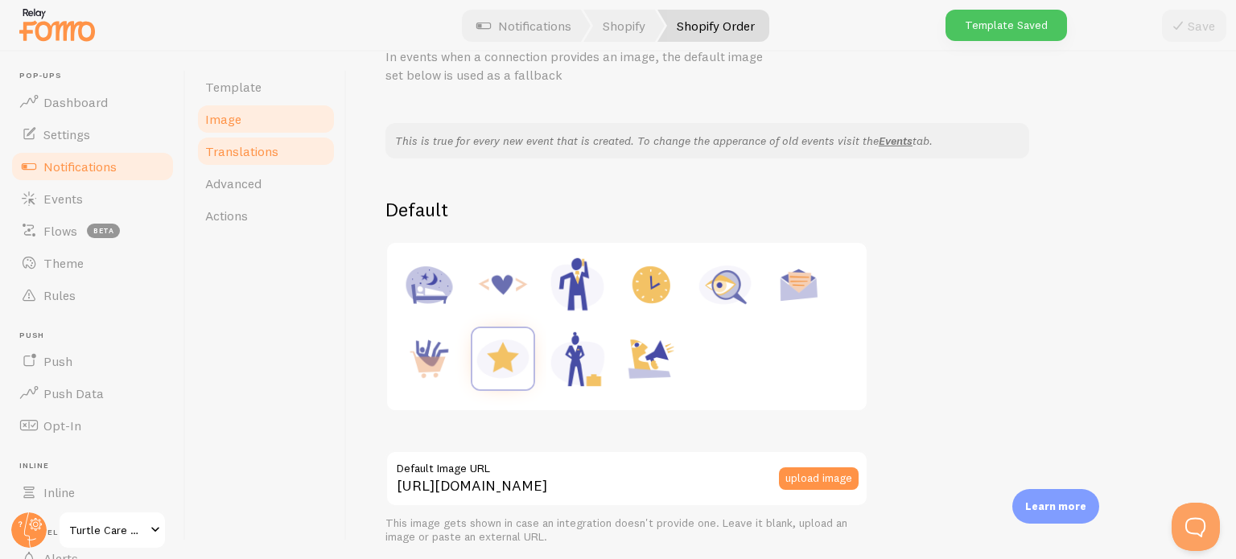
click at [251, 159] on link "Translations" at bounding box center [265, 151] width 141 height 32
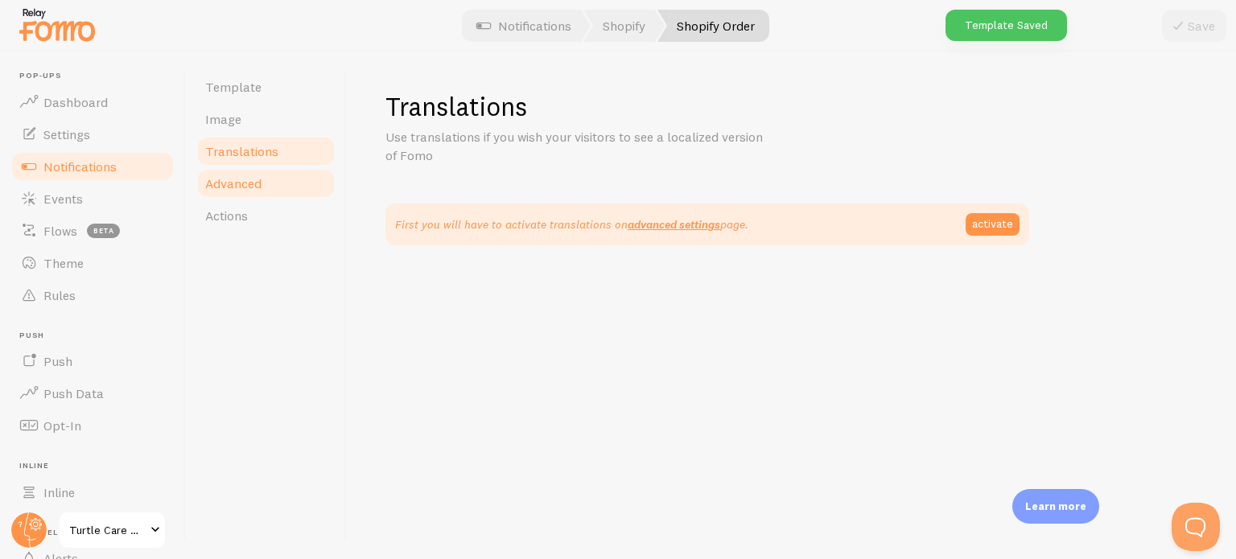
click at [245, 190] on span "Advanced" at bounding box center [233, 183] width 56 height 16
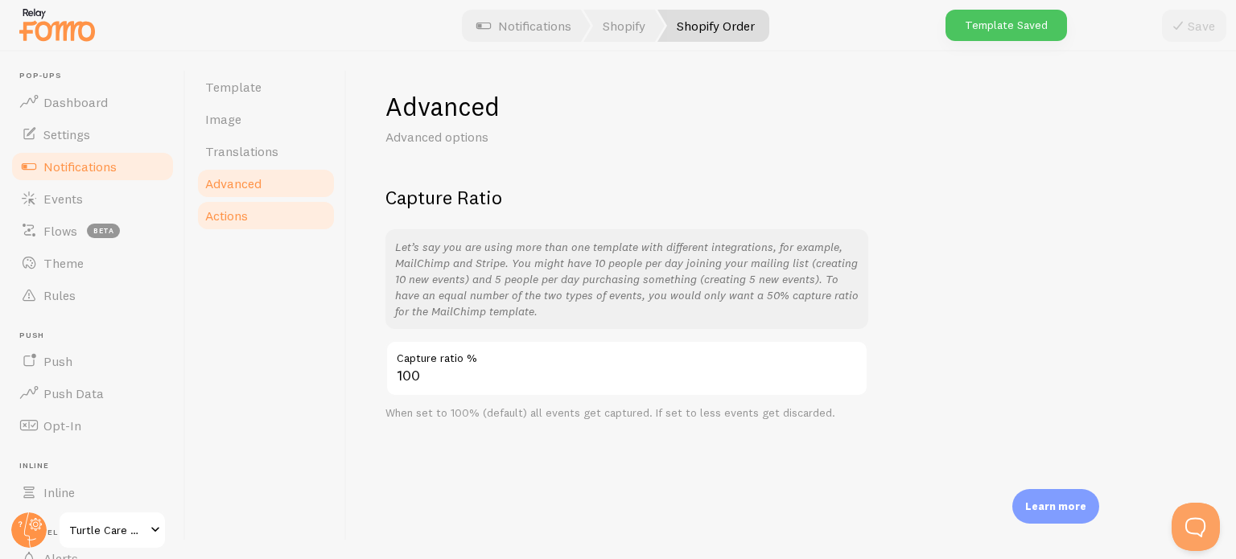
click at [244, 219] on span "Actions" at bounding box center [226, 216] width 43 height 16
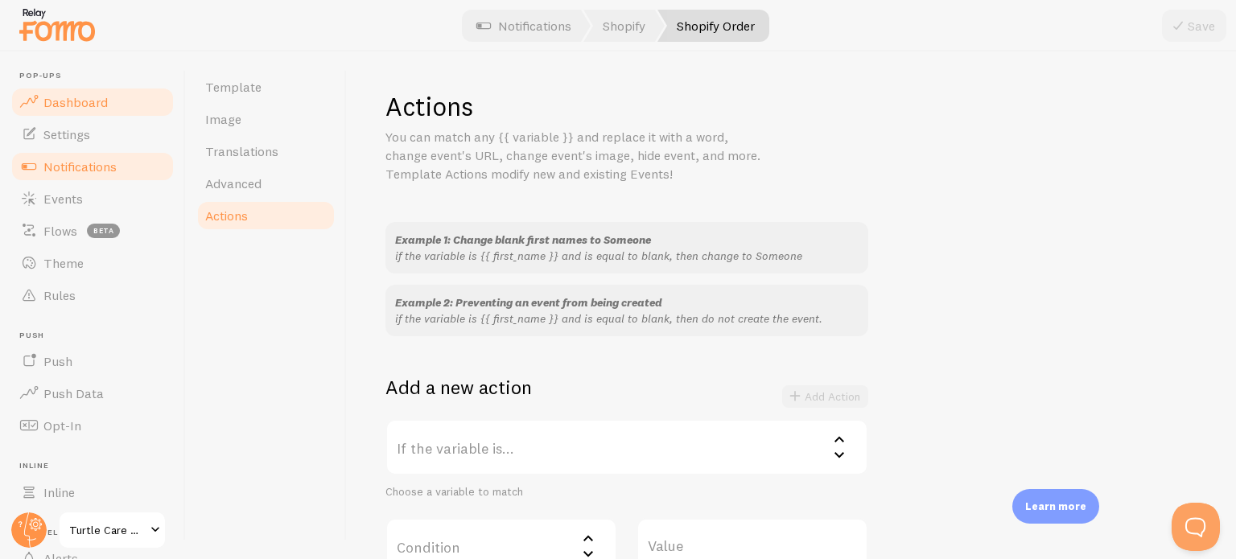
click at [80, 109] on span "Dashboard" at bounding box center [75, 102] width 64 height 16
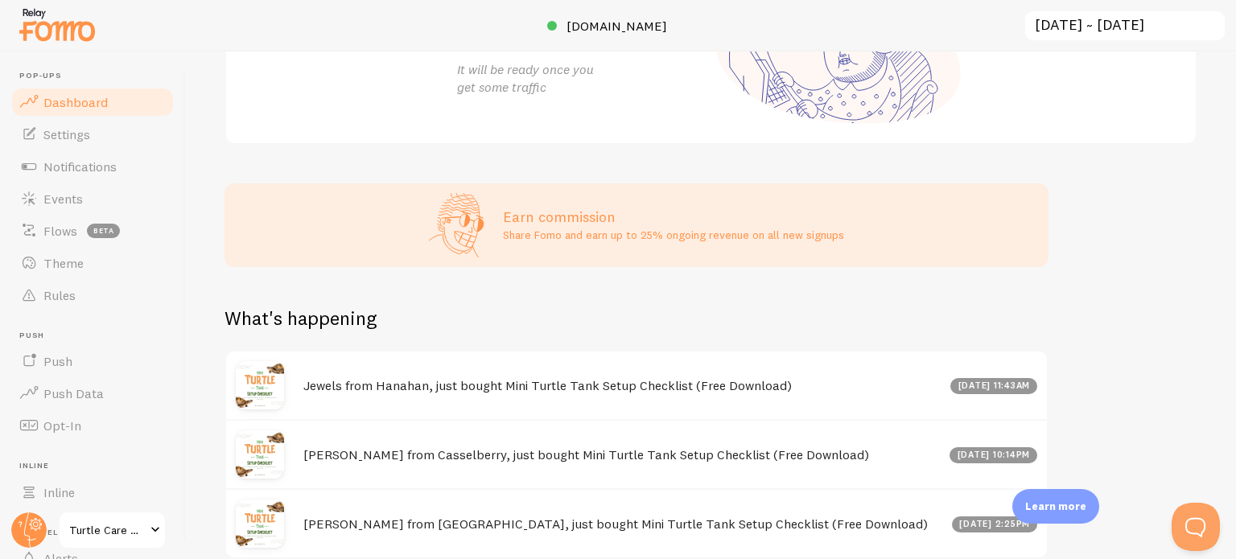
scroll to position [390, 0]
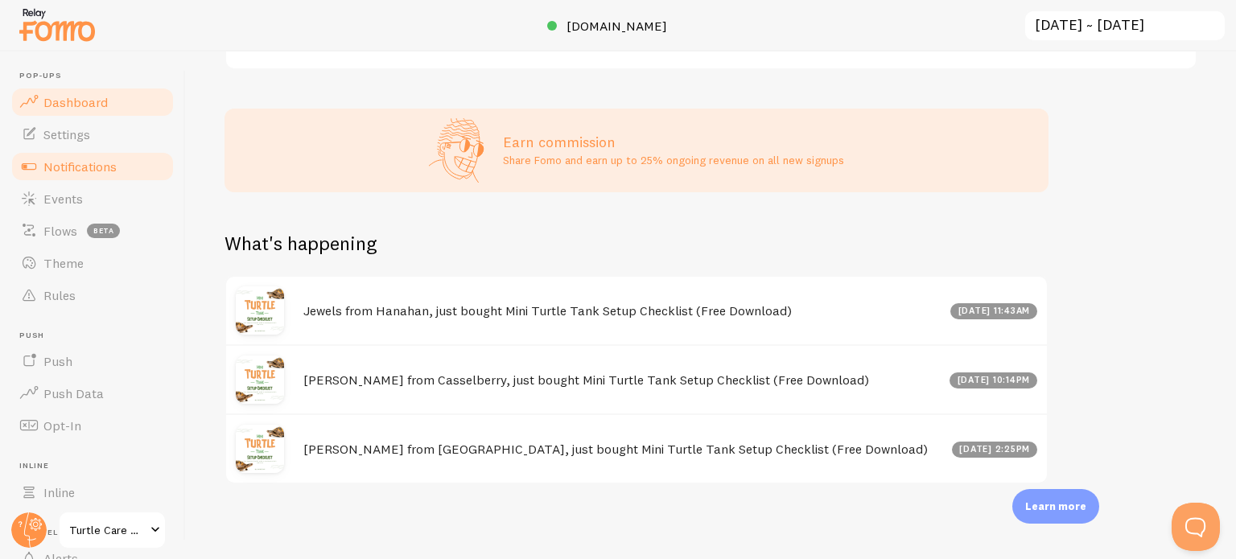
click at [80, 170] on span "Notifications" at bounding box center [79, 166] width 73 height 16
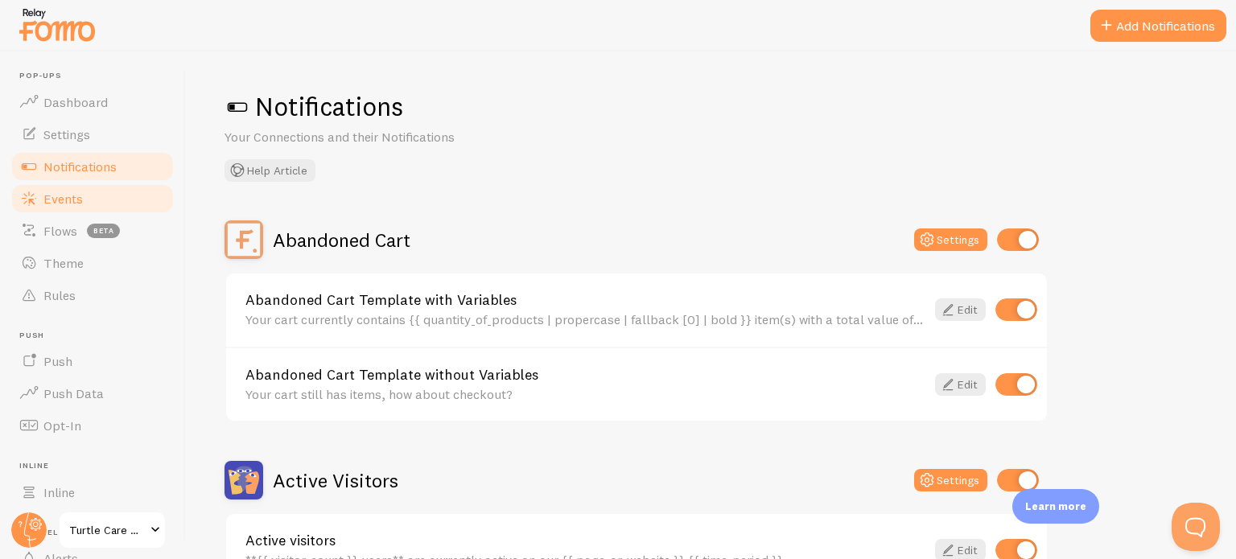
click at [76, 199] on span "Events" at bounding box center [62, 199] width 39 height 16
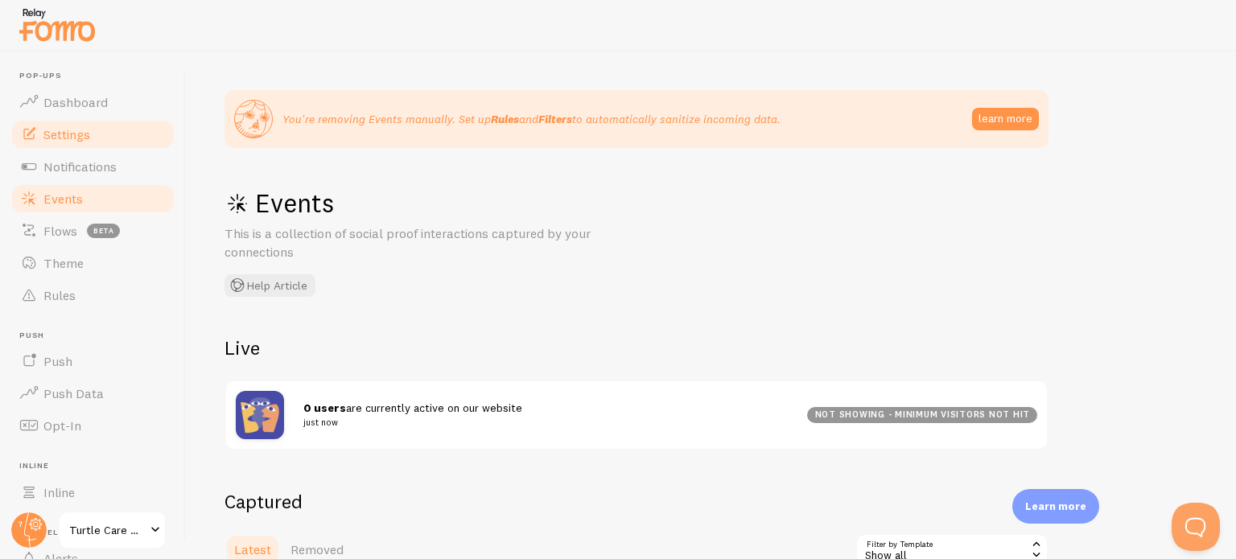
click at [77, 136] on span "Settings" at bounding box center [66, 134] width 47 height 16
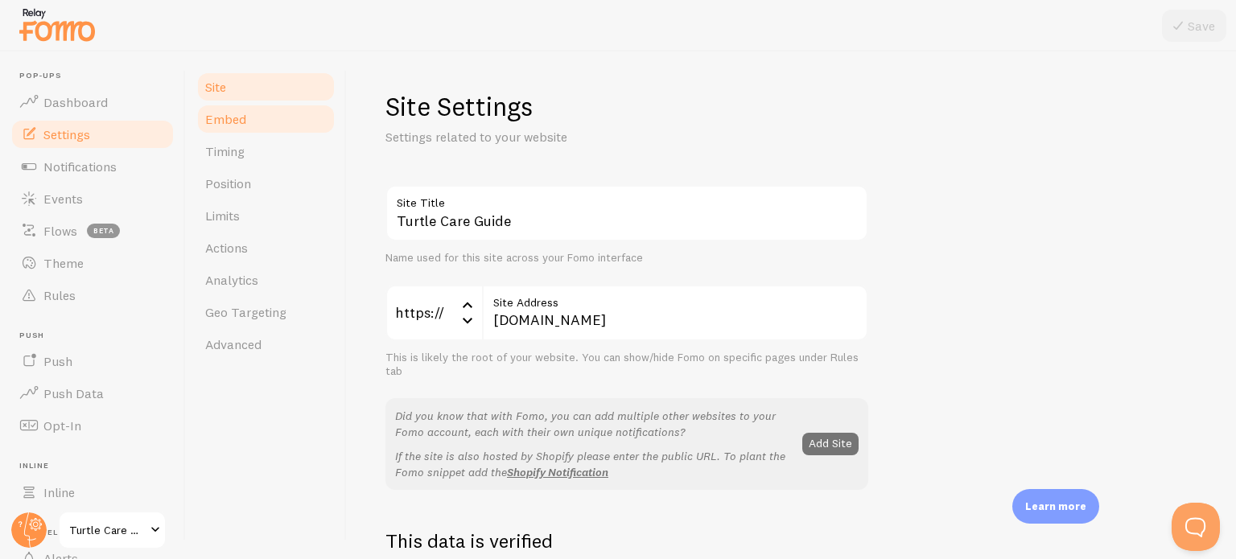
click at [248, 121] on link "Embed" at bounding box center [265, 119] width 141 height 32
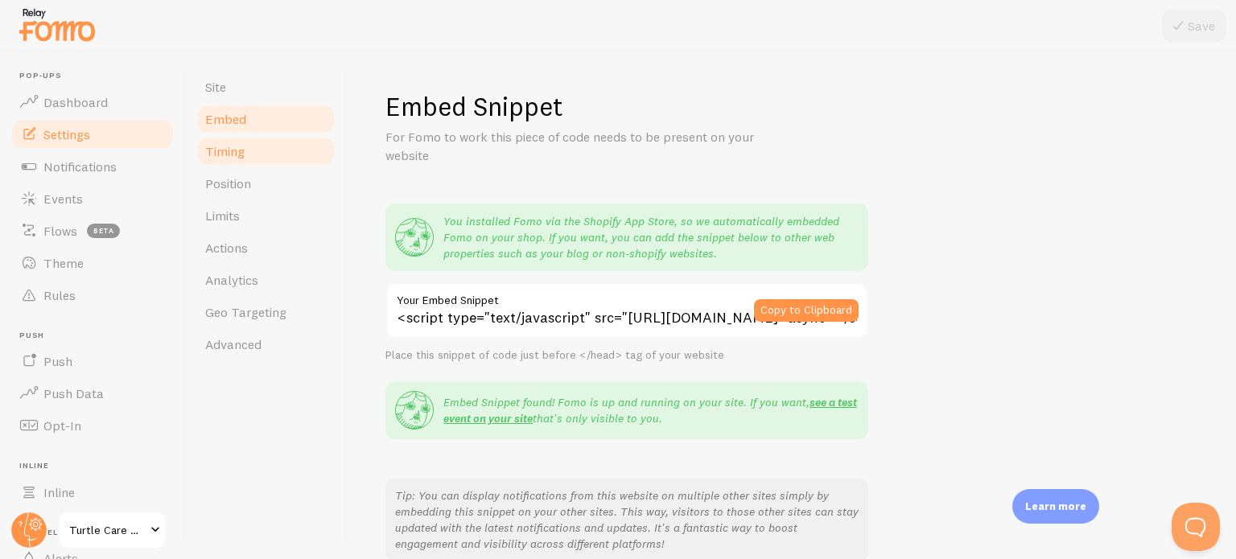
click at [237, 159] on link "Timing" at bounding box center [265, 151] width 141 height 32
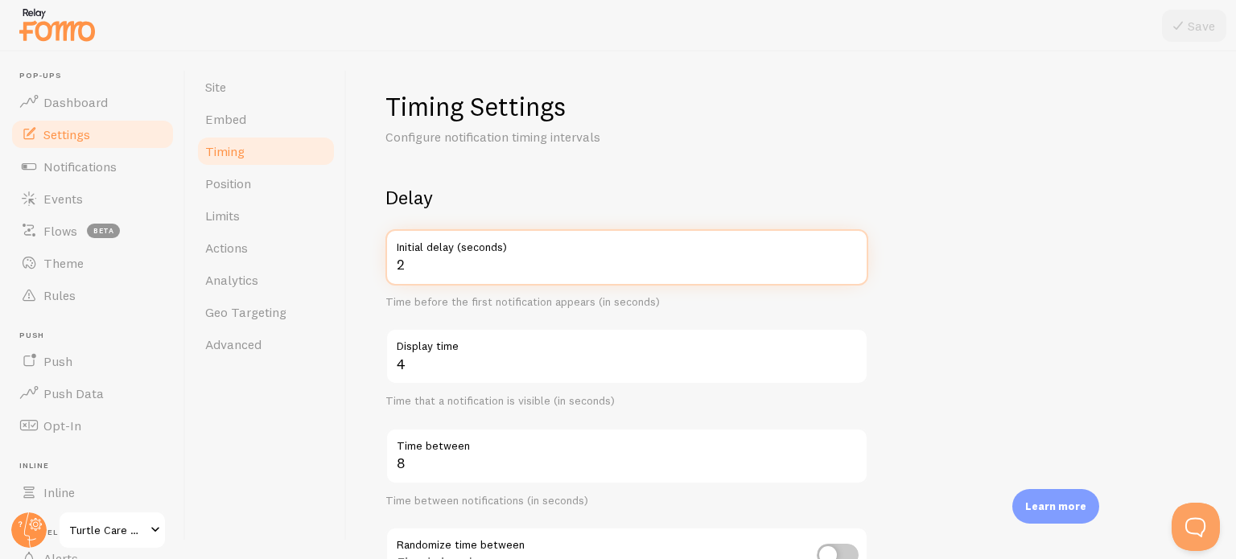
type input "2"
click at [852, 269] on input "2" at bounding box center [626, 257] width 483 height 56
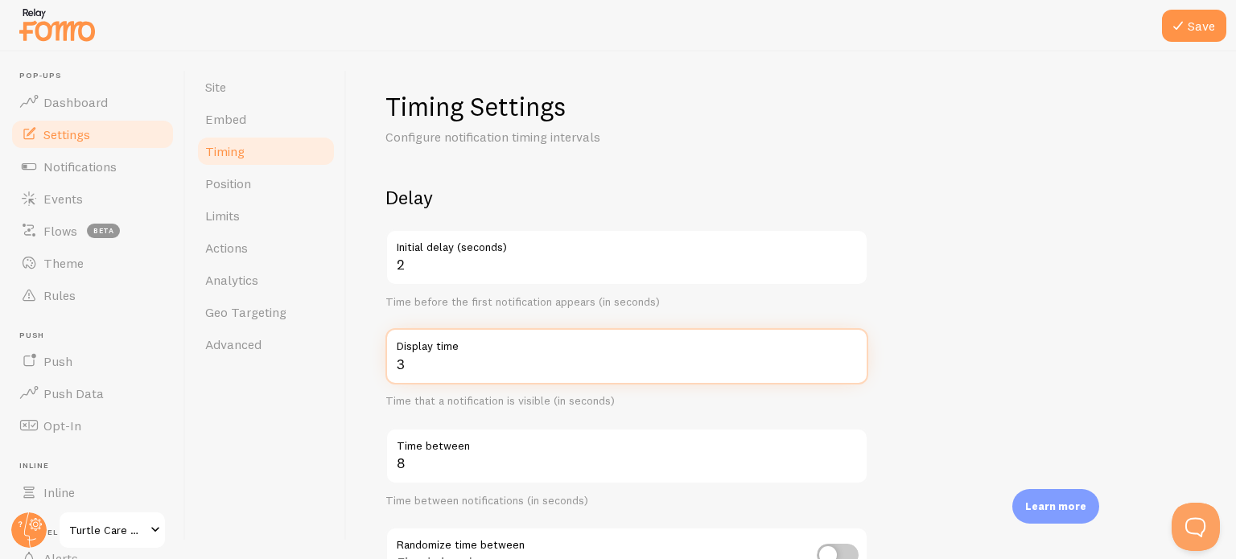
type input "3"
click at [850, 372] on input "3" at bounding box center [626, 356] width 483 height 56
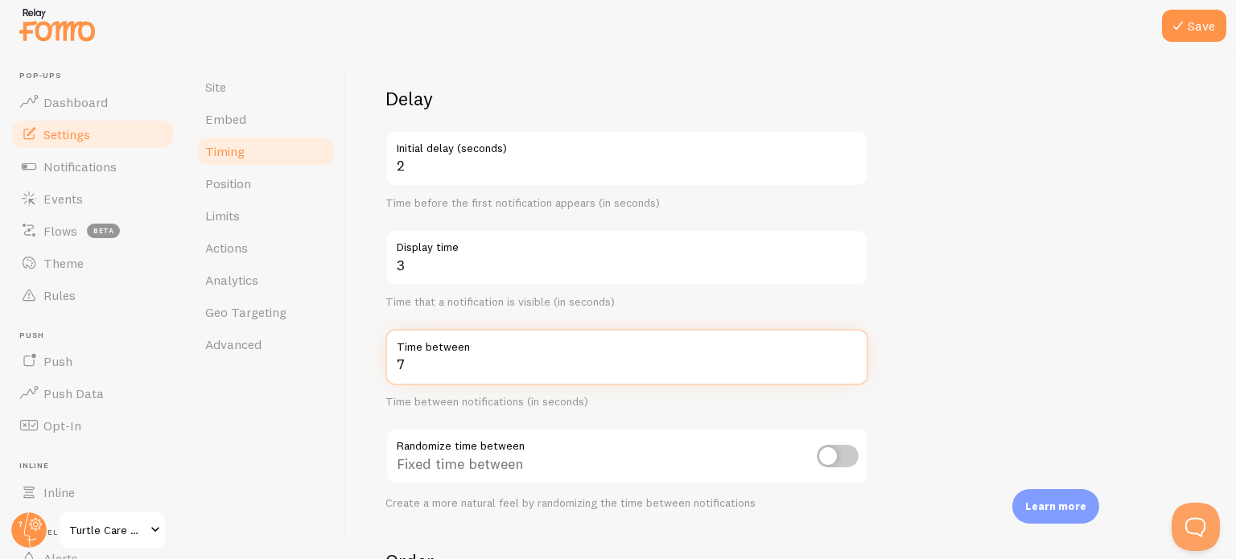
click at [852, 368] on input "7" at bounding box center [626, 357] width 483 height 56
click at [852, 368] on input "6" at bounding box center [626, 357] width 483 height 56
click at [852, 368] on input "5" at bounding box center [626, 357] width 483 height 56
click at [852, 368] on input "4" at bounding box center [626, 357] width 483 height 56
type input "5"
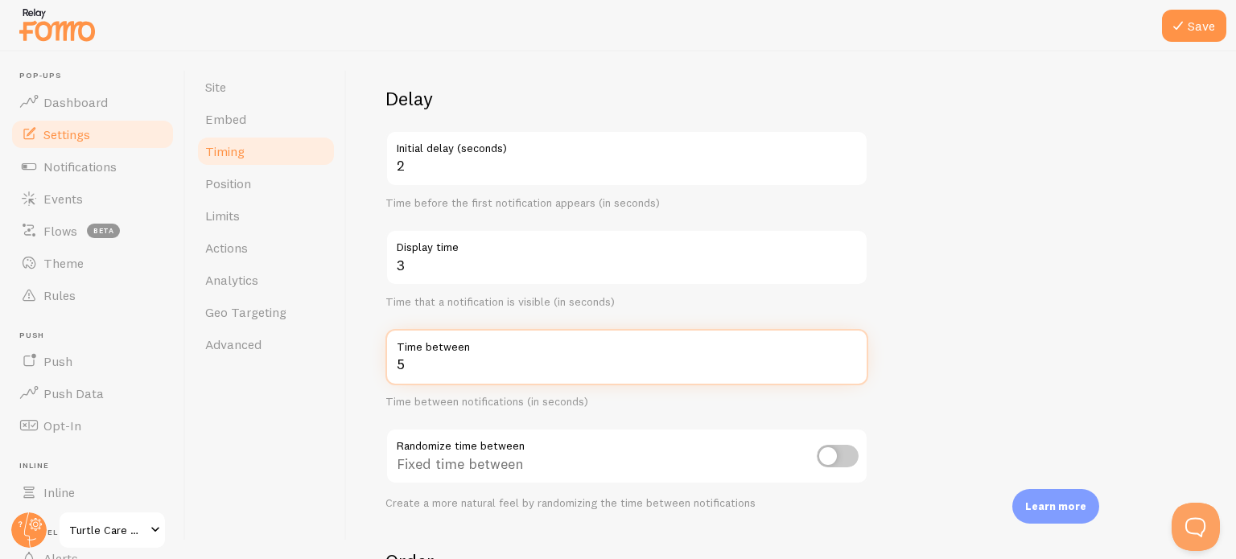
click at [852, 360] on input "5" at bounding box center [626, 357] width 483 height 56
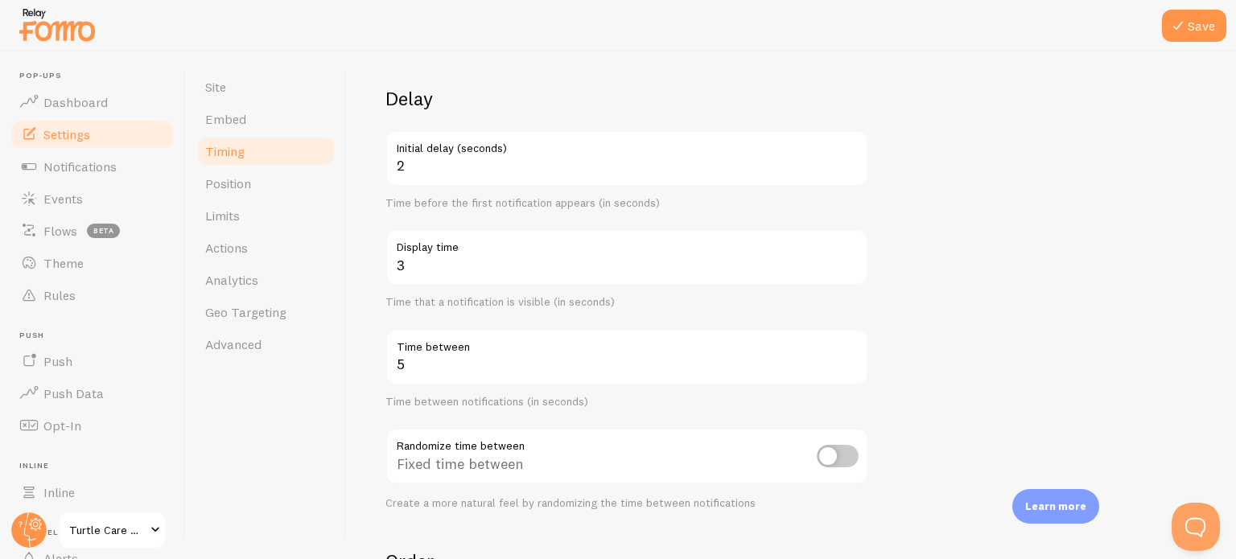
click at [965, 322] on form "Delay 2 Initial delay (seconds) Time before the first notification appears (in …" at bounding box center [791, 431] width 812 height 690
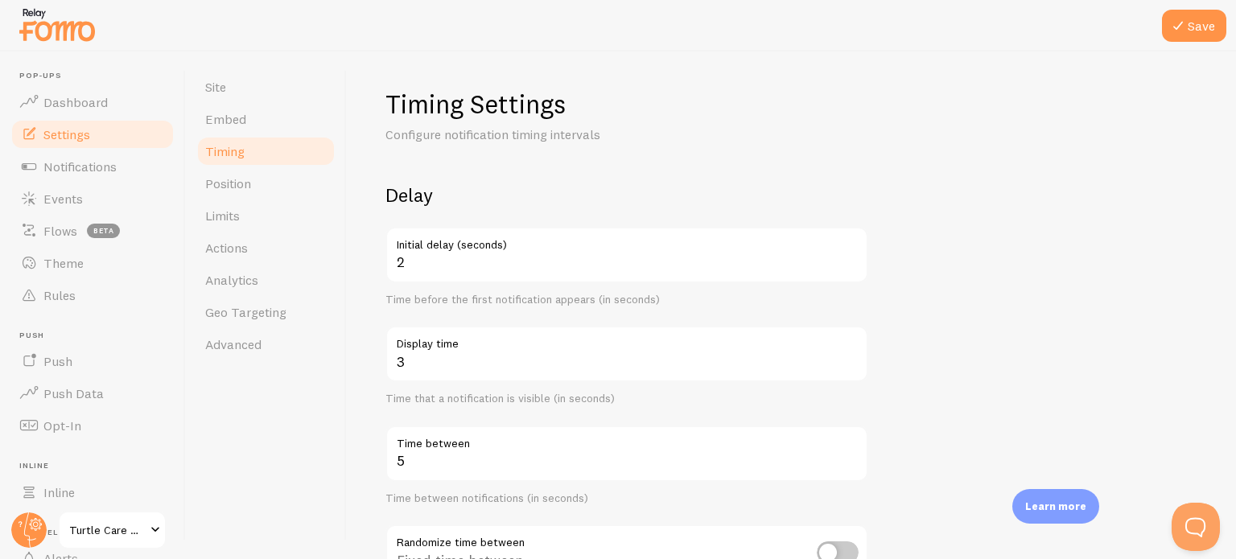
scroll to position [1, 0]
drag, startPoint x: 216, startPoint y: 181, endPoint x: 683, endPoint y: 54, distance: 483.6
click at [216, 181] on span "Position" at bounding box center [228, 183] width 46 height 16
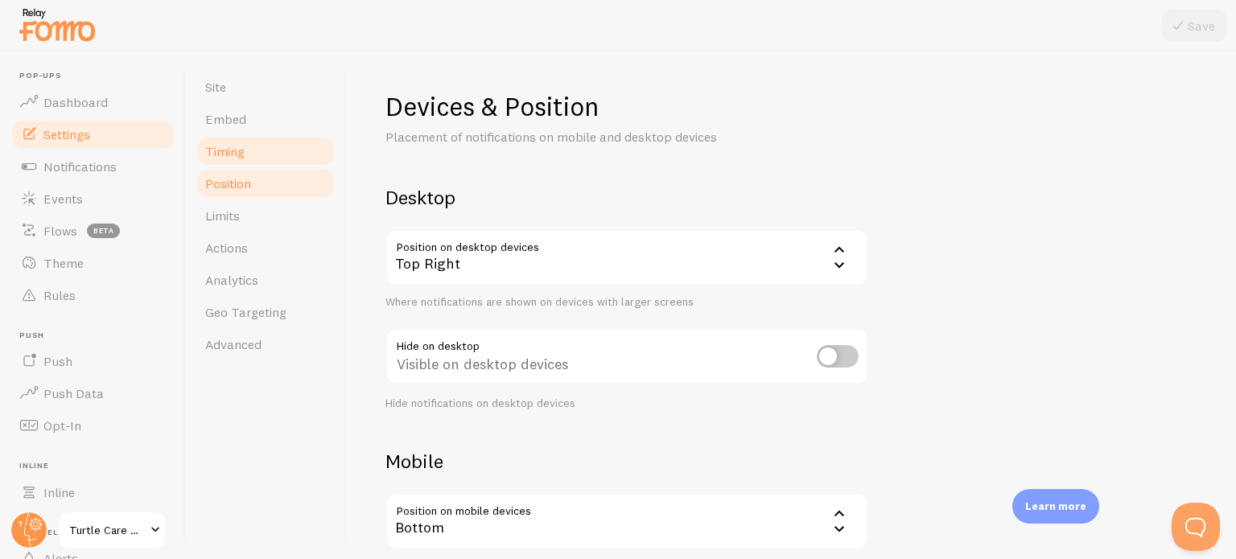
click at [267, 147] on link "Timing" at bounding box center [265, 151] width 141 height 32
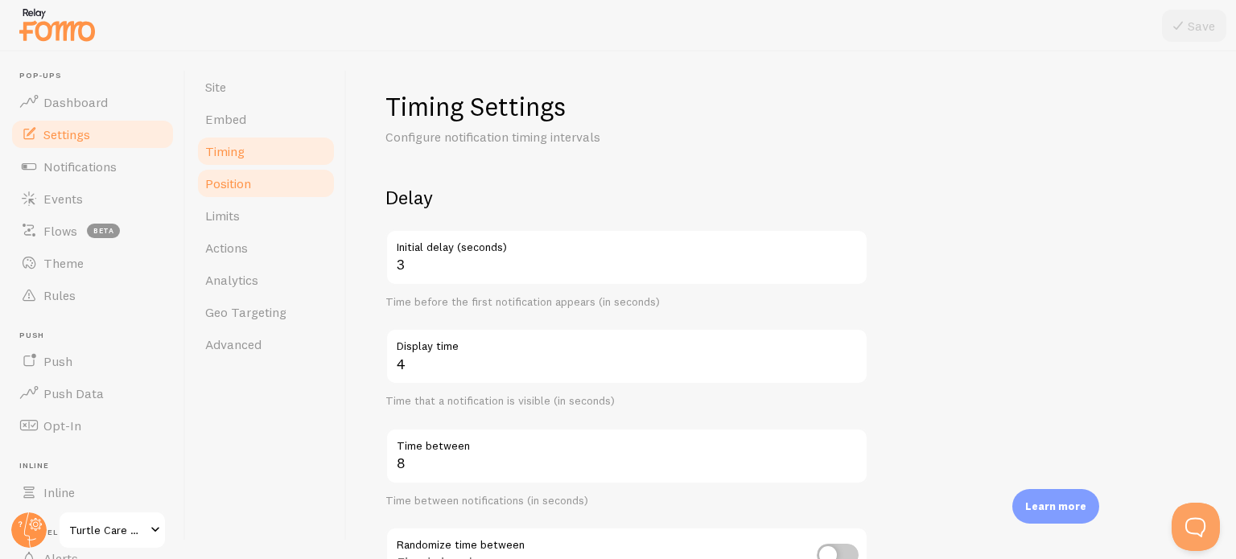
click at [257, 191] on link "Position" at bounding box center [265, 183] width 141 height 32
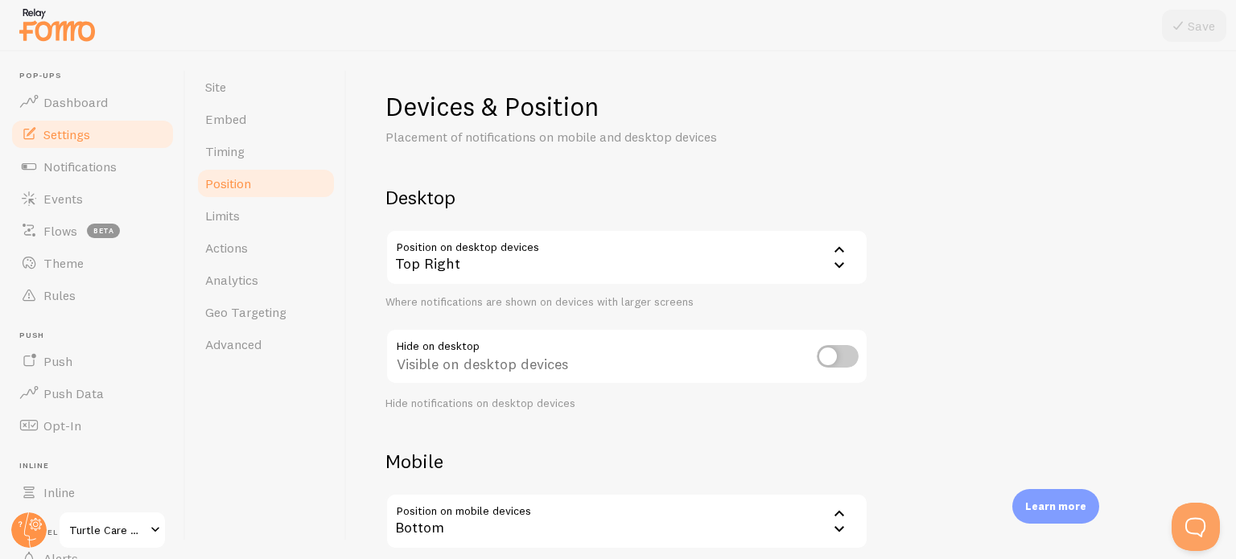
click at [837, 266] on icon at bounding box center [838, 264] width 19 height 19
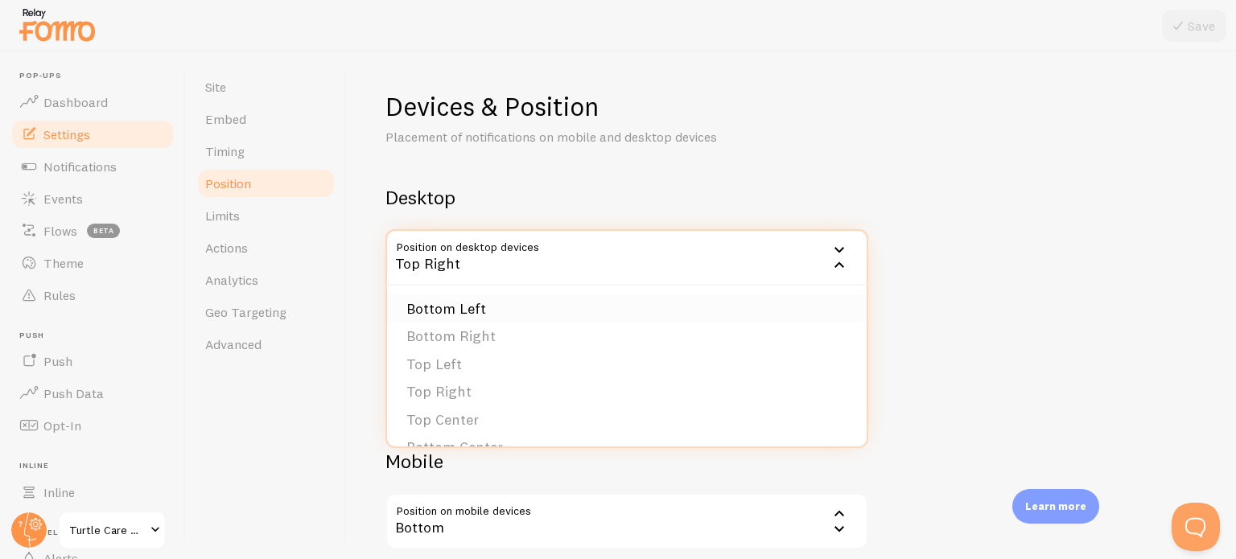
click at [483, 310] on li "Bottom Left" at bounding box center [626, 309] width 479 height 28
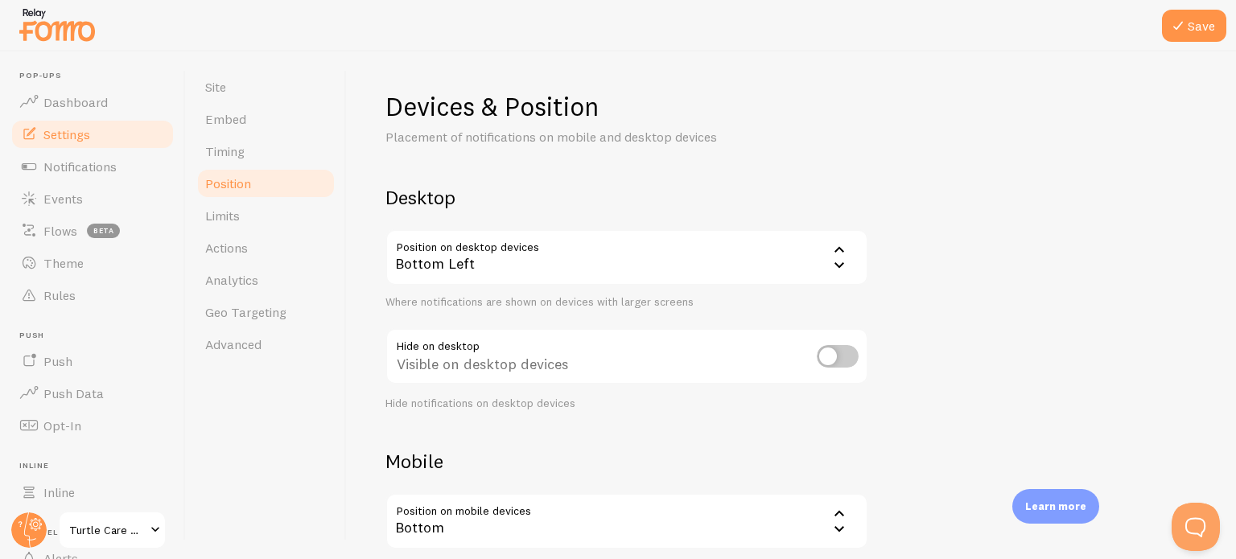
scroll to position [191, 0]
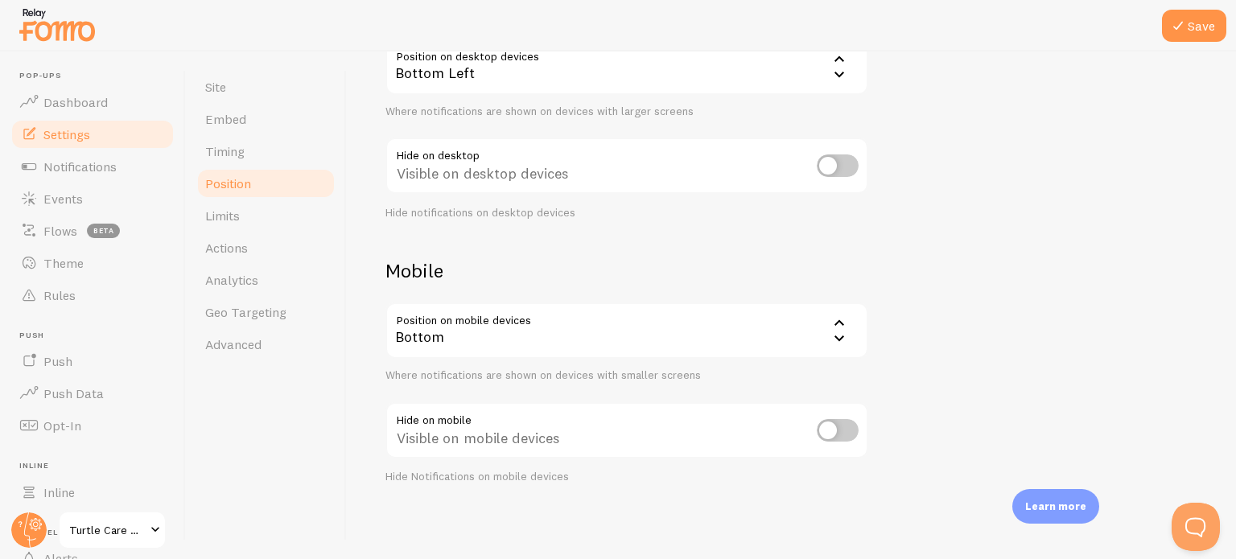
click at [837, 337] on icon at bounding box center [839, 338] width 10 height 6
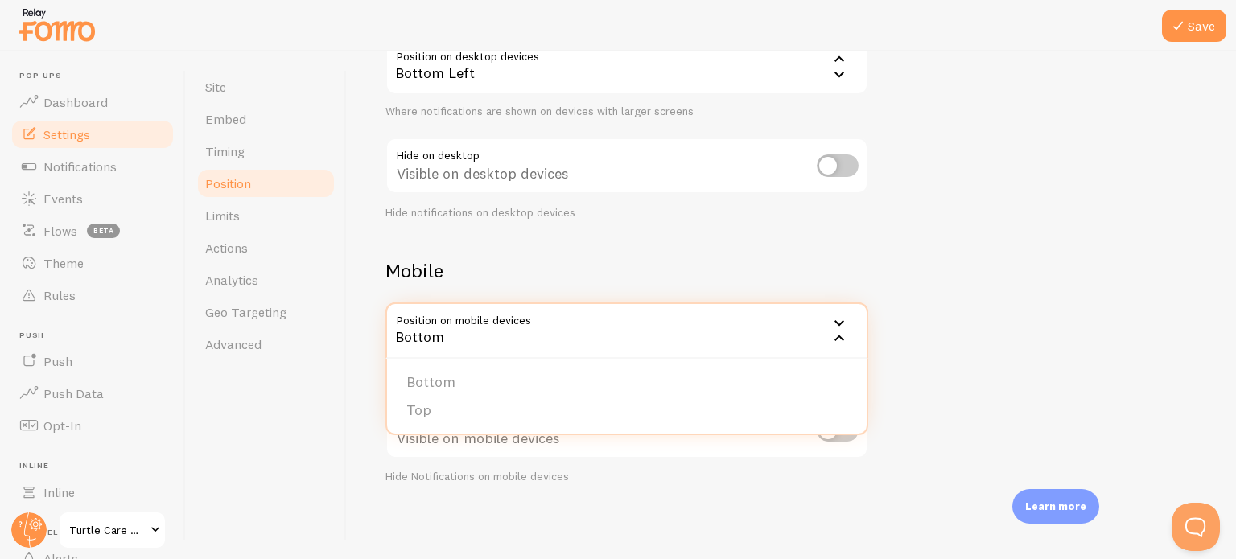
click at [837, 337] on icon at bounding box center [839, 338] width 10 height 6
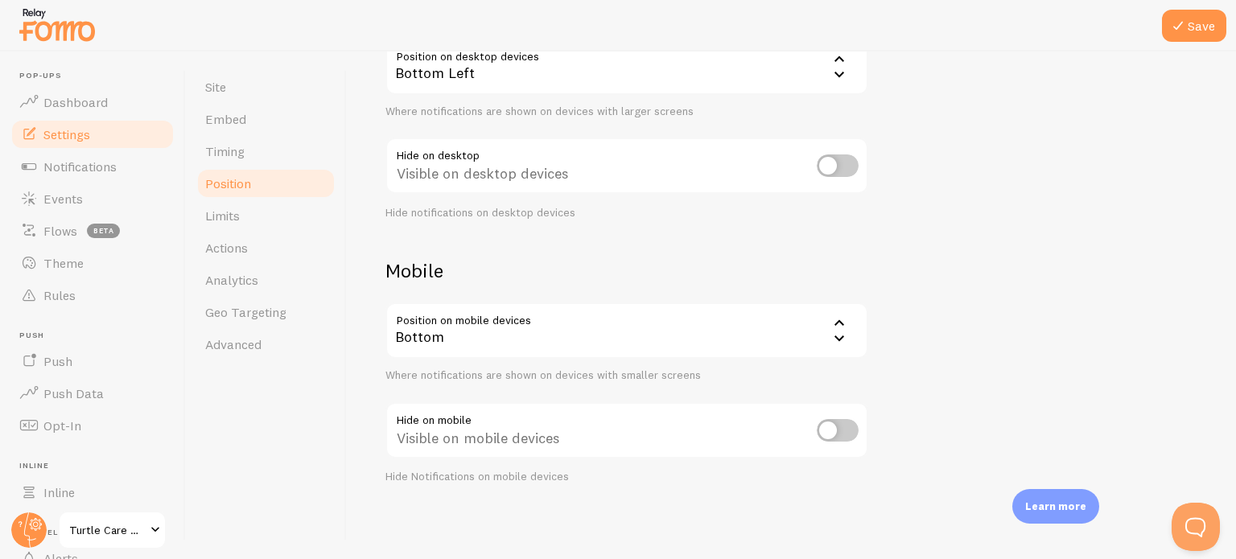
click at [997, 295] on div "Devices & Position Placement of notifications on mobile and desktop devices Des…" at bounding box center [791, 191] width 812 height 585
click at [1187, 30] on button "Save" at bounding box center [1194, 26] width 64 height 32
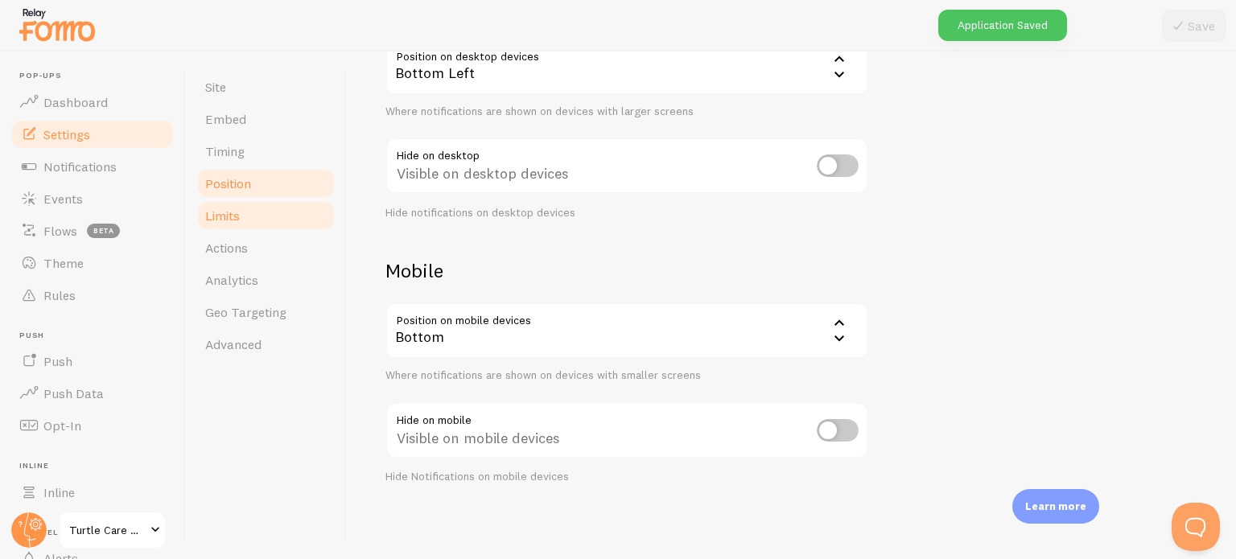
click at [219, 222] on span "Limits" at bounding box center [222, 216] width 35 height 16
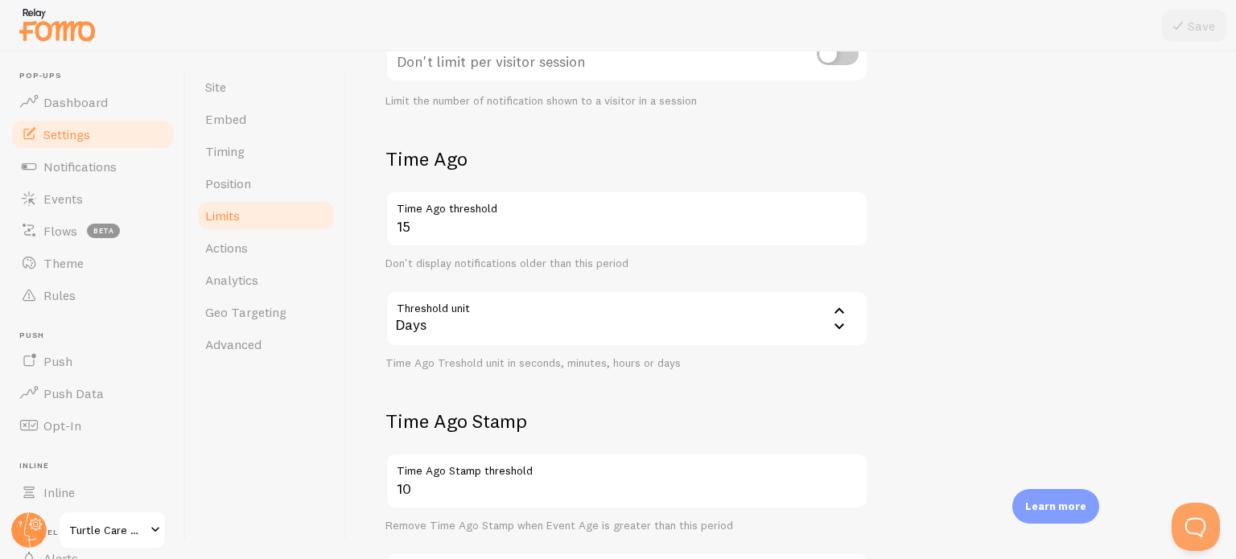
scroll to position [305, 0]
click at [241, 252] on span "Actions" at bounding box center [226, 248] width 43 height 16
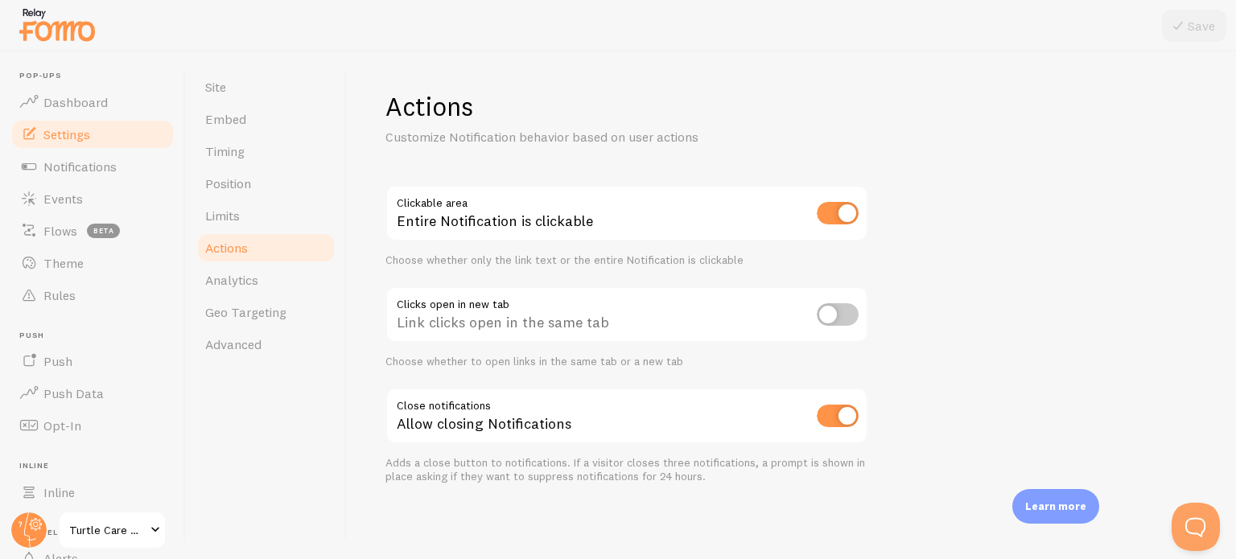
click at [853, 211] on input "checkbox" at bounding box center [837, 213] width 42 height 23
checkbox input "false"
click at [1187, 27] on icon at bounding box center [1177, 25] width 19 height 19
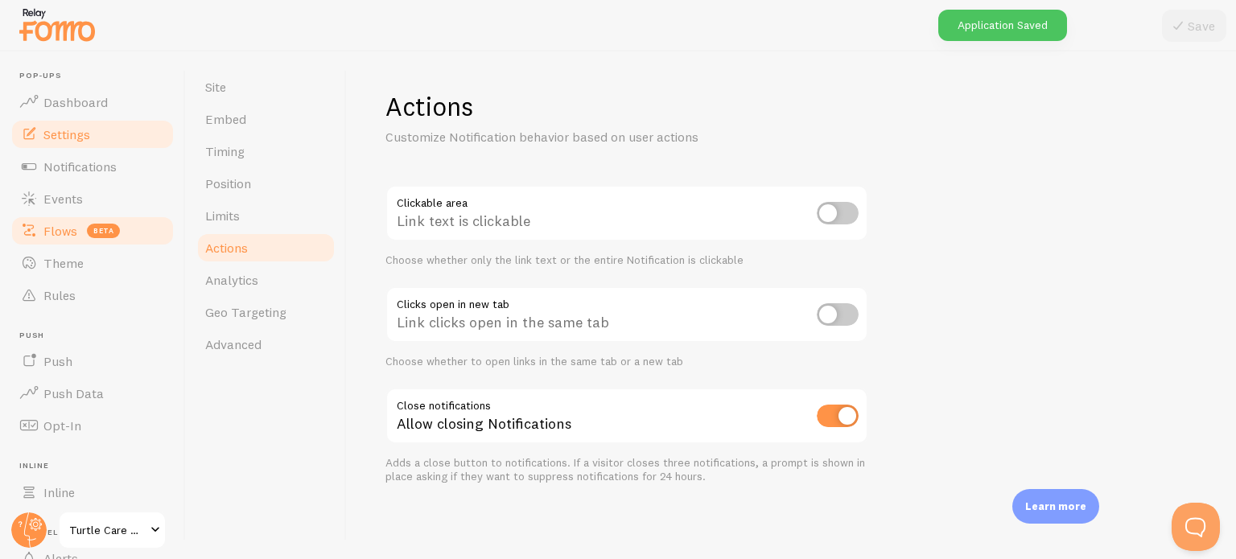
click at [66, 230] on span "Flows" at bounding box center [60, 231] width 34 height 16
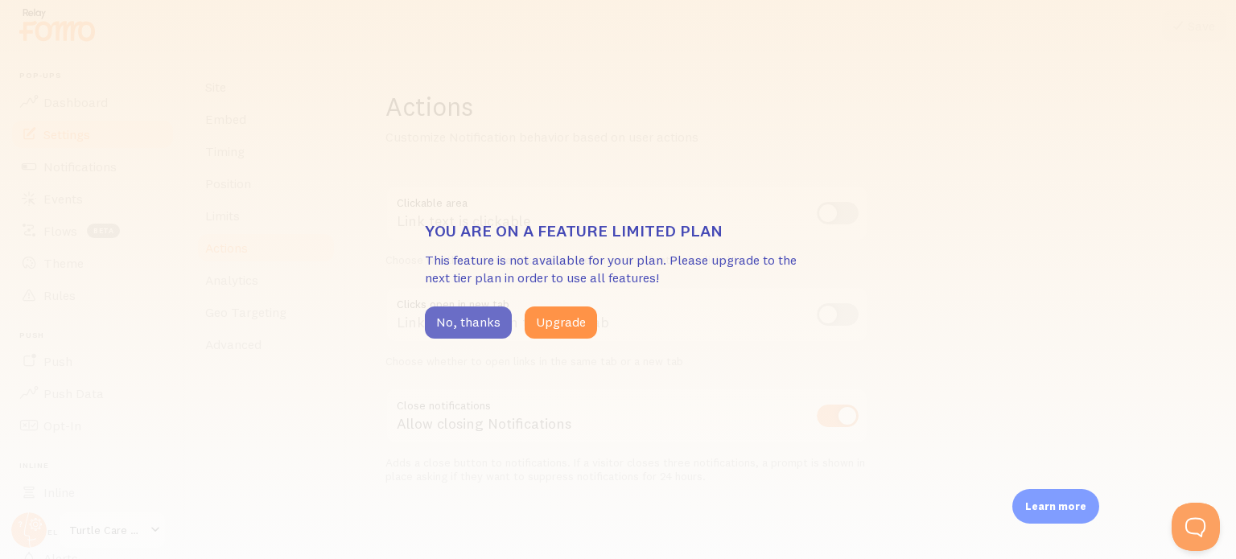
click at [471, 323] on button "No, thanks" at bounding box center [468, 322] width 87 height 32
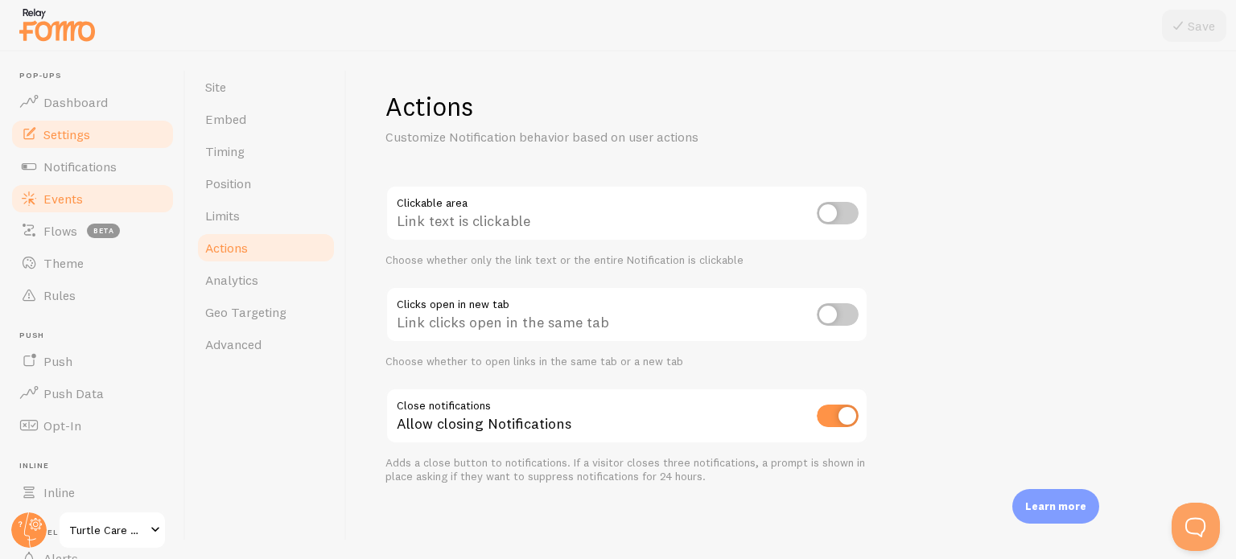
click at [88, 196] on link "Events" at bounding box center [93, 199] width 166 height 32
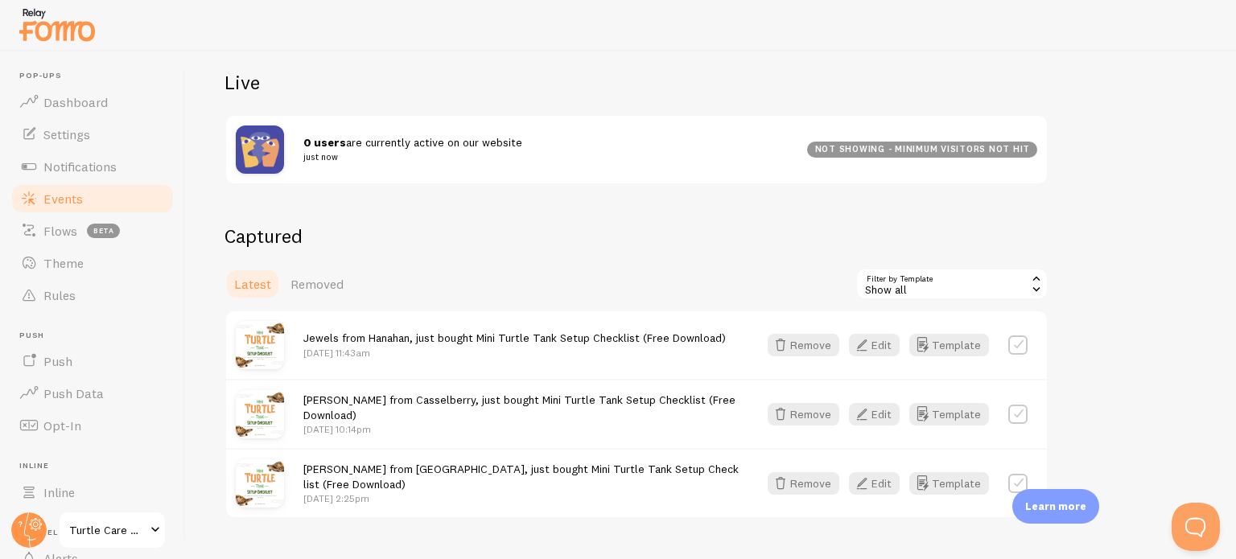
scroll to position [269, 0]
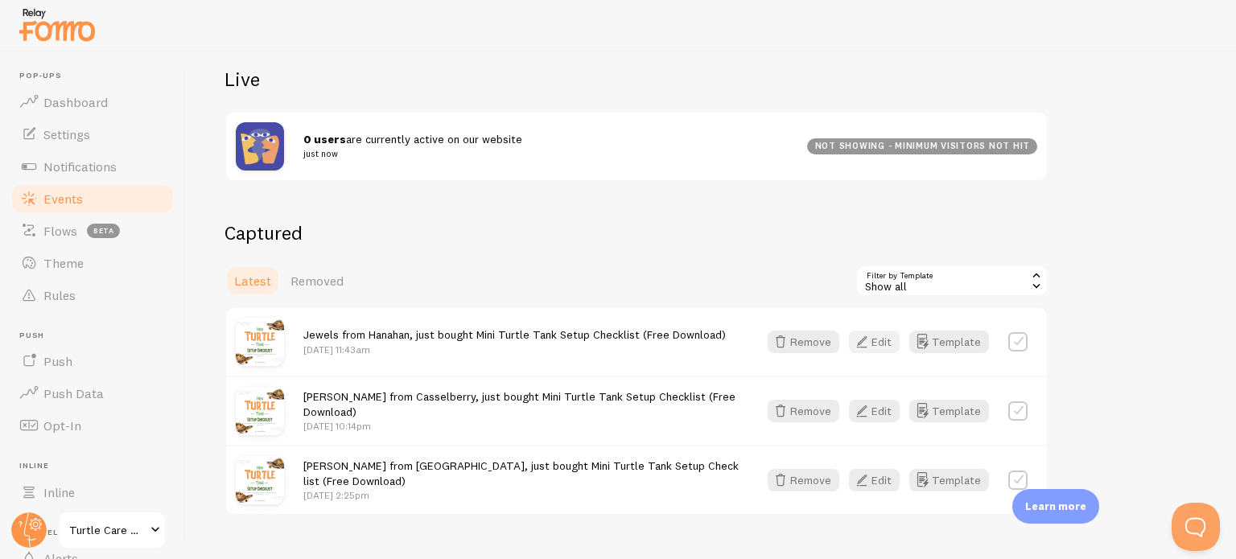
click at [879, 339] on button "Edit" at bounding box center [874, 342] width 51 height 23
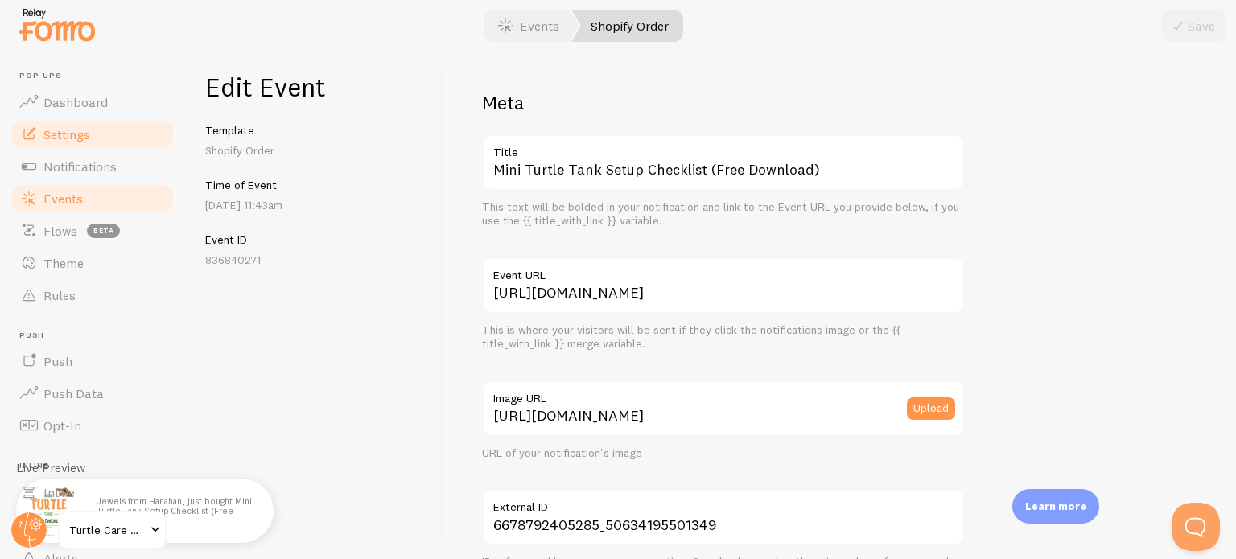
click at [74, 131] on span "Settings" at bounding box center [66, 134] width 47 height 16
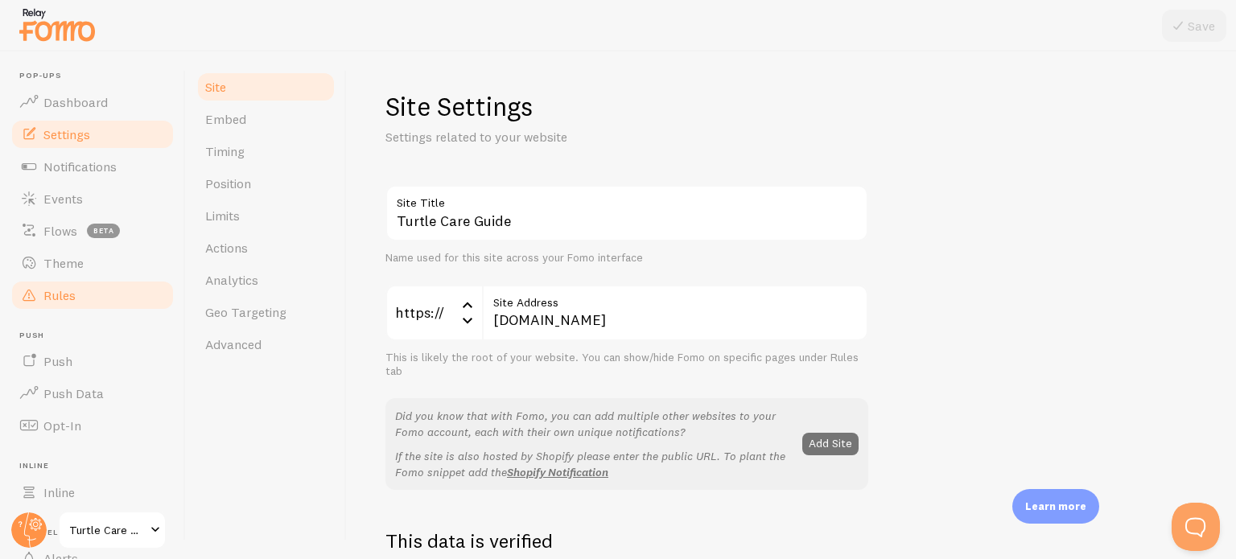
click at [64, 294] on span "Rules" at bounding box center [59, 295] width 32 height 16
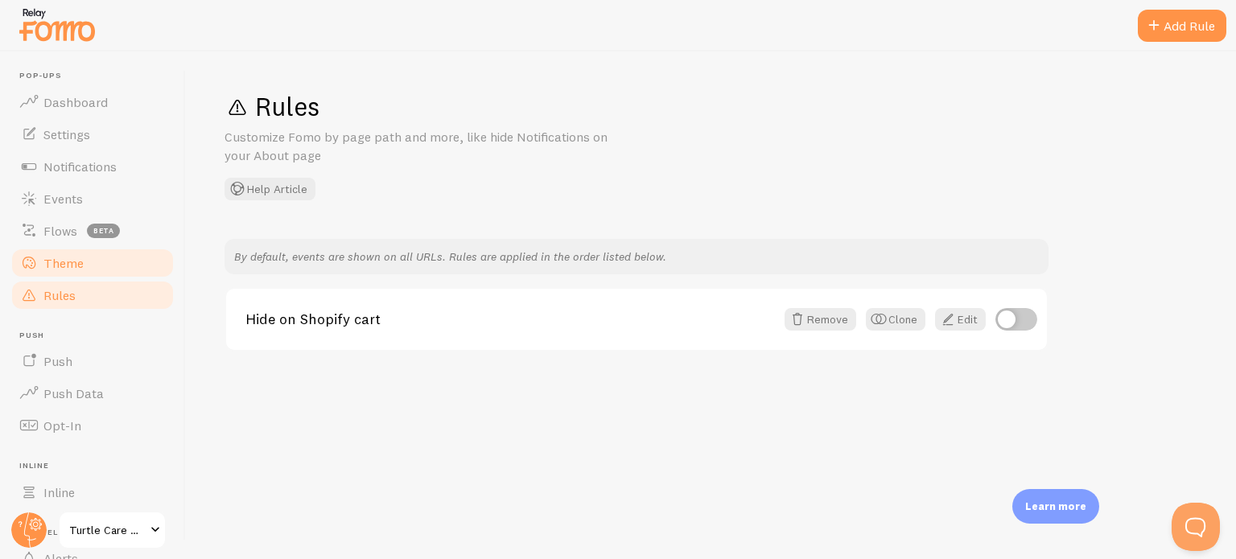
click at [71, 261] on span "Theme" at bounding box center [63, 263] width 40 height 16
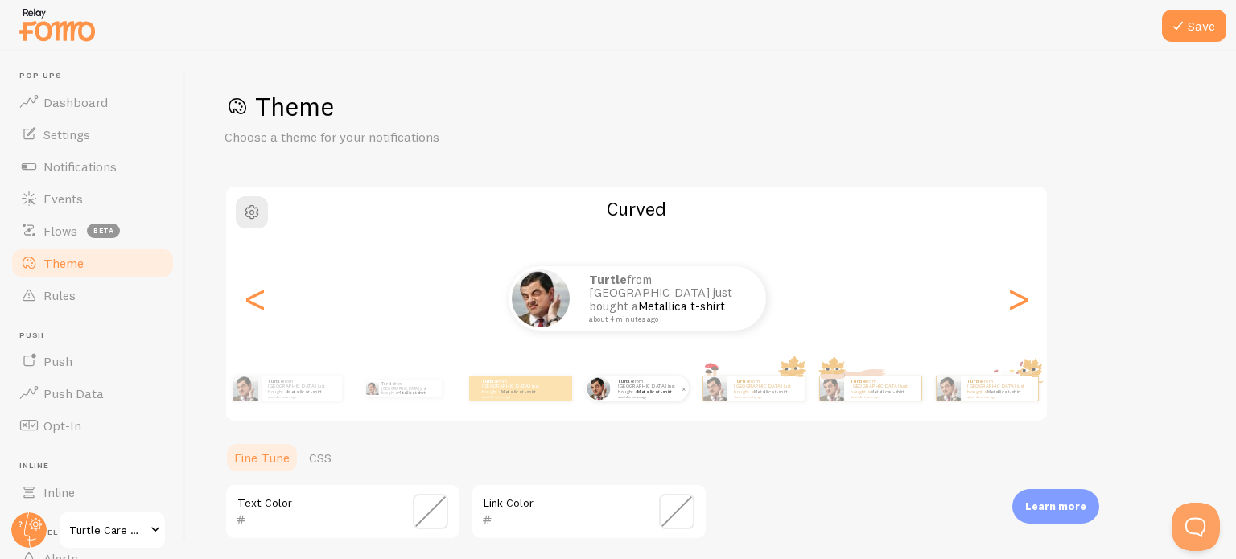
click at [621, 395] on small "about 4 minutes ago" at bounding box center [649, 396] width 63 height 3
click at [1191, 33] on button "Save" at bounding box center [1194, 26] width 64 height 32
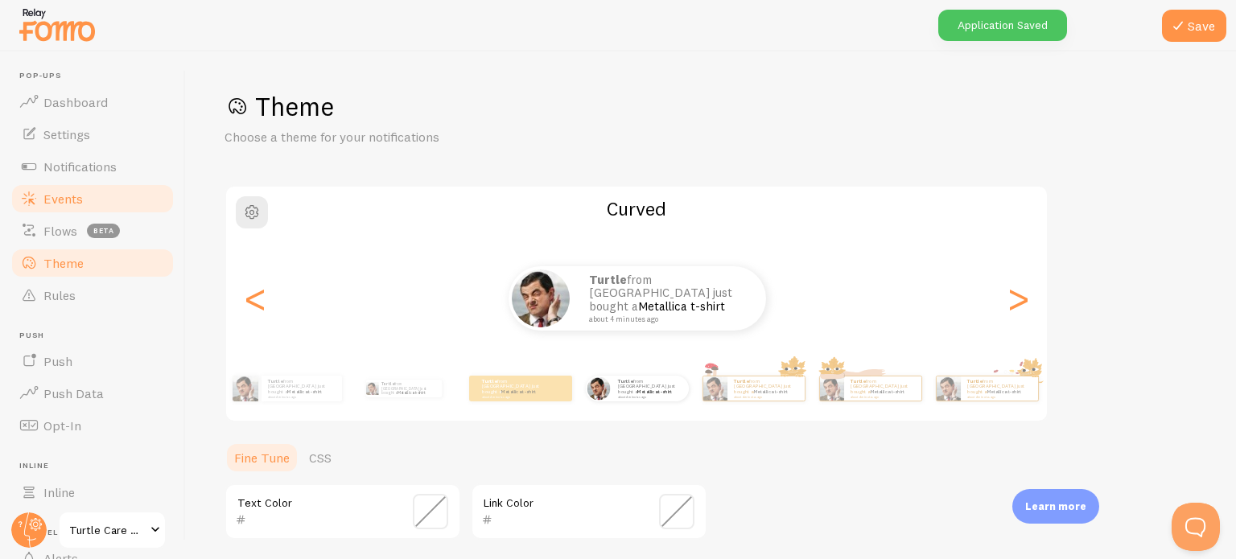
click at [64, 209] on link "Events" at bounding box center [93, 199] width 166 height 32
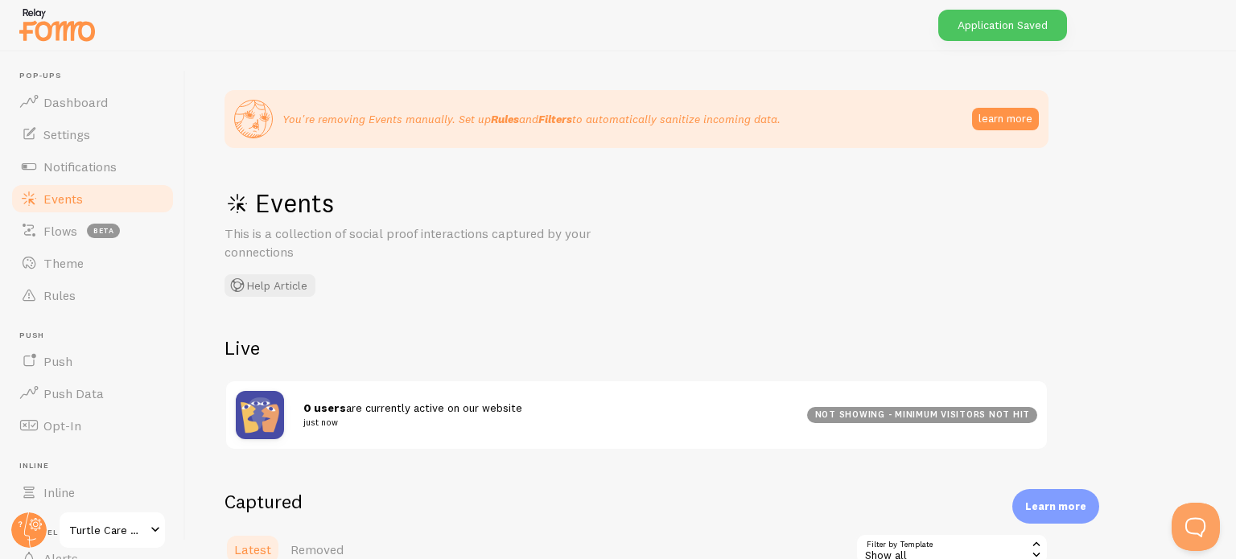
scroll to position [299, 0]
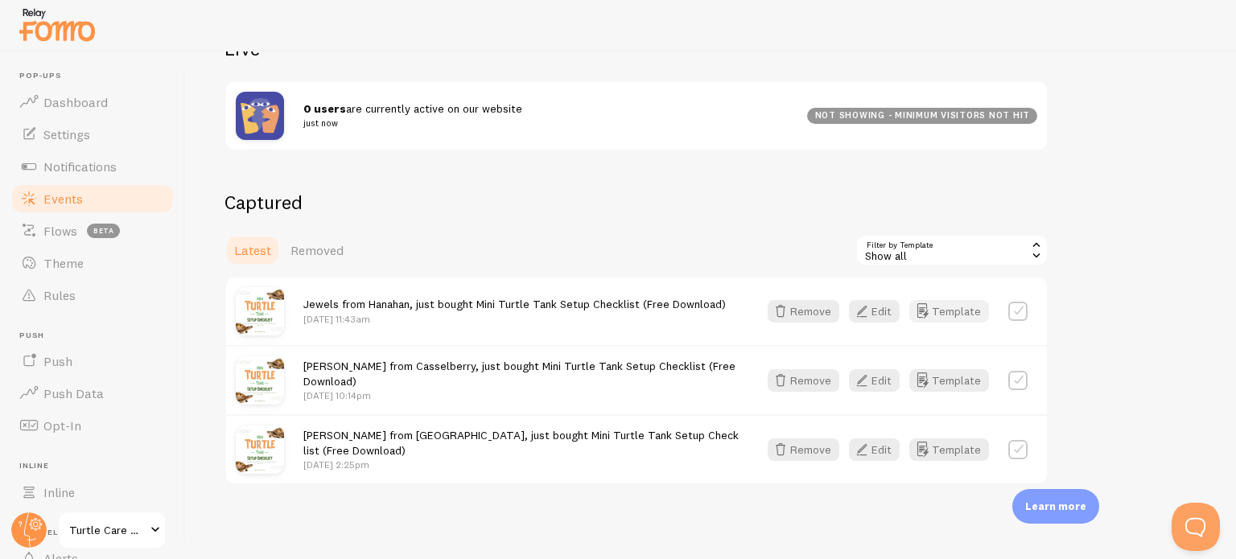
click at [947, 312] on button "Template" at bounding box center [949, 311] width 80 height 23
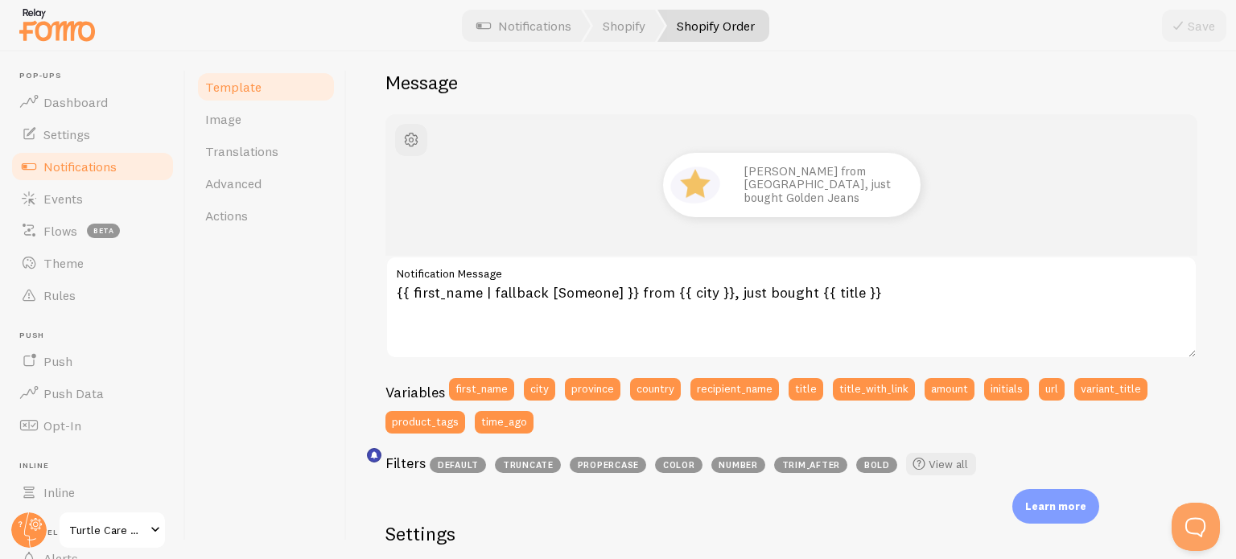
scroll to position [129, 0]
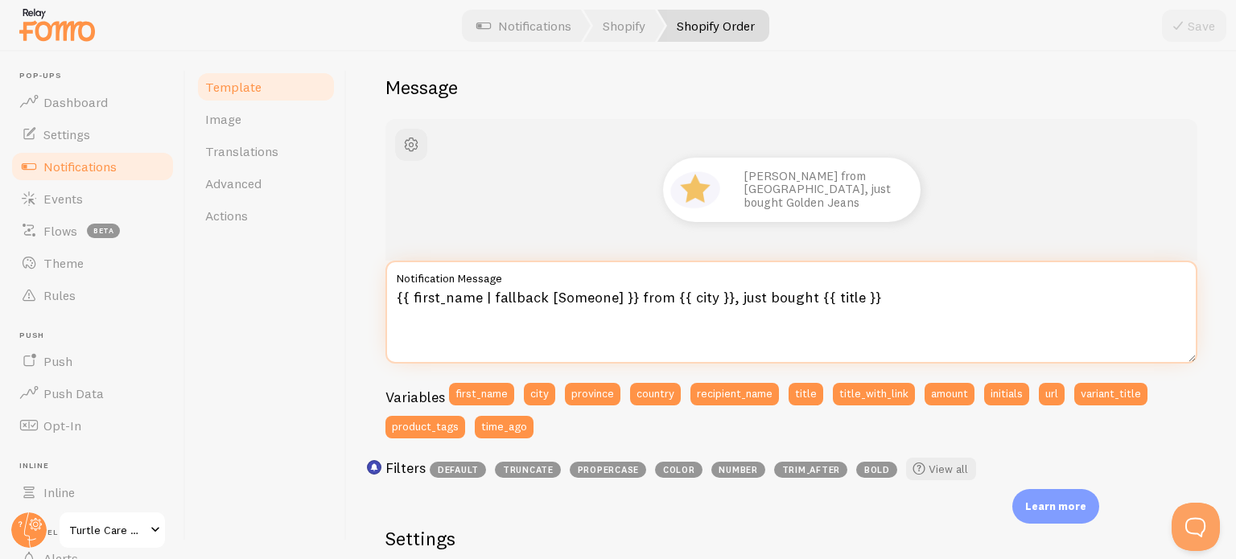
click at [721, 298] on textarea "{{ first_name | fallback [Someone] }} from {{ city }}, just bought {{ title }}" at bounding box center [791, 312] width 812 height 103
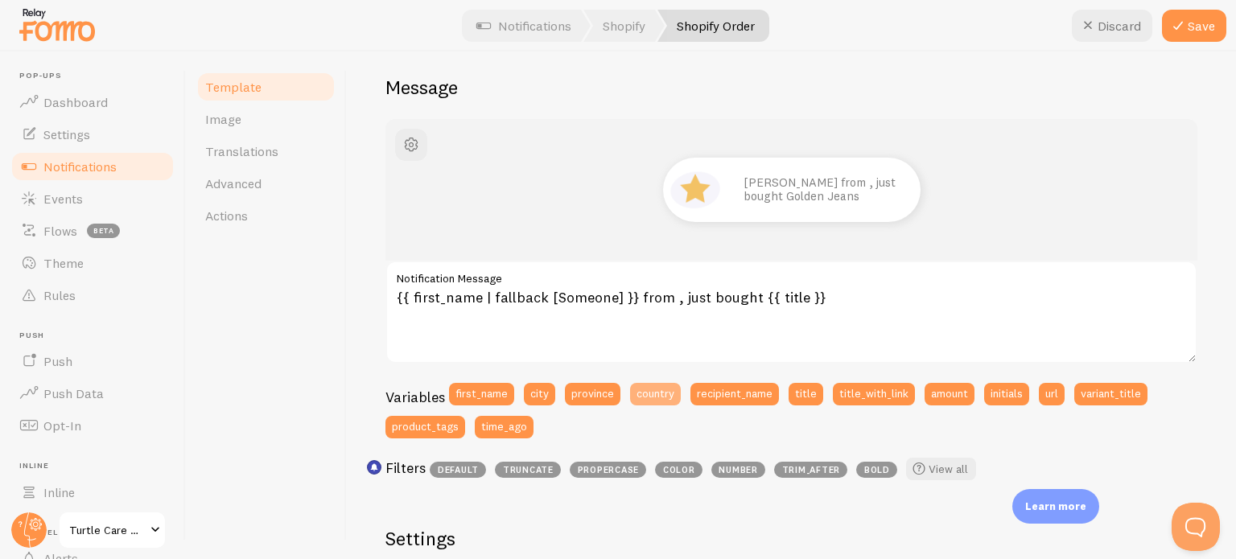
click at [642, 395] on button "country" at bounding box center [655, 394] width 51 height 23
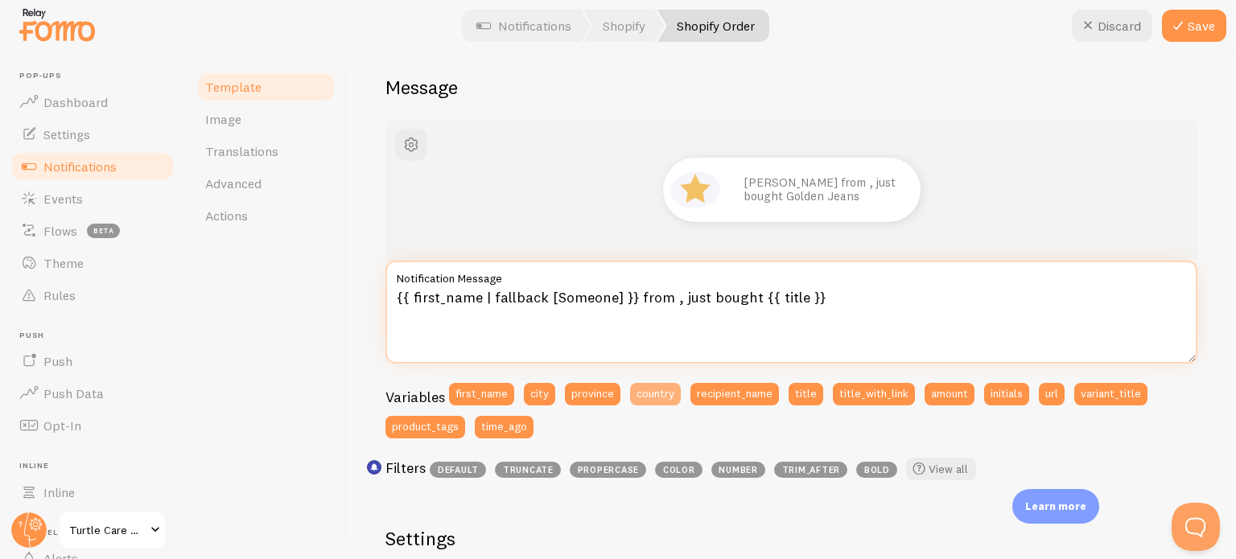
type textarea "{{ first_name | fallback [Someone] }} from {{ country }}, just bought {{ title …"
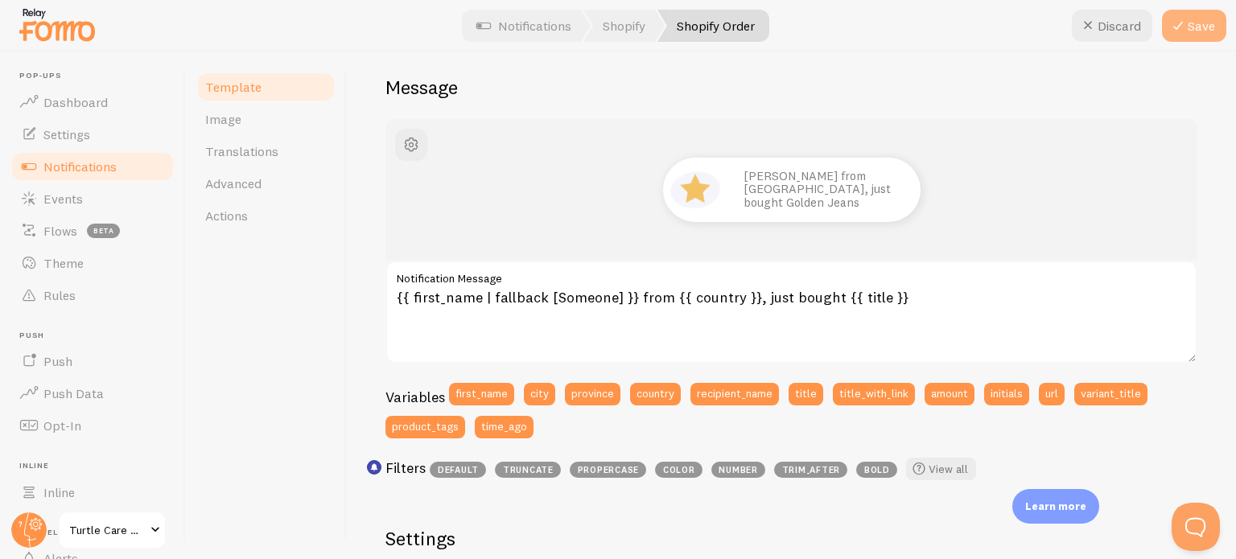
click at [1188, 26] on button "Save" at bounding box center [1194, 26] width 64 height 32
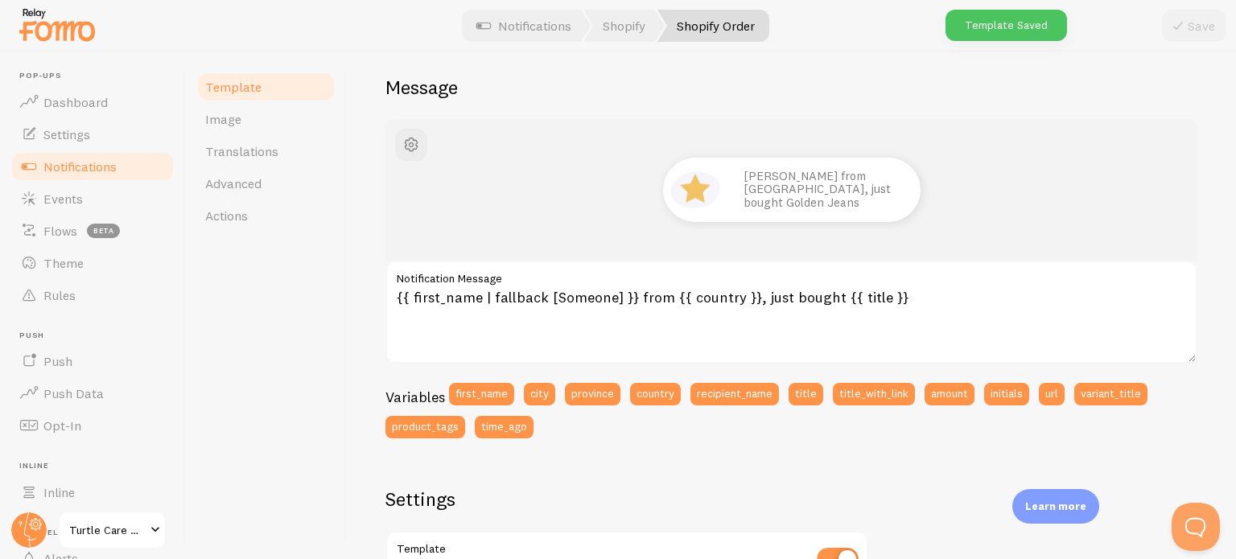
click at [63, 170] on span "Notifications" at bounding box center [79, 166] width 73 height 16
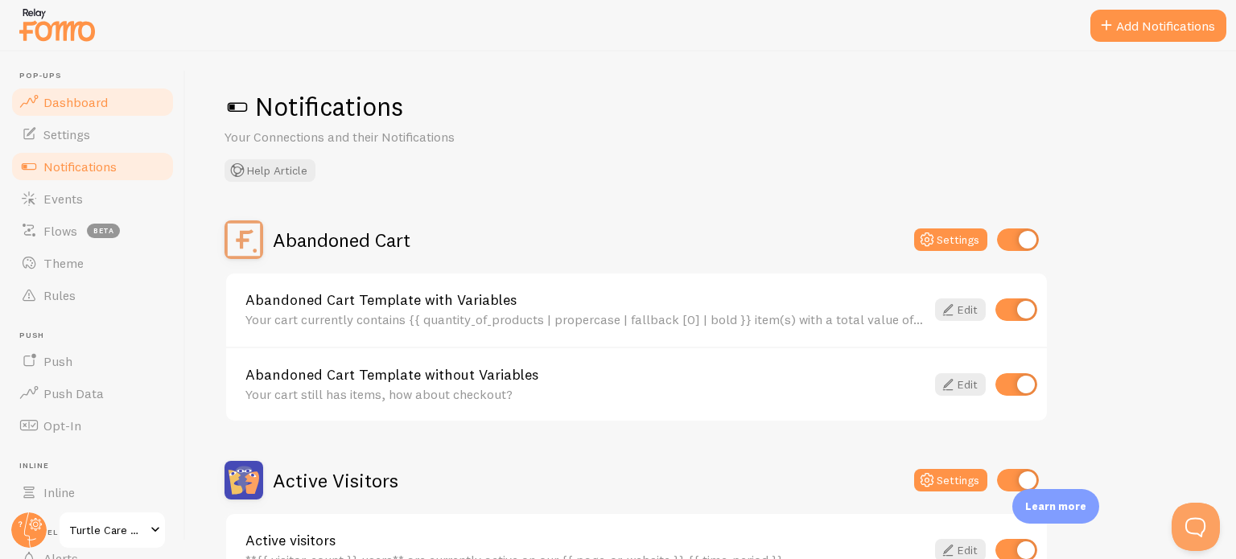
click at [80, 110] on link "Dashboard" at bounding box center [93, 102] width 166 height 32
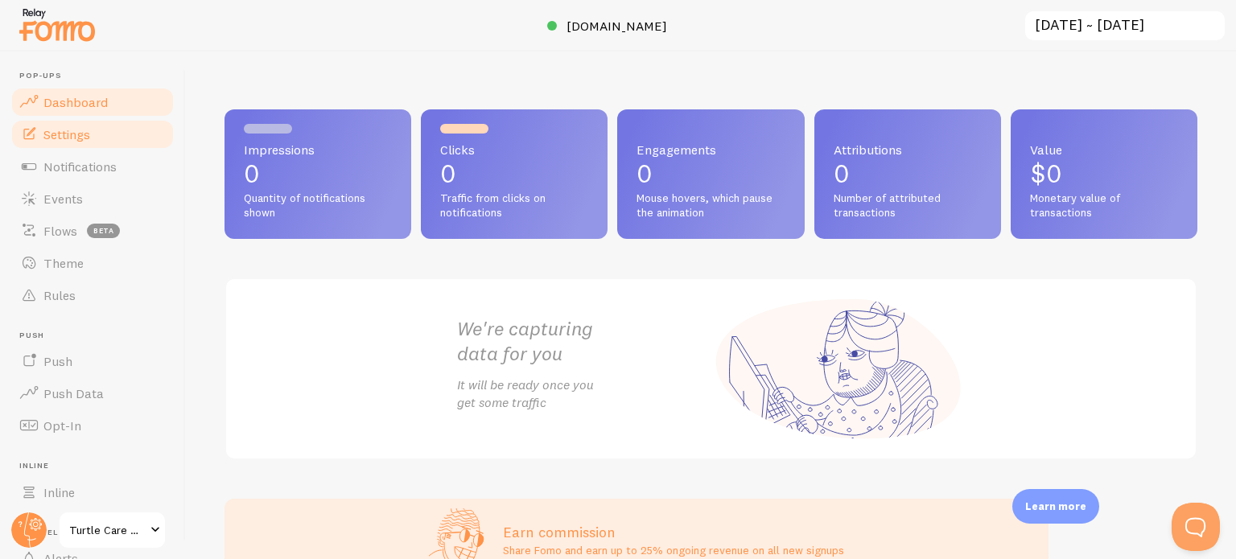
click at [82, 139] on span "Settings" at bounding box center [66, 134] width 47 height 16
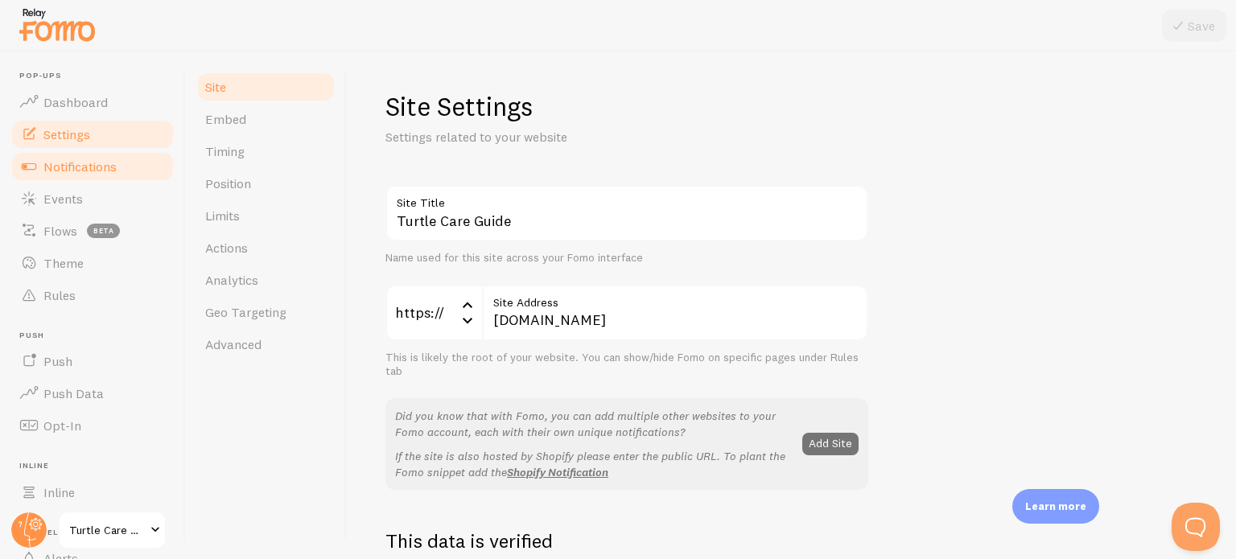
click at [85, 163] on span "Notifications" at bounding box center [79, 166] width 73 height 16
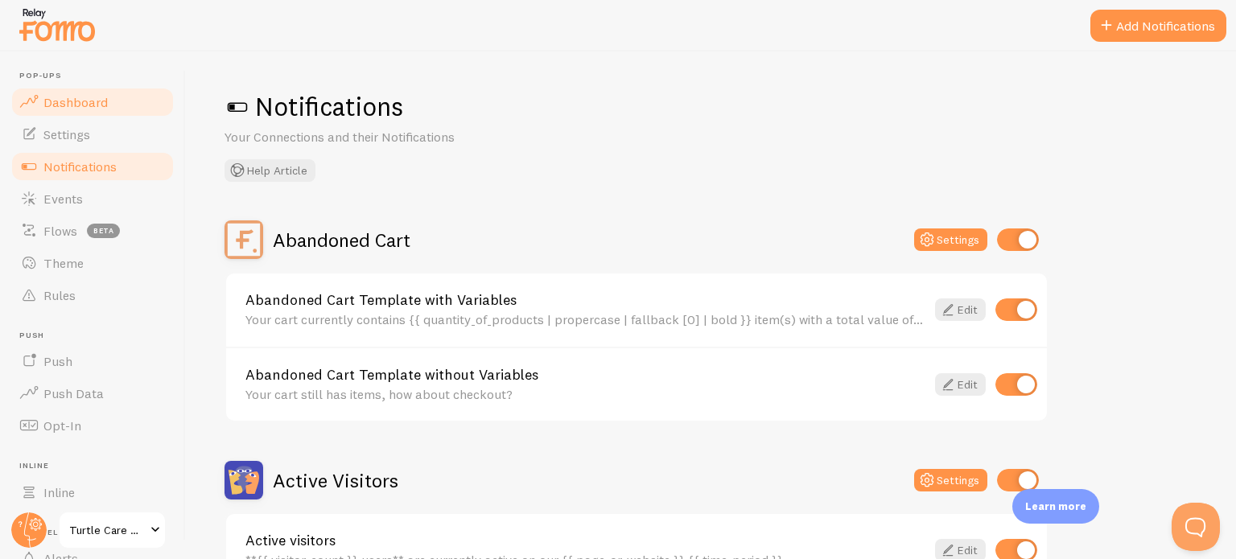
click at [81, 99] on span "Dashboard" at bounding box center [75, 102] width 64 height 16
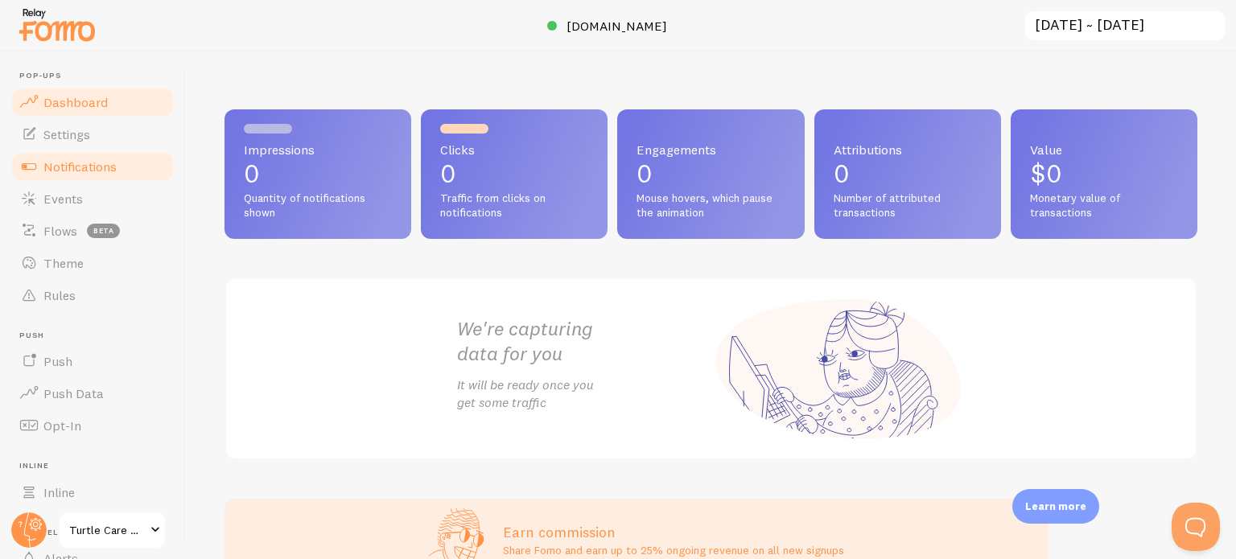
click at [79, 169] on span "Notifications" at bounding box center [79, 166] width 73 height 16
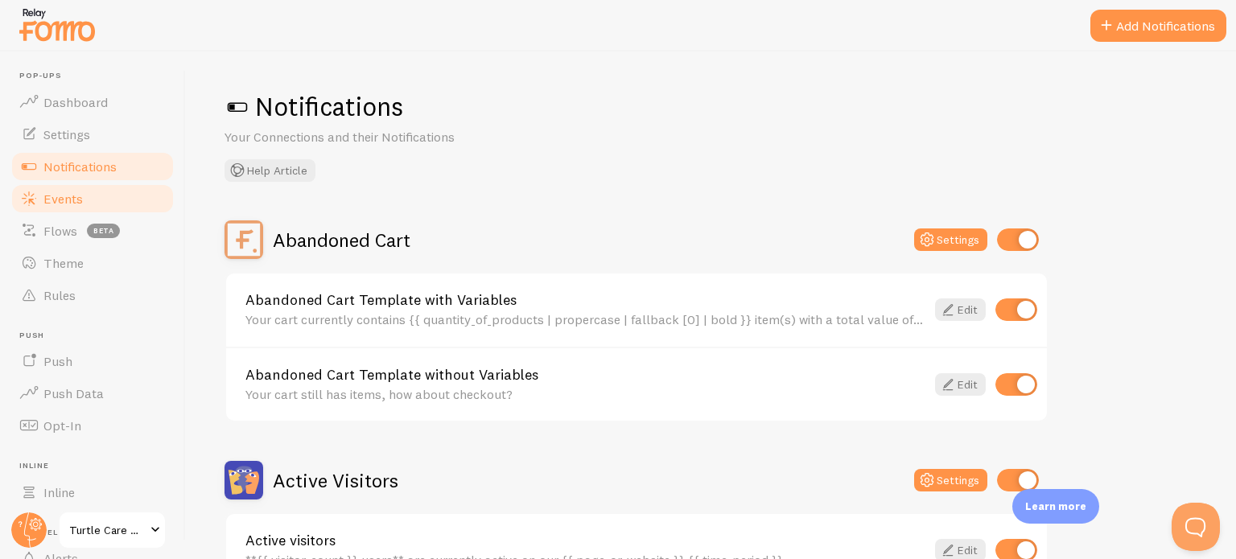
click at [67, 198] on span "Events" at bounding box center [62, 199] width 39 height 16
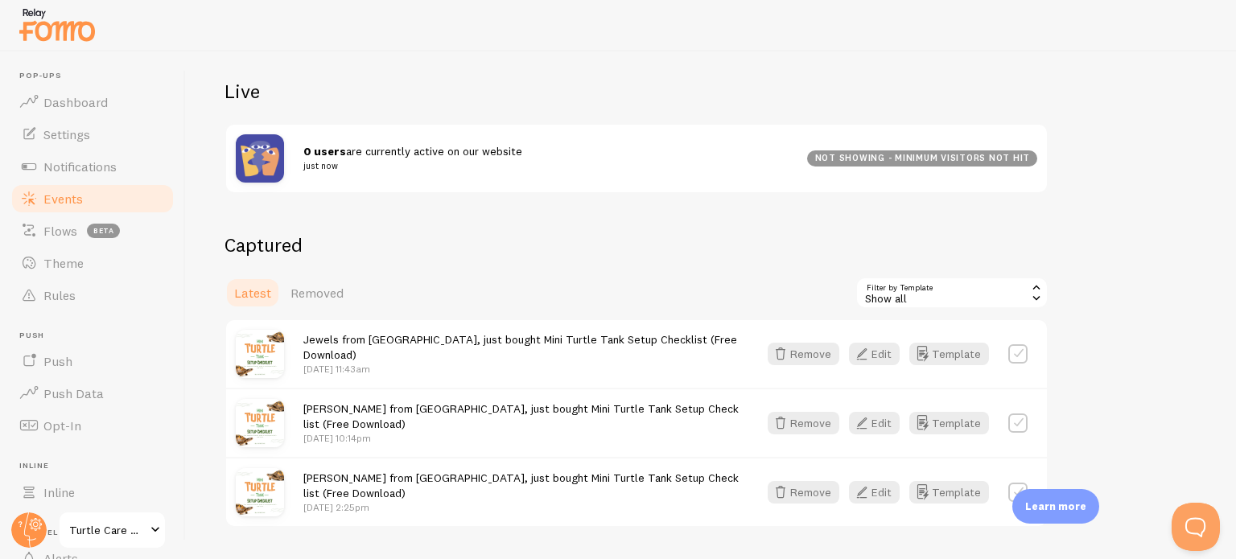
scroll to position [276, 0]
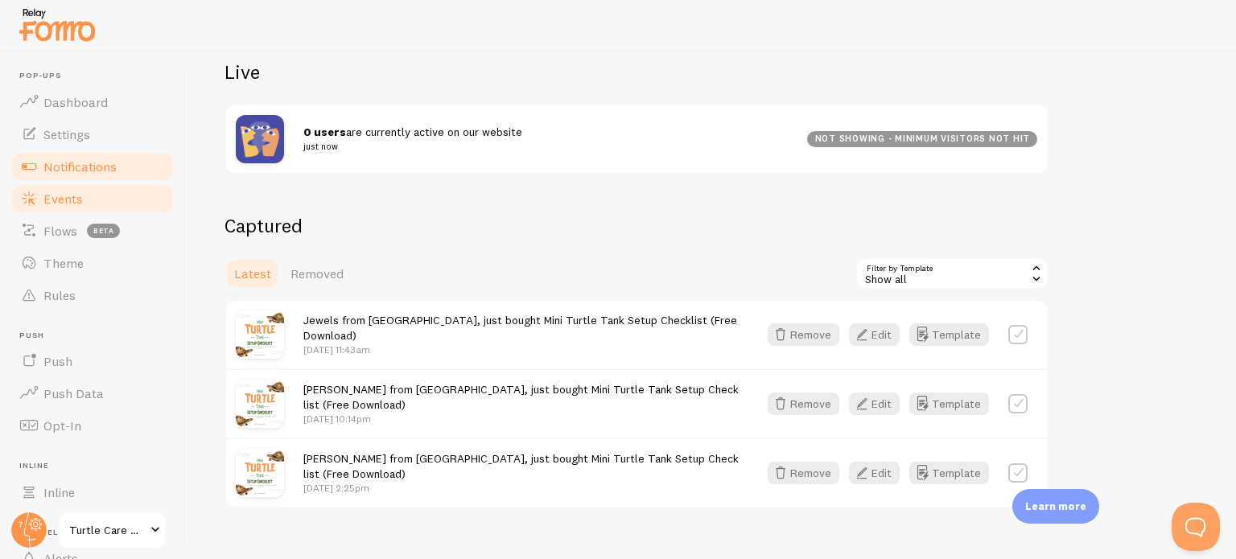
click at [90, 171] on span "Notifications" at bounding box center [79, 166] width 73 height 16
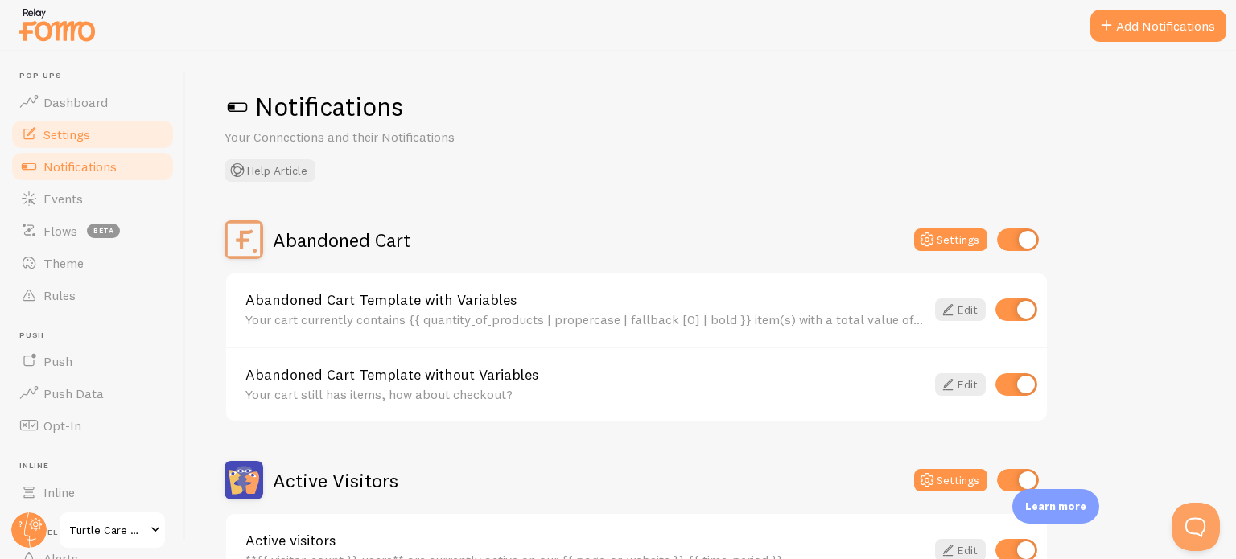
click at [83, 142] on link "Settings" at bounding box center [93, 134] width 166 height 32
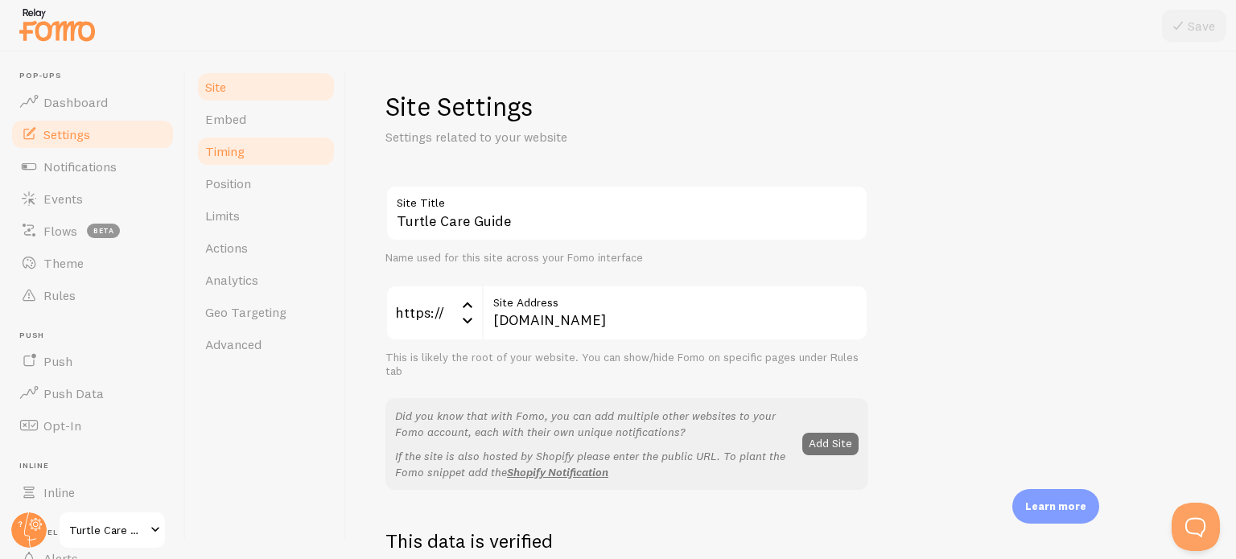
click at [248, 150] on link "Timing" at bounding box center [265, 151] width 141 height 32
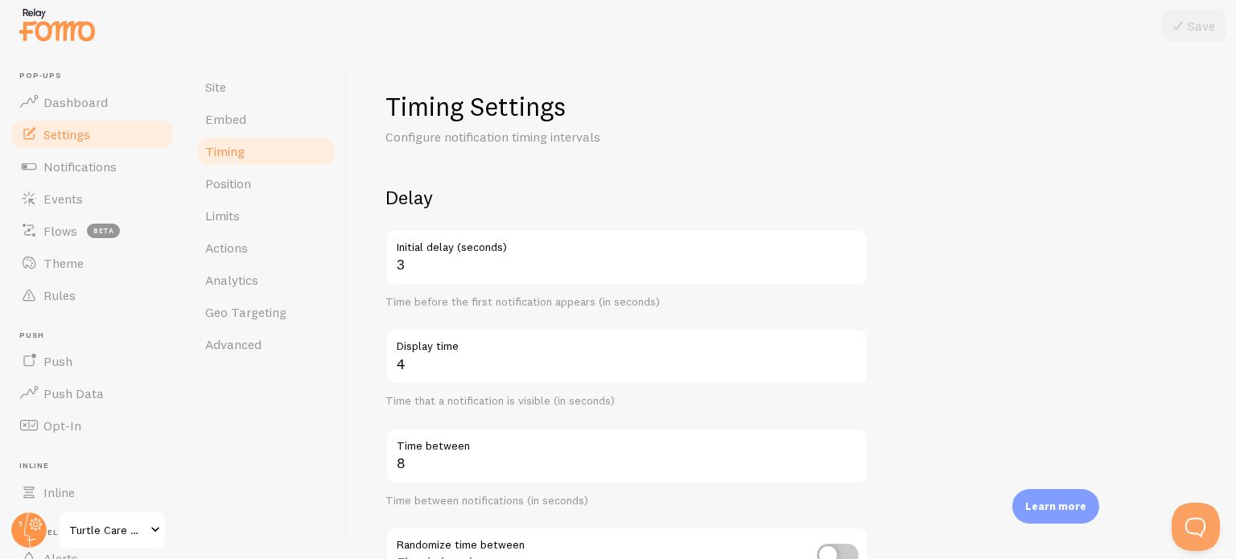
scroll to position [42, 0]
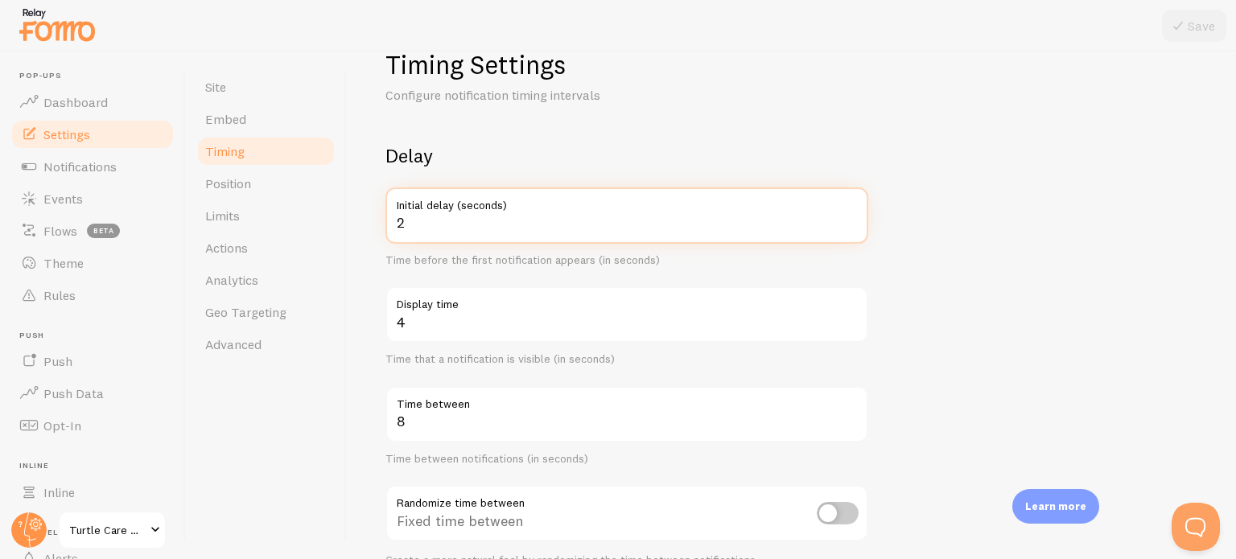
click at [849, 224] on input "2" at bounding box center [626, 215] width 483 height 56
type input "1"
click at [849, 224] on input "1" at bounding box center [626, 215] width 483 height 56
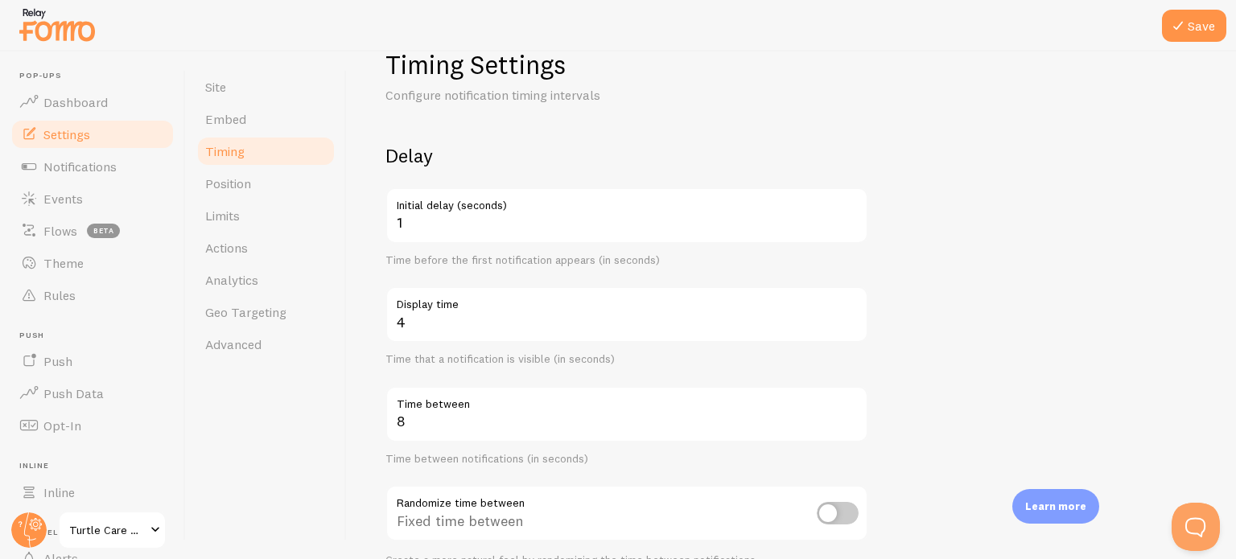
click at [959, 242] on form "Delay 1 Initial delay (seconds) Time before the first notification appears (in …" at bounding box center [791, 488] width 812 height 690
click at [1193, 26] on button "Save" at bounding box center [1194, 26] width 64 height 32
click at [94, 170] on span "Notifications" at bounding box center [79, 166] width 73 height 16
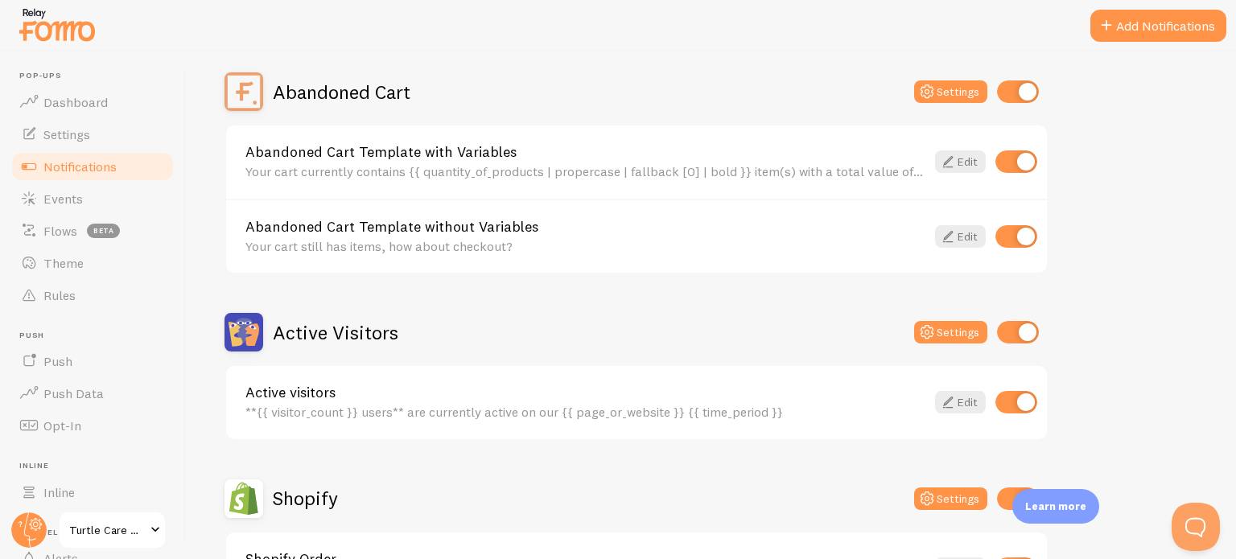
scroll to position [177, 0]
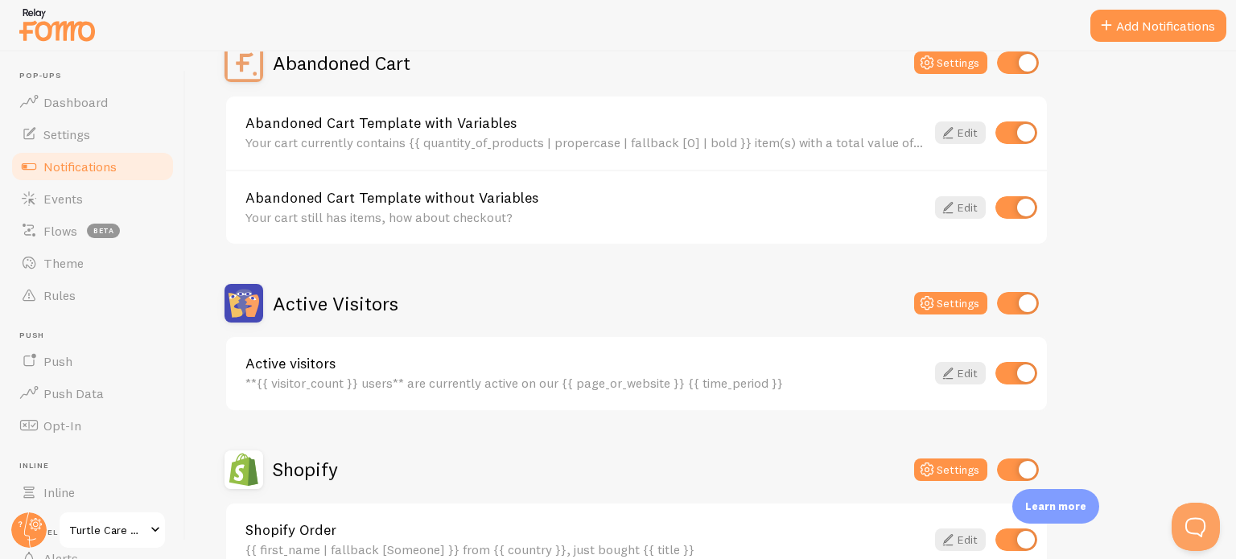
click at [1029, 298] on input "checkbox" at bounding box center [1018, 303] width 42 height 23
checkbox input "false"
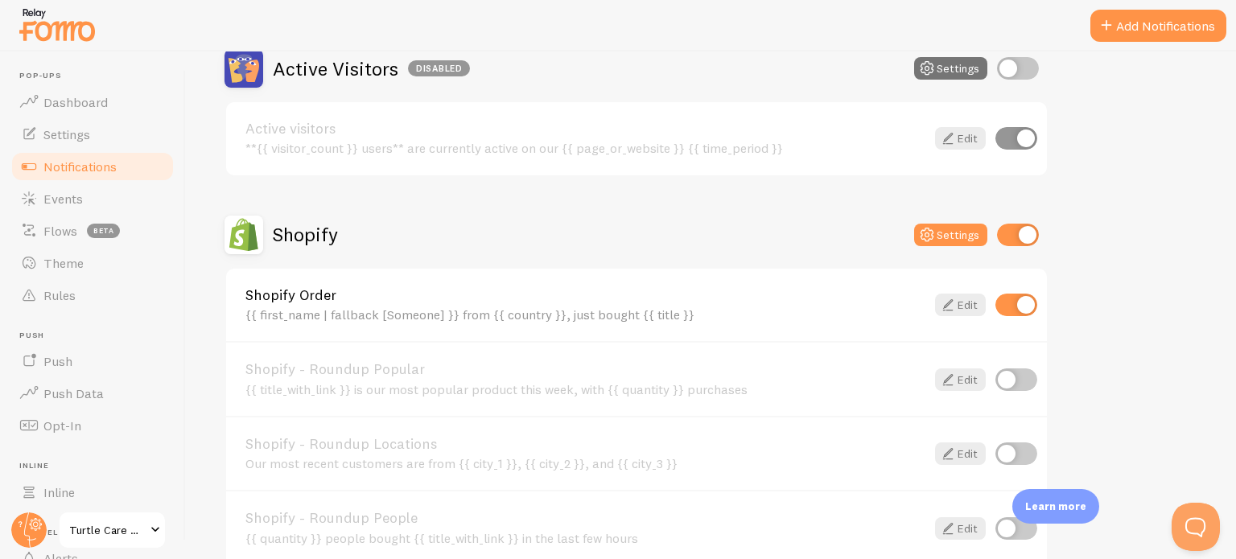
scroll to position [476, 0]
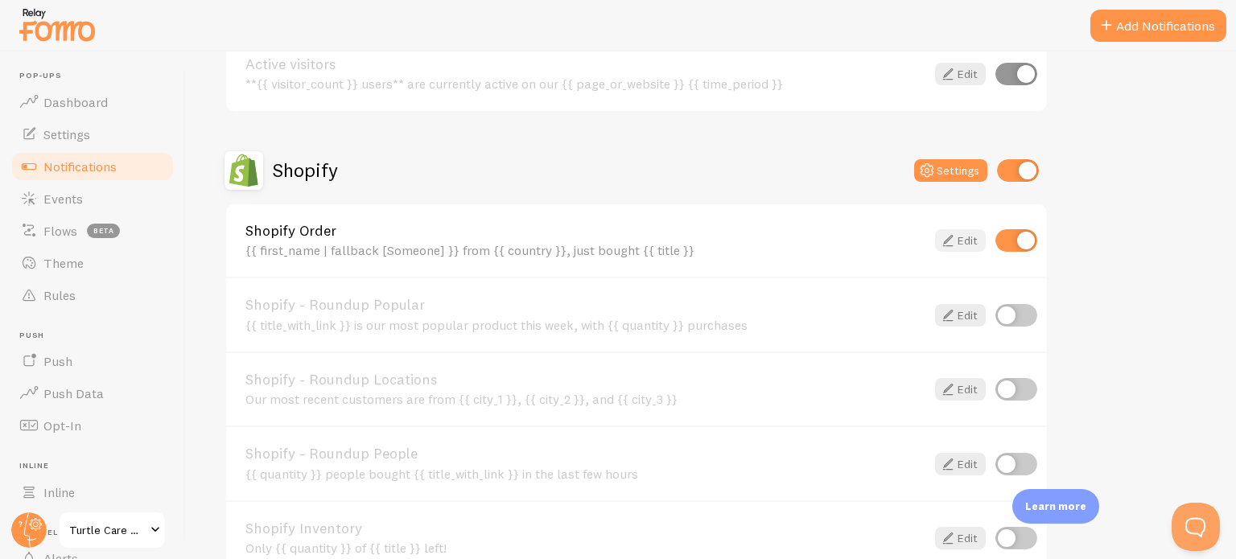
click at [964, 236] on link "Edit" at bounding box center [960, 240] width 51 height 23
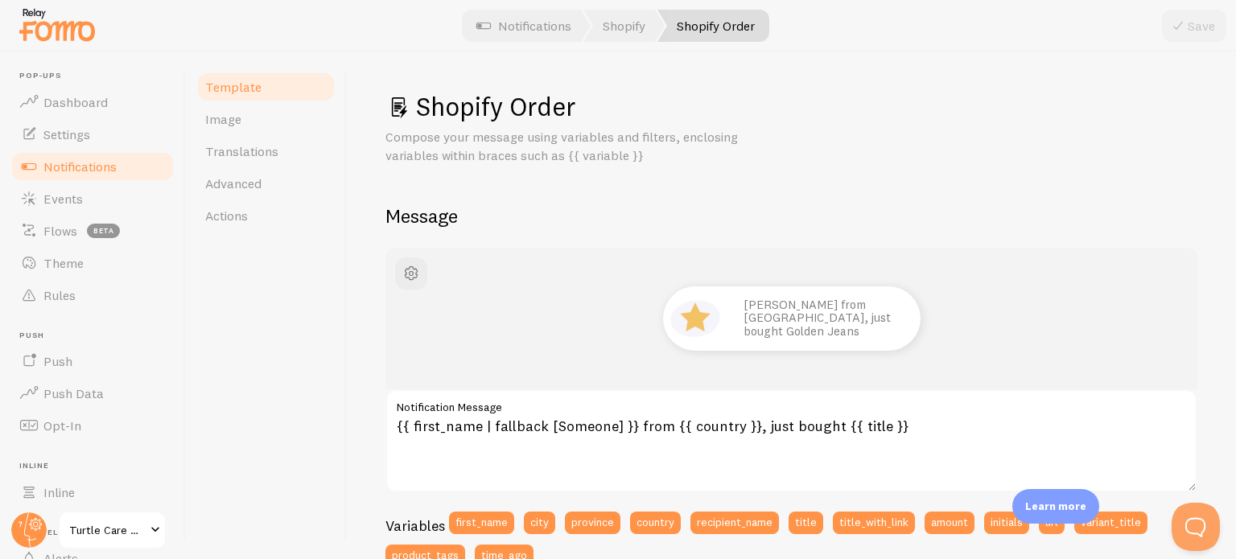
click at [92, 168] on span "Notifications" at bounding box center [79, 166] width 73 height 16
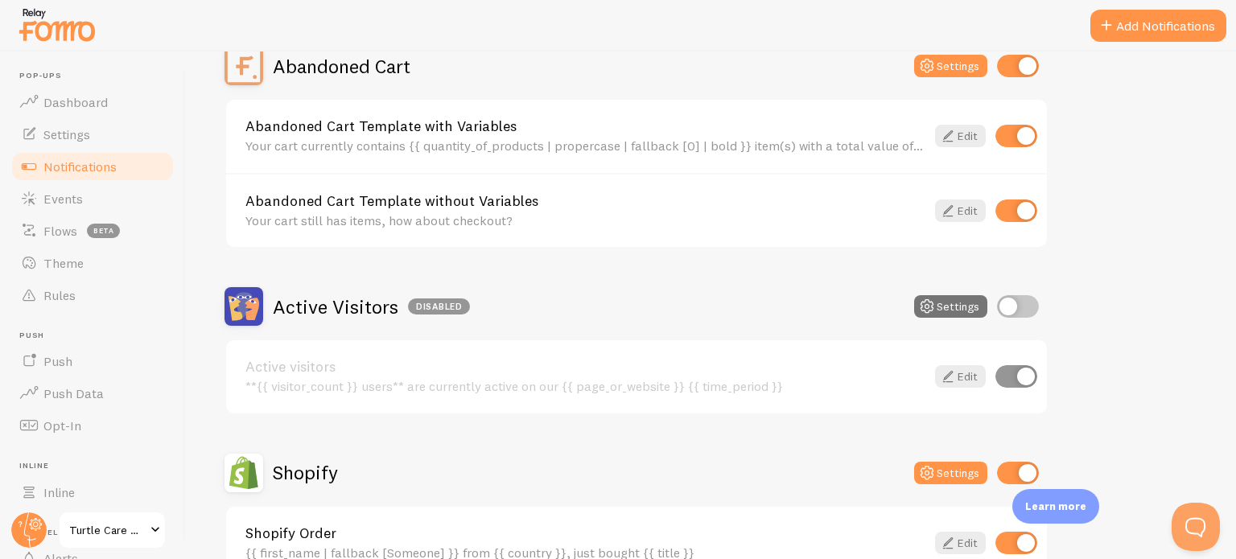
scroll to position [235, 0]
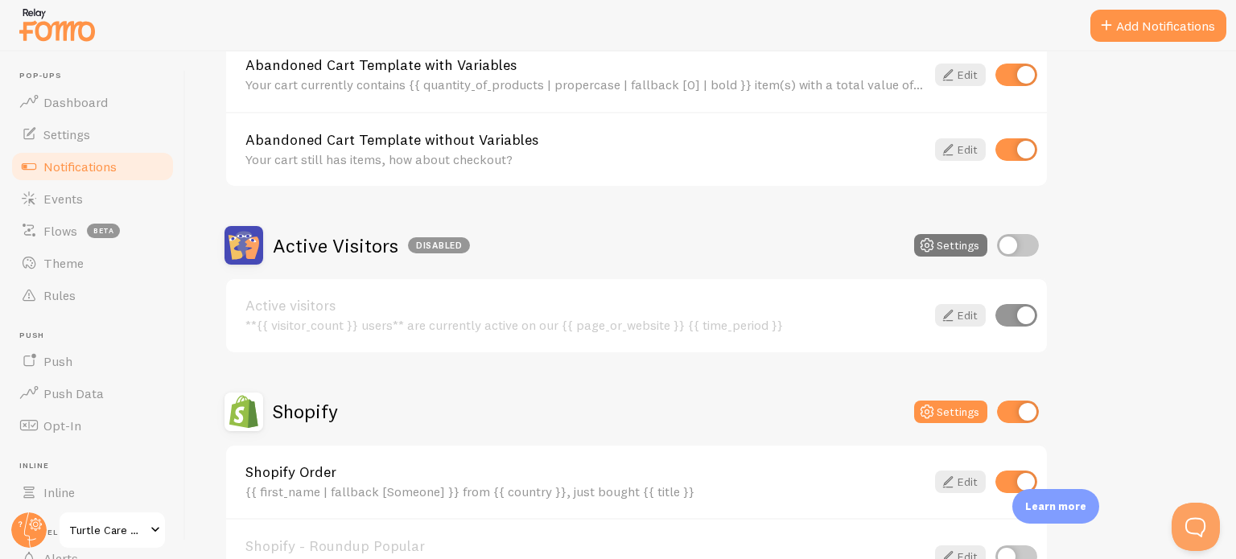
click at [936, 243] on icon at bounding box center [926, 245] width 19 height 19
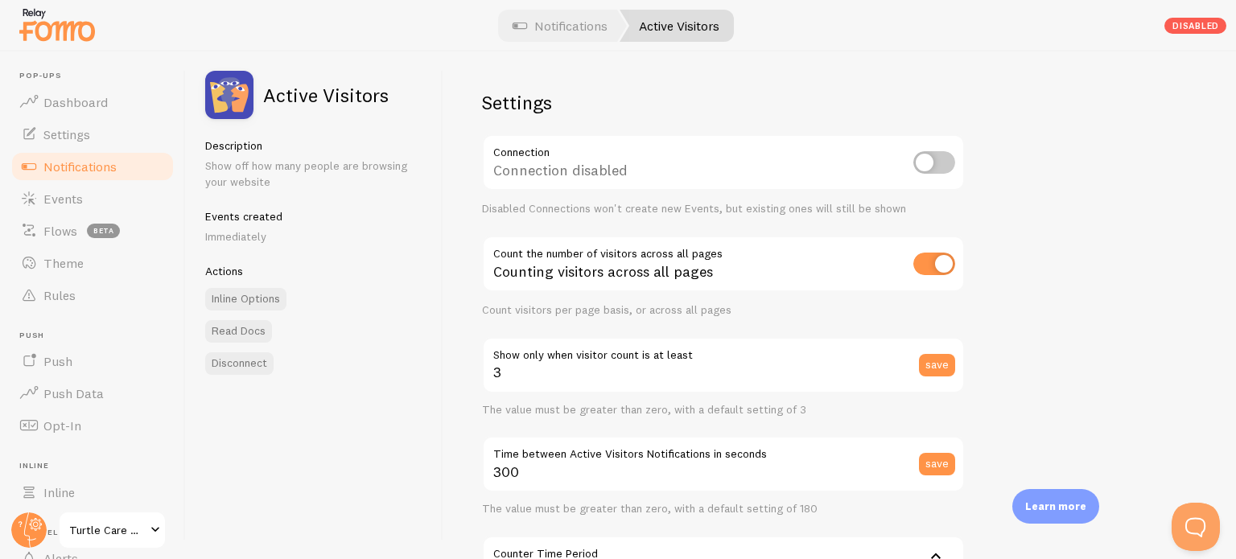
click at [934, 257] on input "checkbox" at bounding box center [934, 264] width 42 height 23
checkbox input "false"
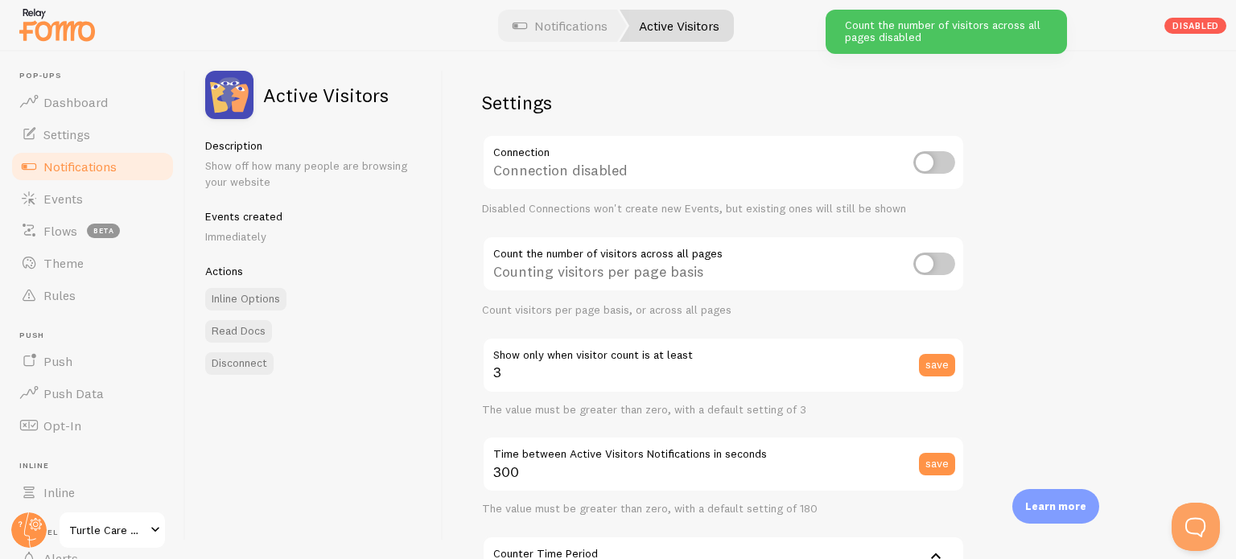
click at [1052, 248] on div "Settings Connection Connection disabled Disabled Connections won't create new E…" at bounding box center [839, 305] width 792 height 508
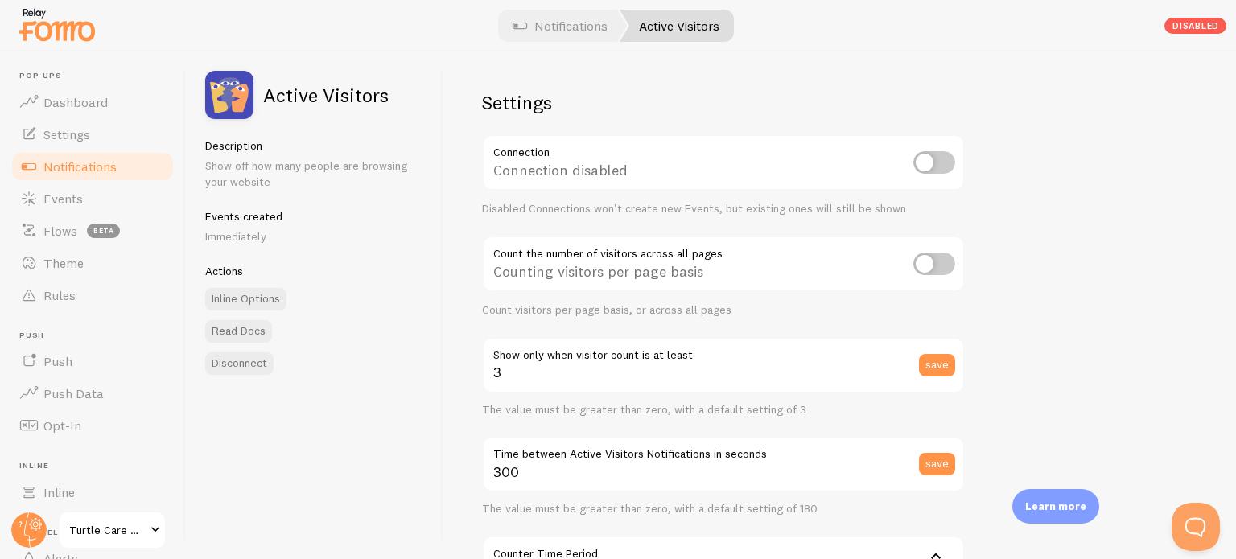
click at [67, 164] on span "Notifications" at bounding box center [79, 166] width 73 height 16
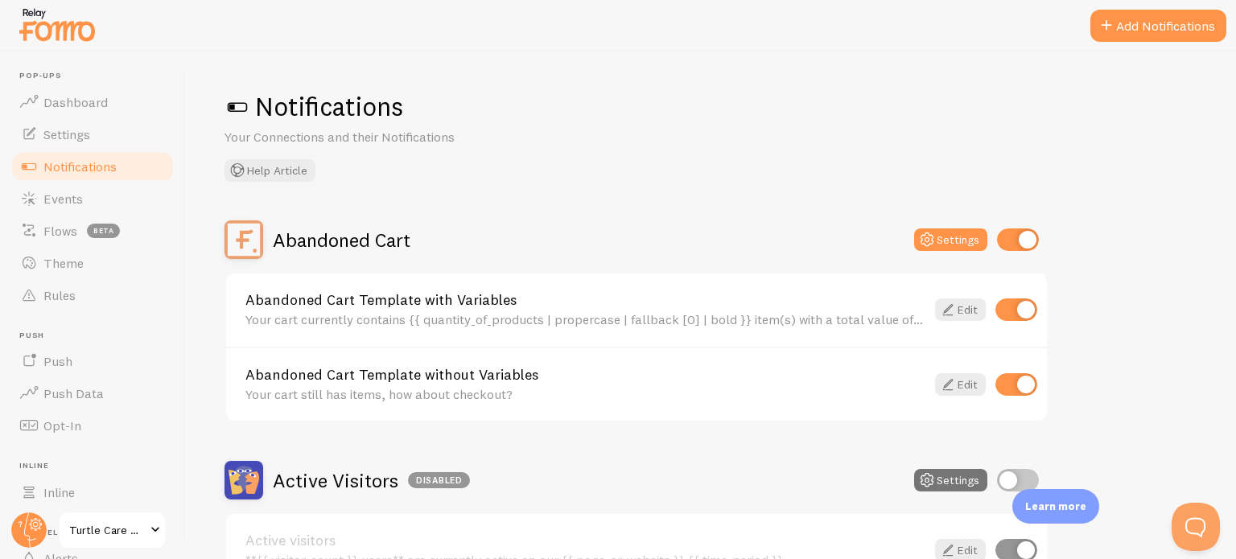
scroll to position [208, 0]
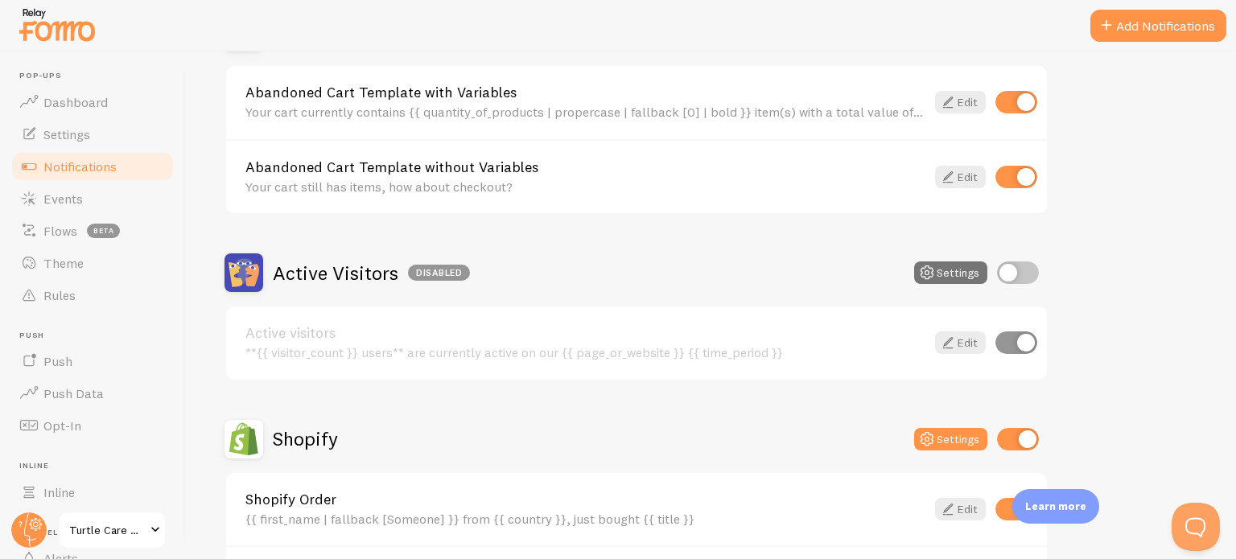
click at [1025, 340] on input "checkbox" at bounding box center [1016, 342] width 42 height 23
checkbox input "false"
click at [1097, 306] on div "Abandoned Cart Settings Abandoned Cart Template with Variables Your cart curren…" at bounding box center [710, 512] width 973 height 998
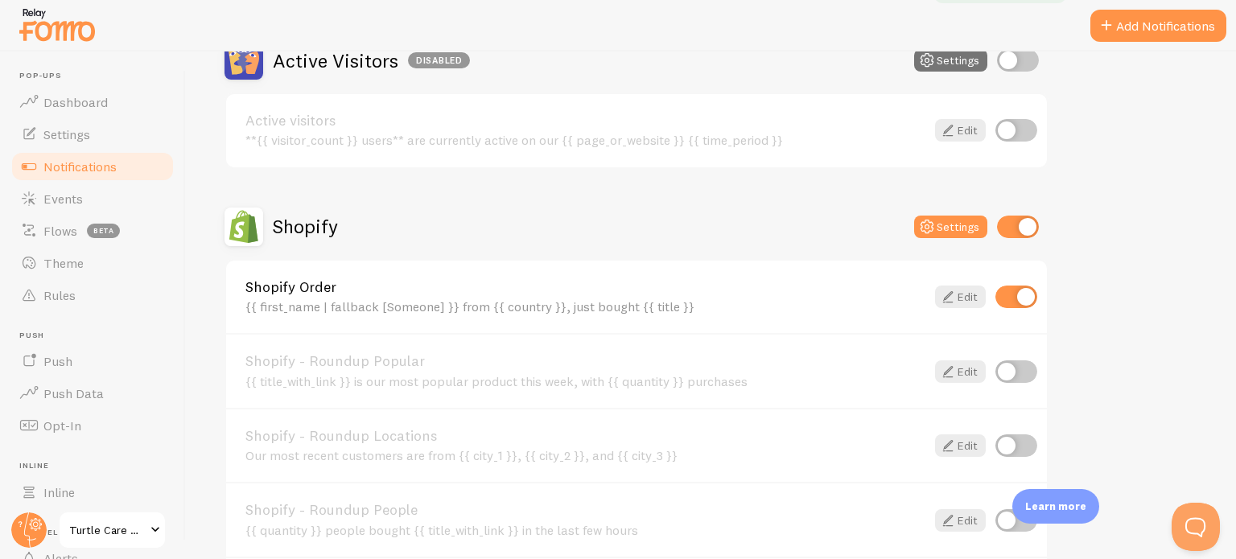
scroll to position [423, 0]
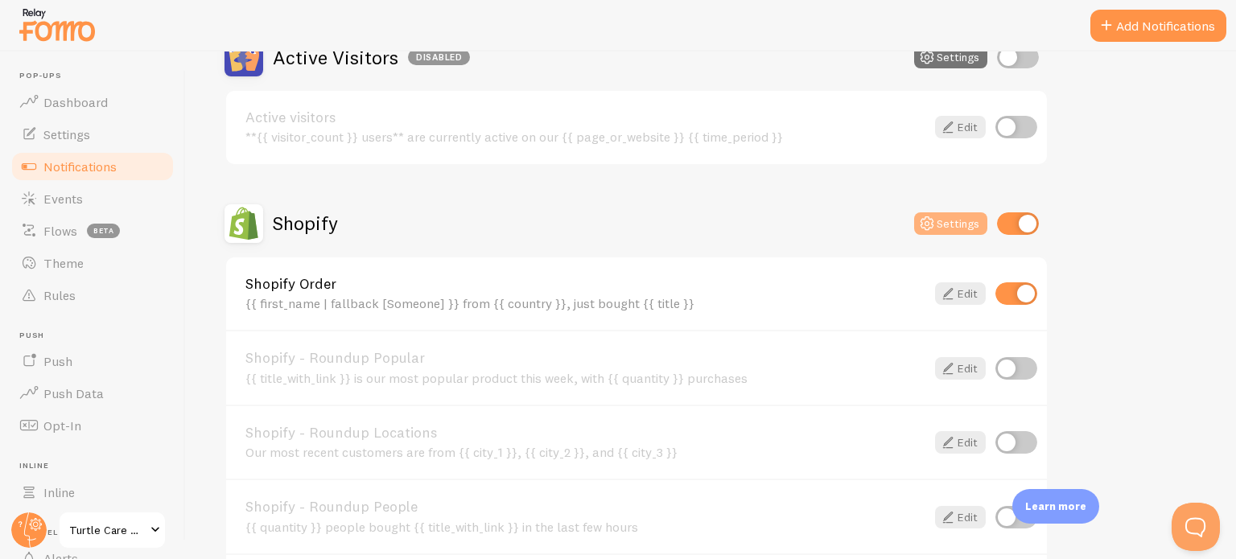
click at [943, 222] on button "Settings" at bounding box center [950, 223] width 73 height 23
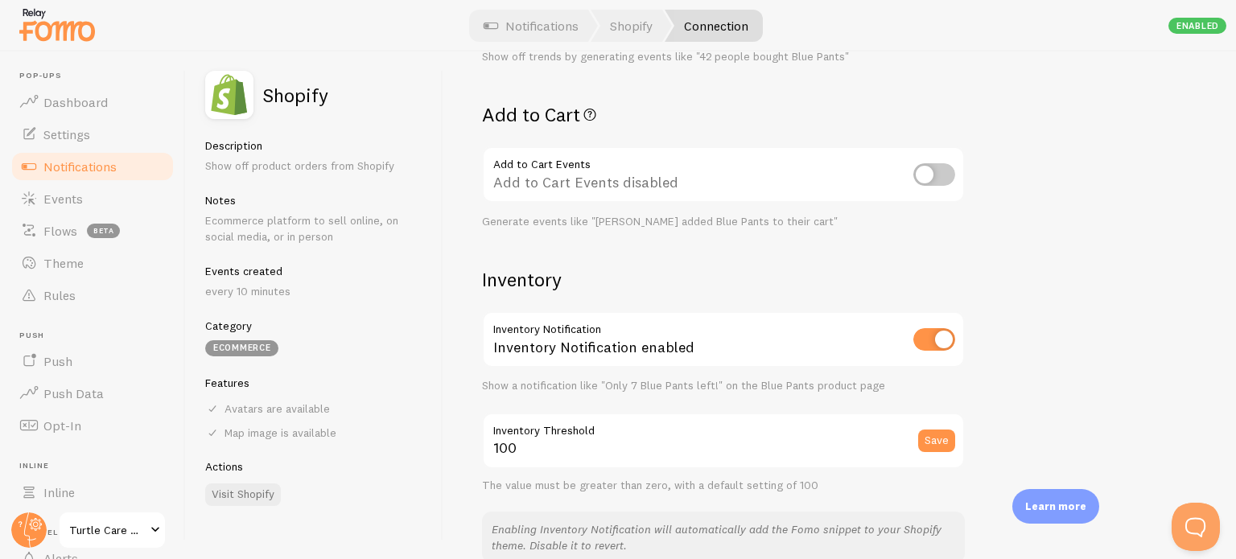
scroll to position [624, 0]
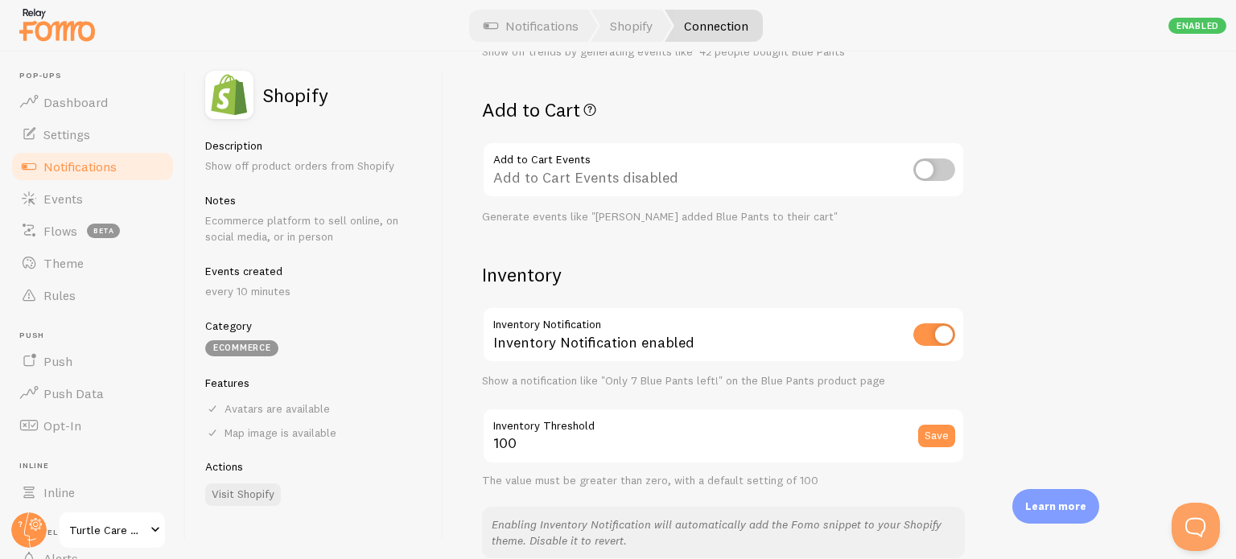
click at [943, 331] on input "checkbox" at bounding box center [934, 334] width 42 height 23
checkbox input "false"
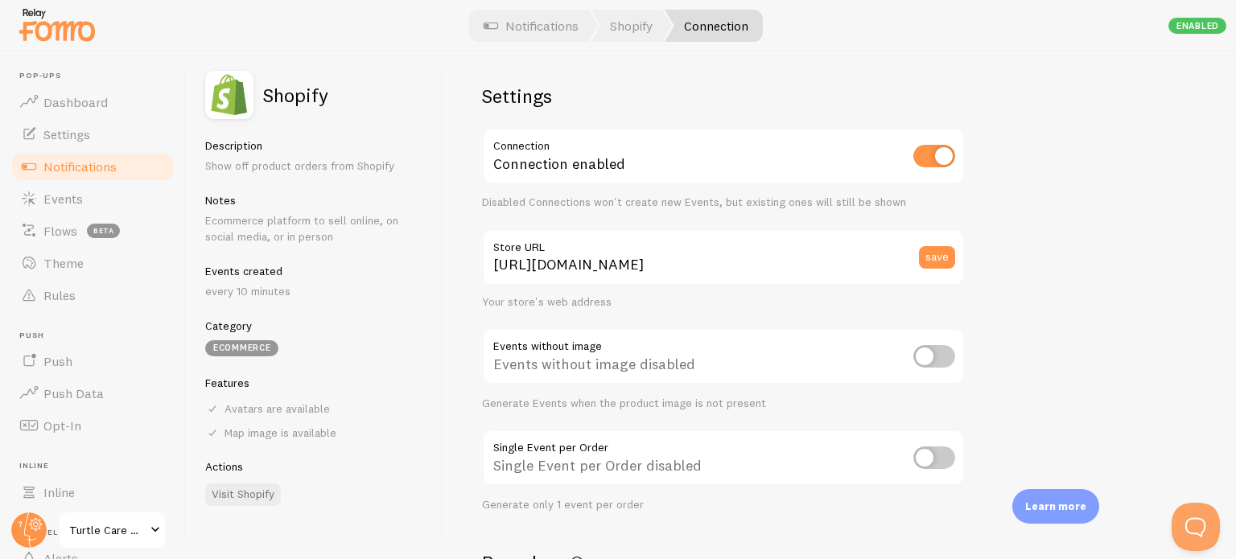
scroll to position [0, 0]
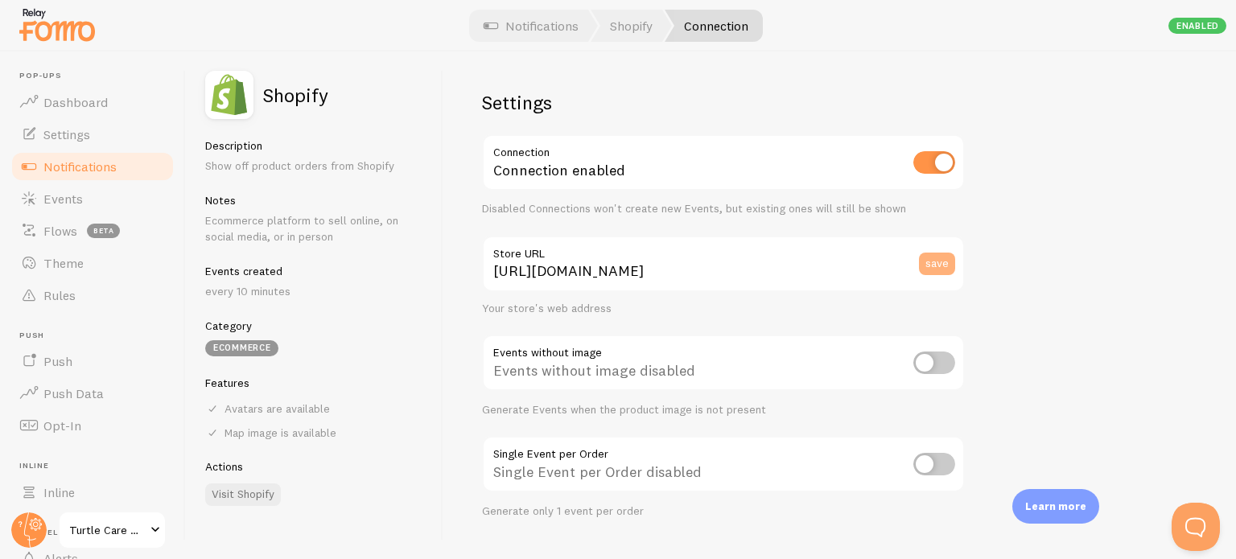
click at [940, 265] on button "save" at bounding box center [937, 264] width 36 height 23
click at [74, 104] on span "Dashboard" at bounding box center [75, 102] width 64 height 16
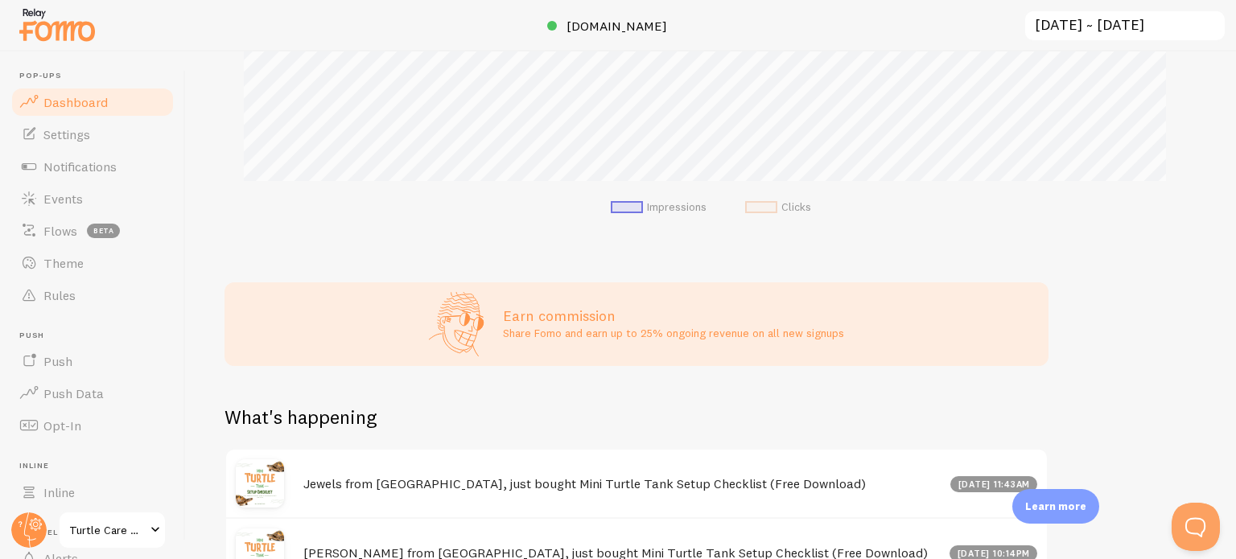
scroll to position [631, 0]
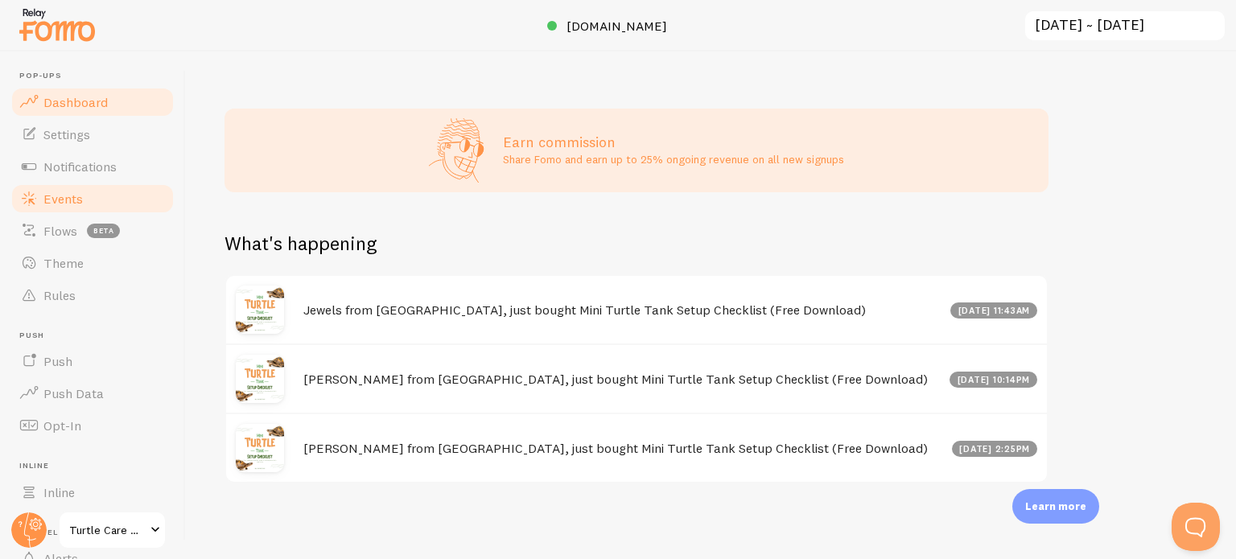
click at [63, 202] on span "Events" at bounding box center [62, 199] width 39 height 16
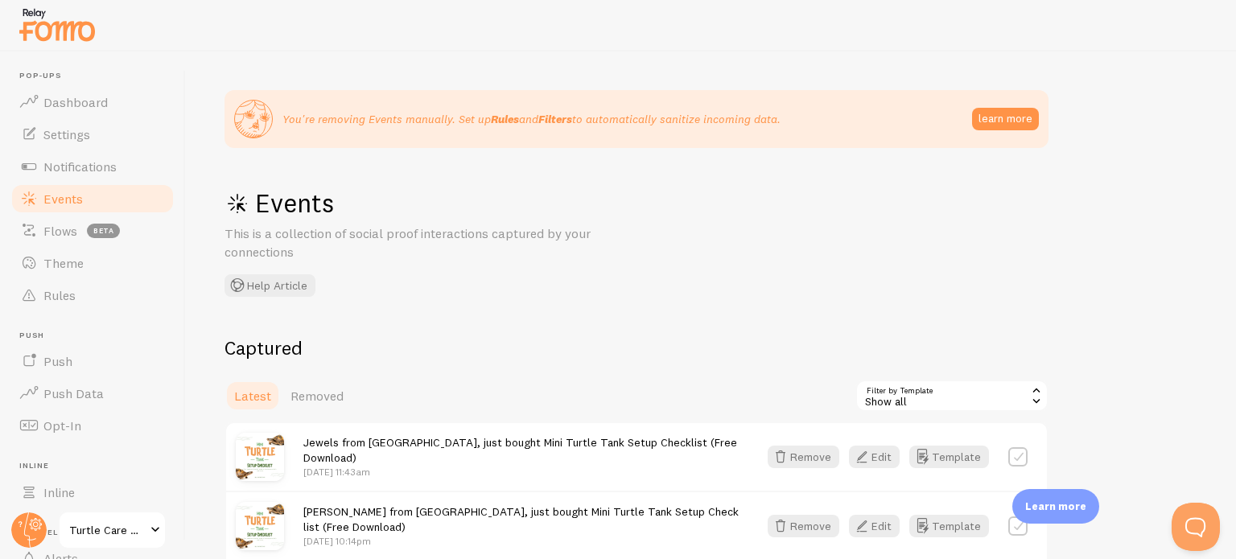
scroll to position [147, 0]
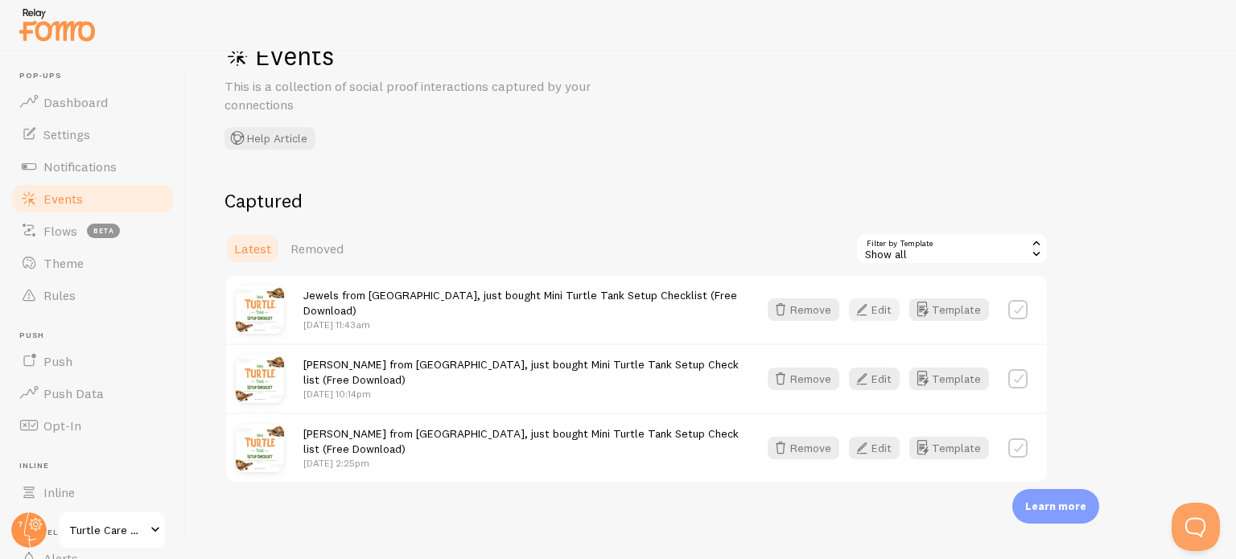
click at [886, 305] on button "Edit" at bounding box center [874, 309] width 51 height 23
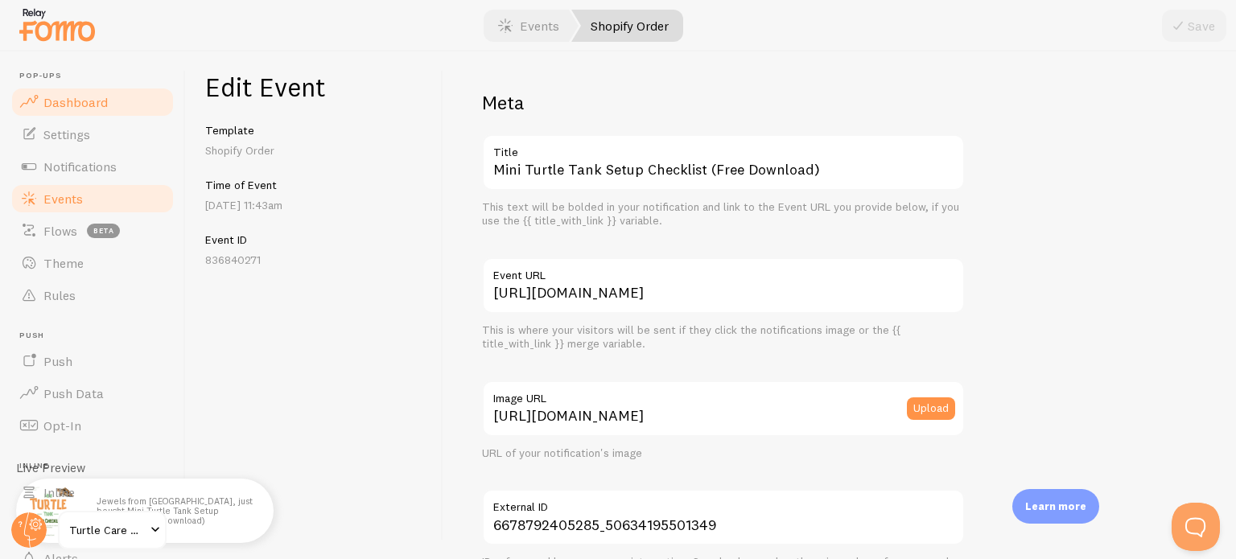
click at [74, 102] on span "Dashboard" at bounding box center [75, 102] width 64 height 16
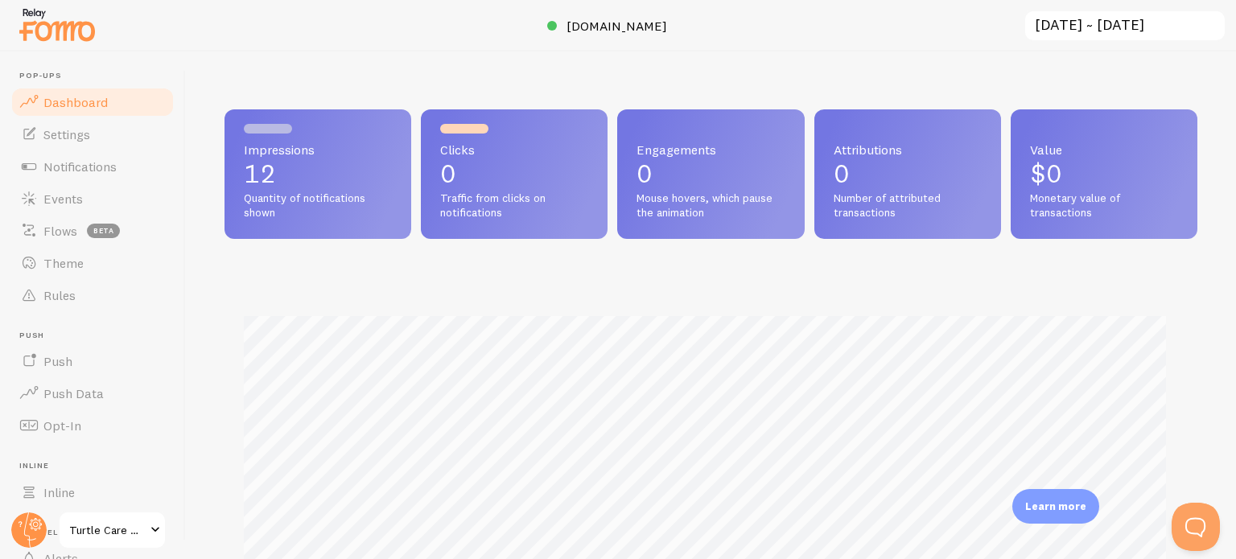
scroll to position [422, 960]
click at [299, 178] on p "12" at bounding box center [318, 174] width 148 height 26
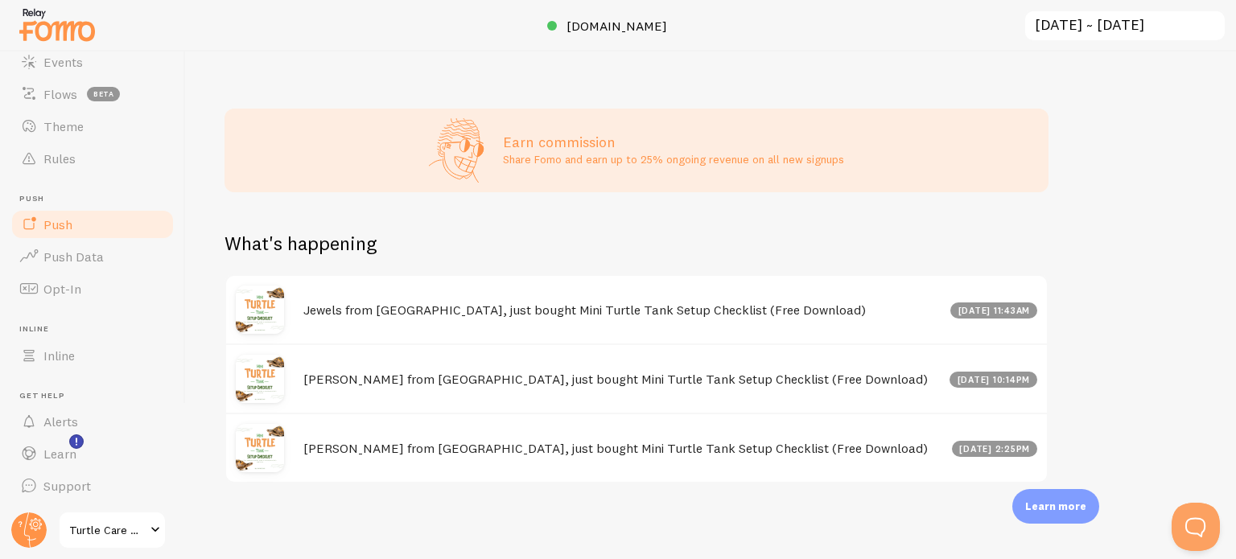
scroll to position [138, 0]
click at [64, 258] on span "Push Data" at bounding box center [73, 256] width 60 height 16
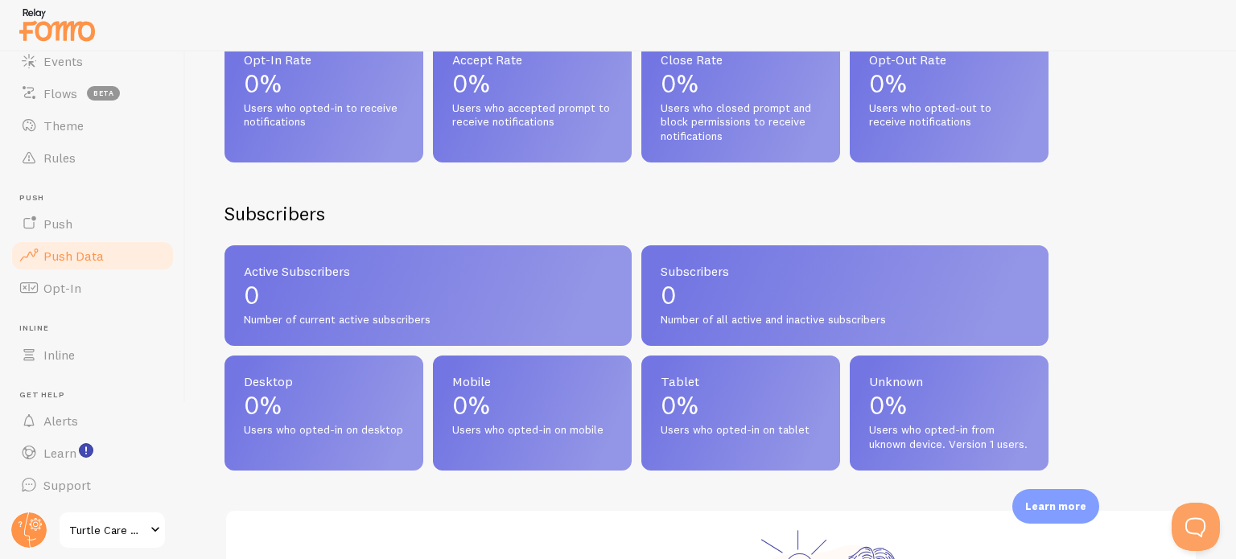
scroll to position [814, 0]
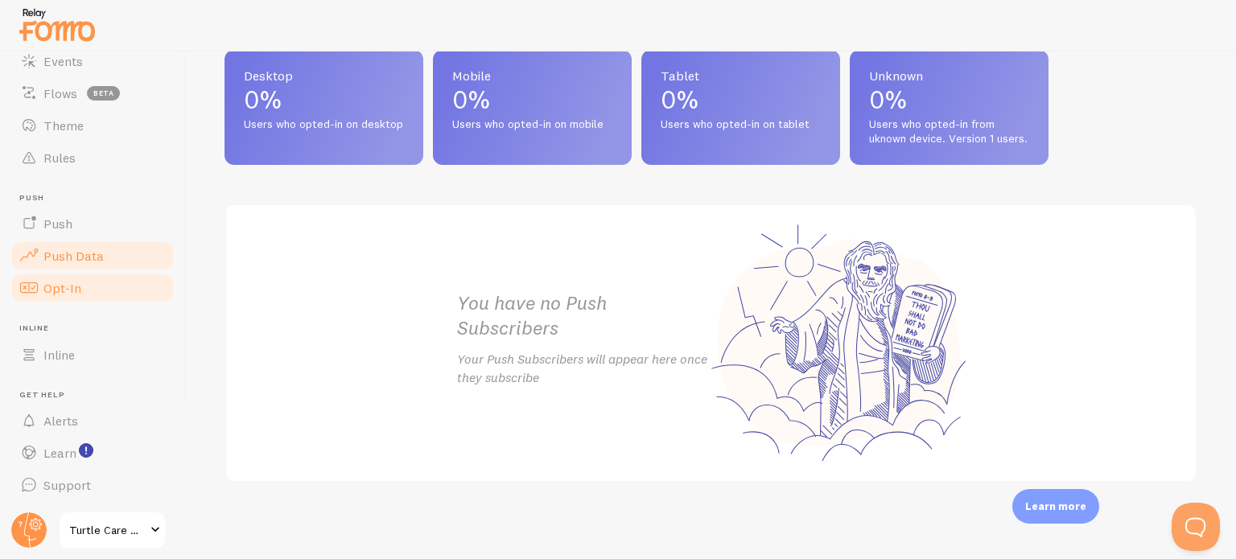
click at [73, 287] on span "Opt-In" at bounding box center [62, 288] width 38 height 16
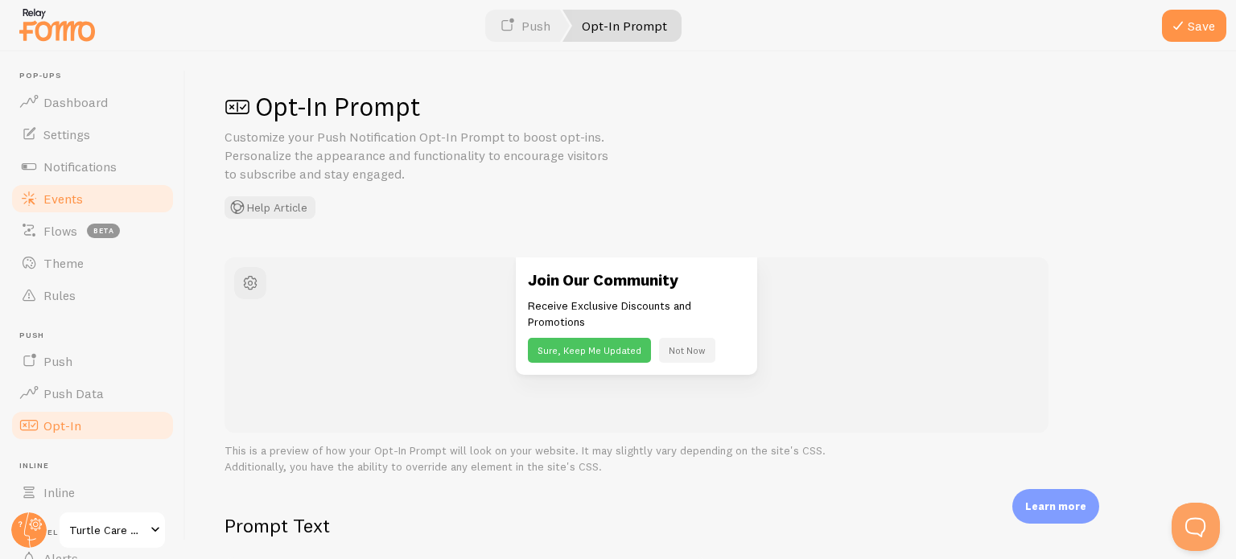
click at [72, 195] on span "Events" at bounding box center [62, 199] width 39 height 16
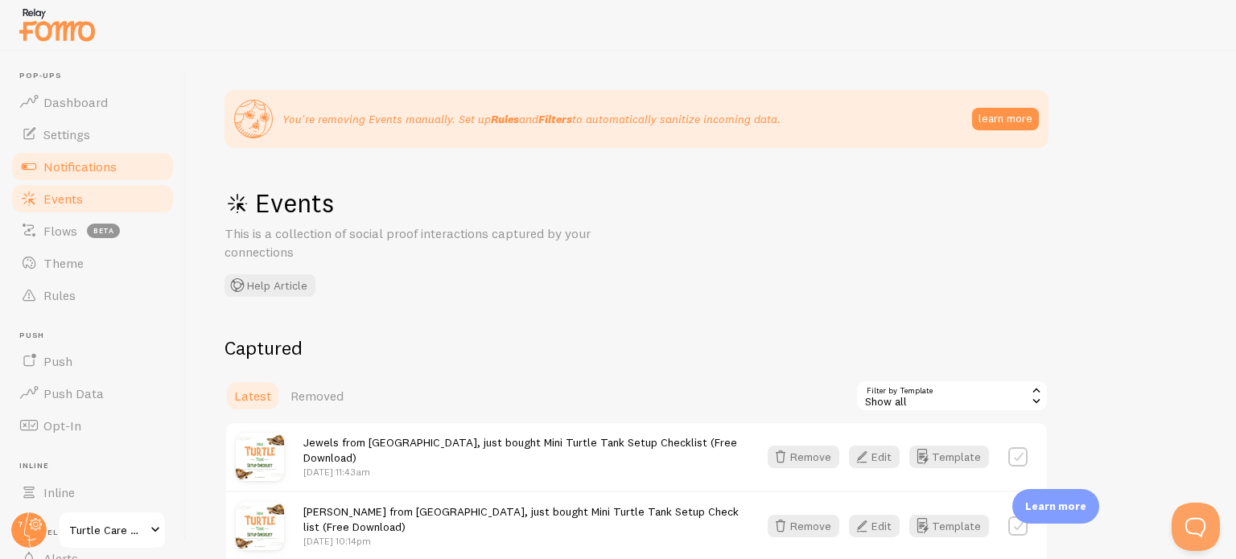
click at [91, 174] on link "Notifications" at bounding box center [93, 166] width 166 height 32
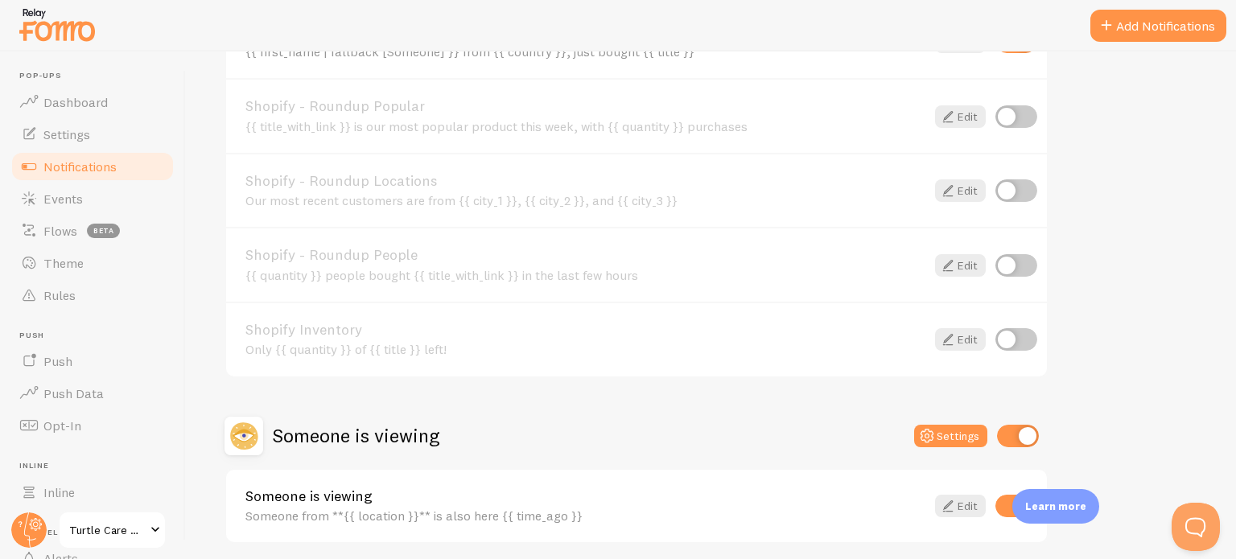
scroll to position [732, 0]
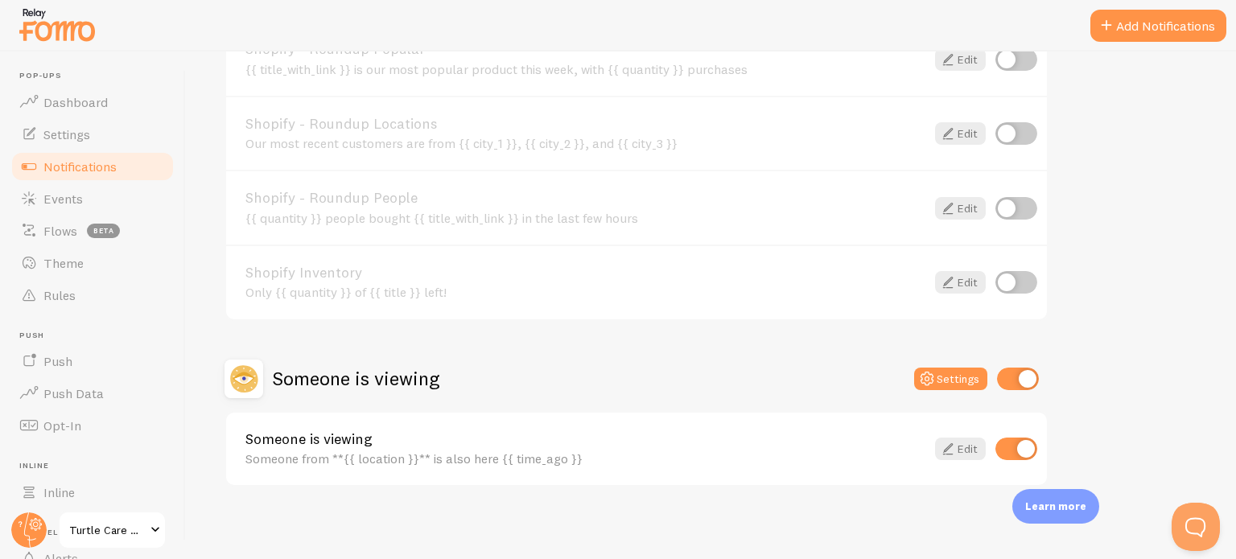
click at [1025, 447] on input "checkbox" at bounding box center [1016, 449] width 42 height 23
checkbox input "false"
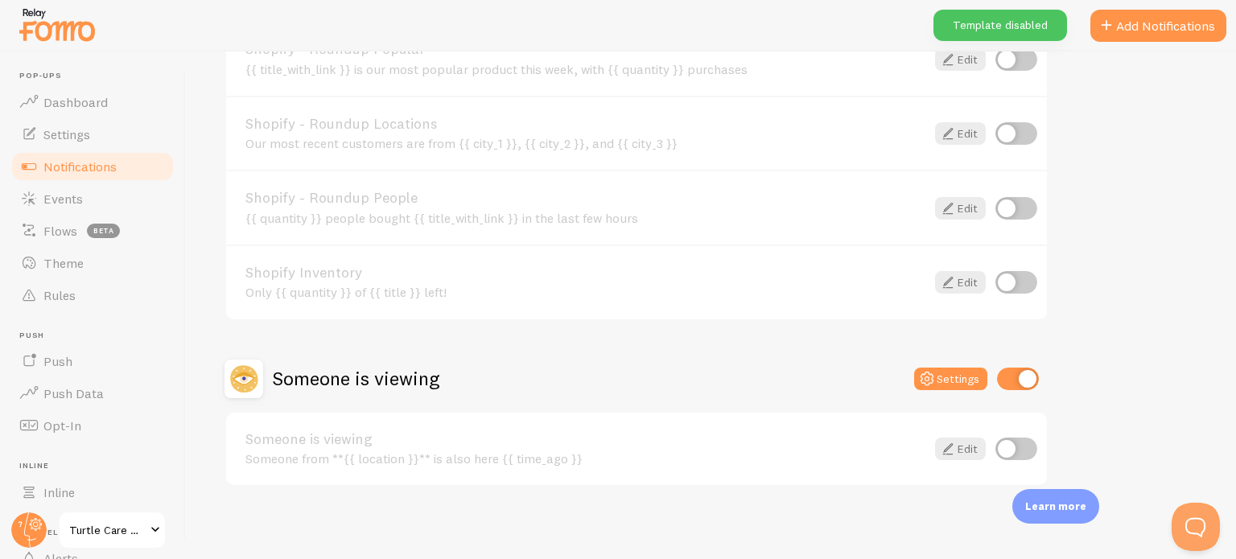
click at [1029, 379] on input "checkbox" at bounding box center [1018, 379] width 42 height 23
checkbox input "false"
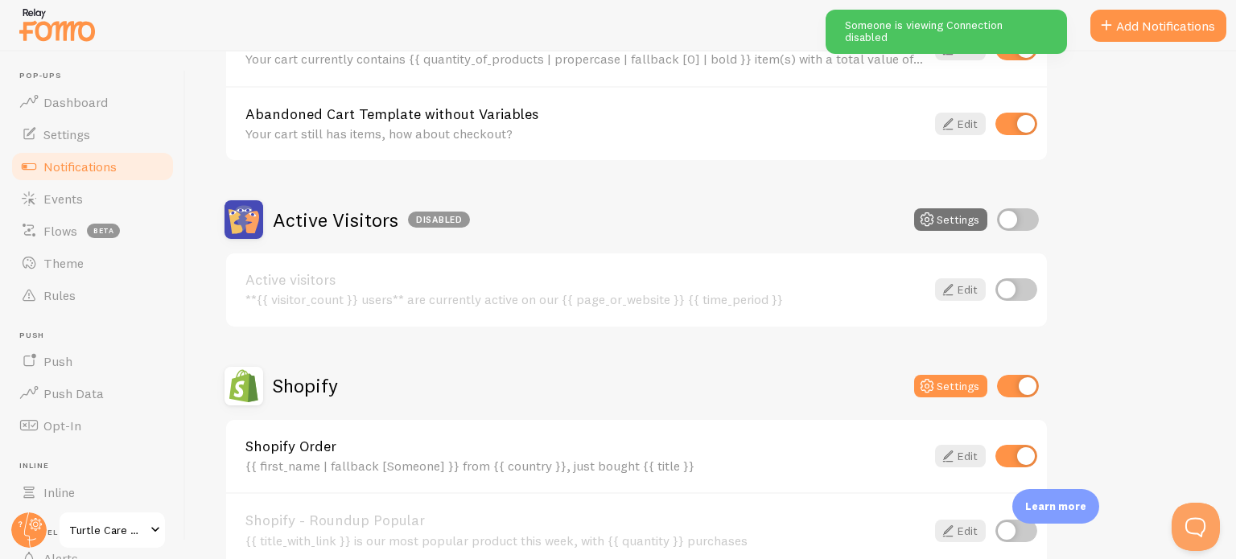
scroll to position [256, 0]
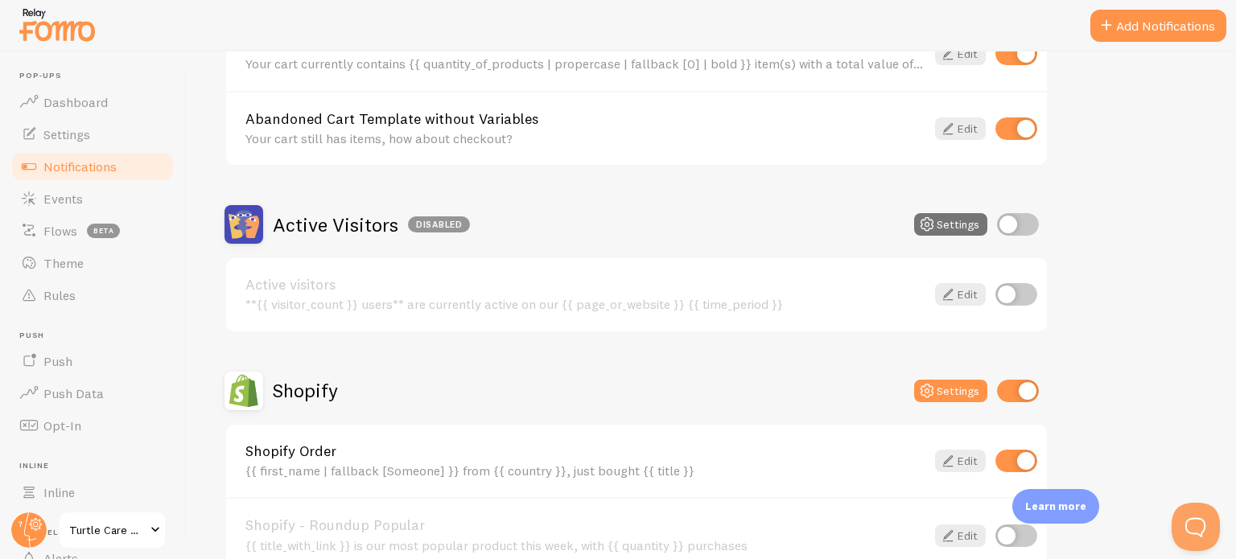
click at [1010, 222] on input "checkbox" at bounding box center [1018, 224] width 42 height 23
checkbox input "true"
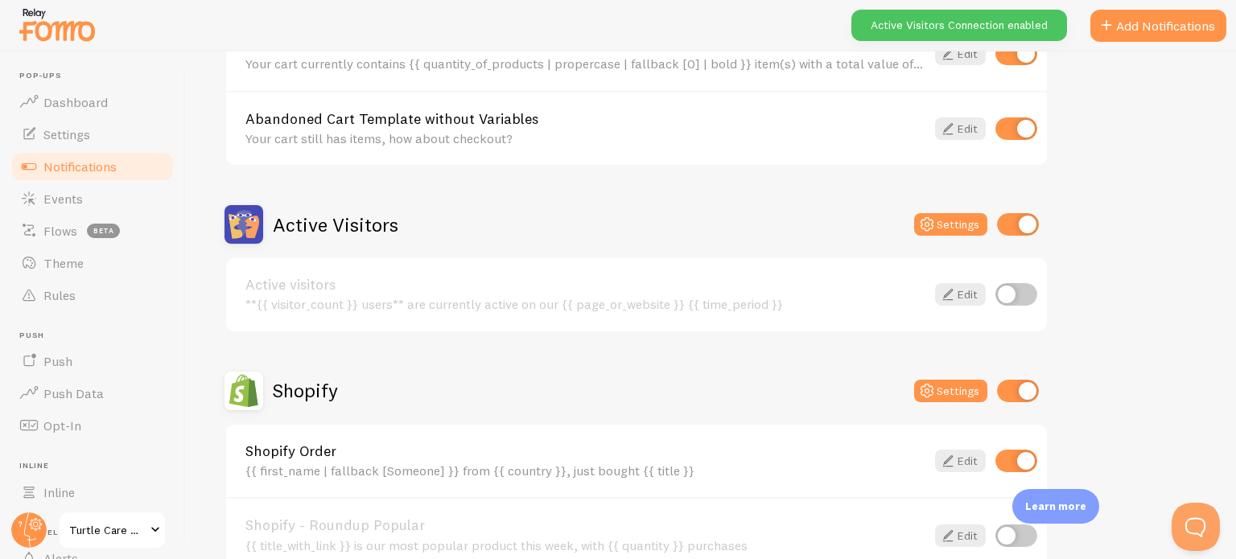
click at [1007, 294] on input "checkbox" at bounding box center [1016, 294] width 42 height 23
checkbox input "true"
